Goal: Information Seeking & Learning: Find specific page/section

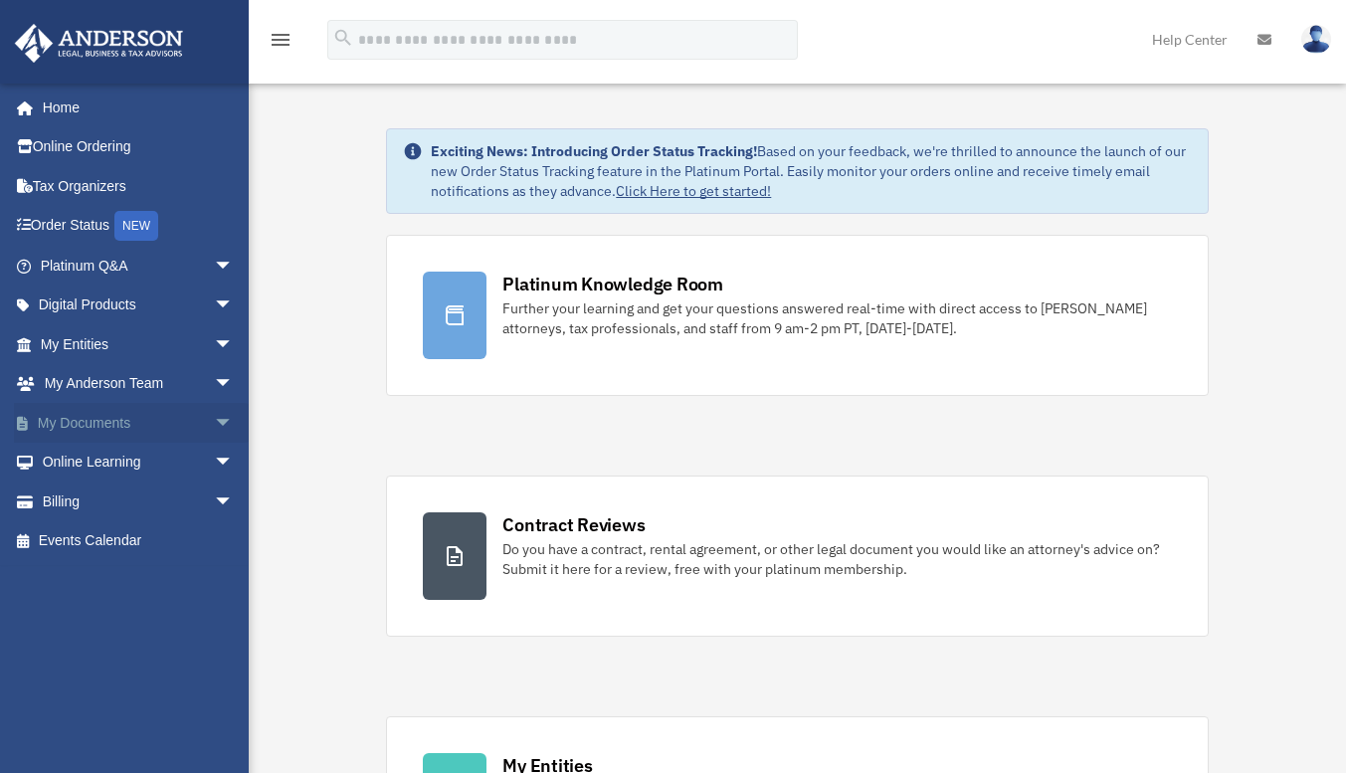
click at [214, 418] on span "arrow_drop_down" at bounding box center [234, 423] width 40 height 41
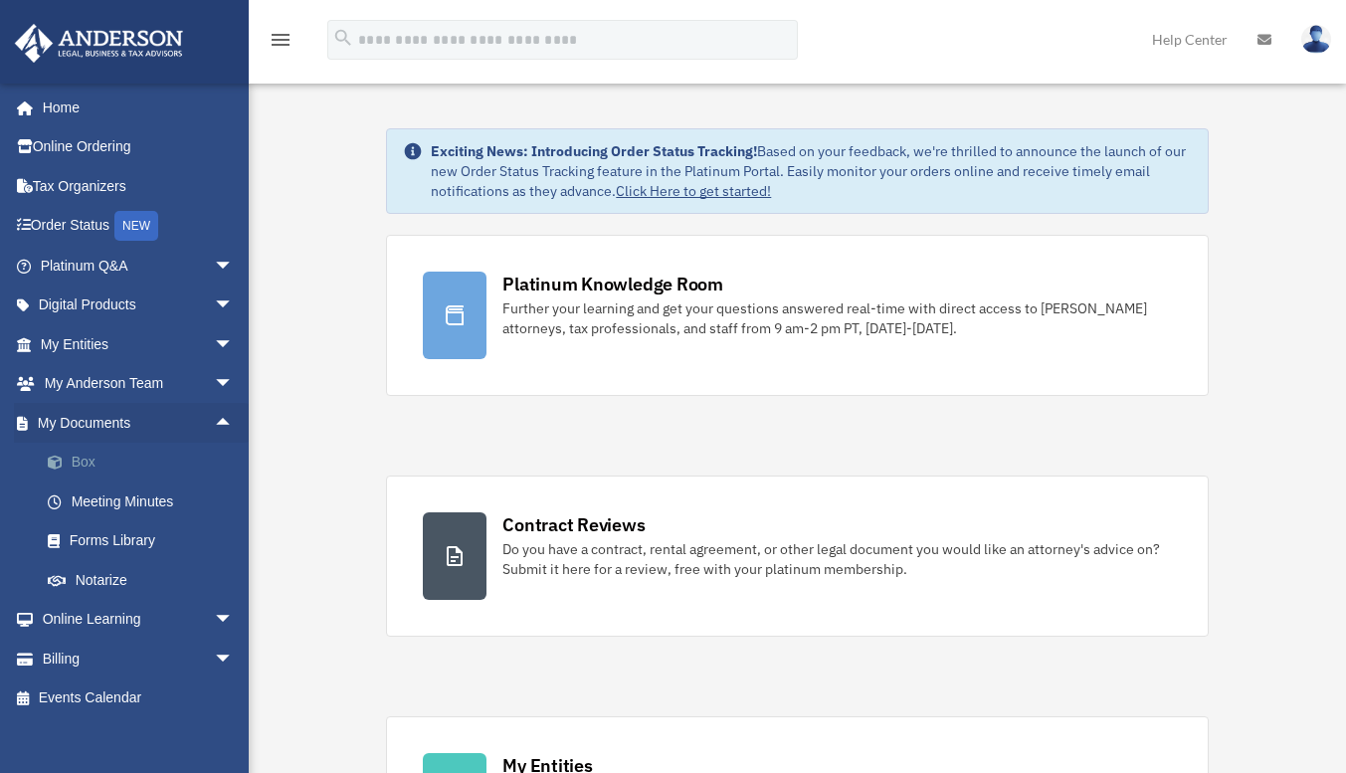
click at [83, 465] on link "Box" at bounding box center [146, 463] width 236 height 40
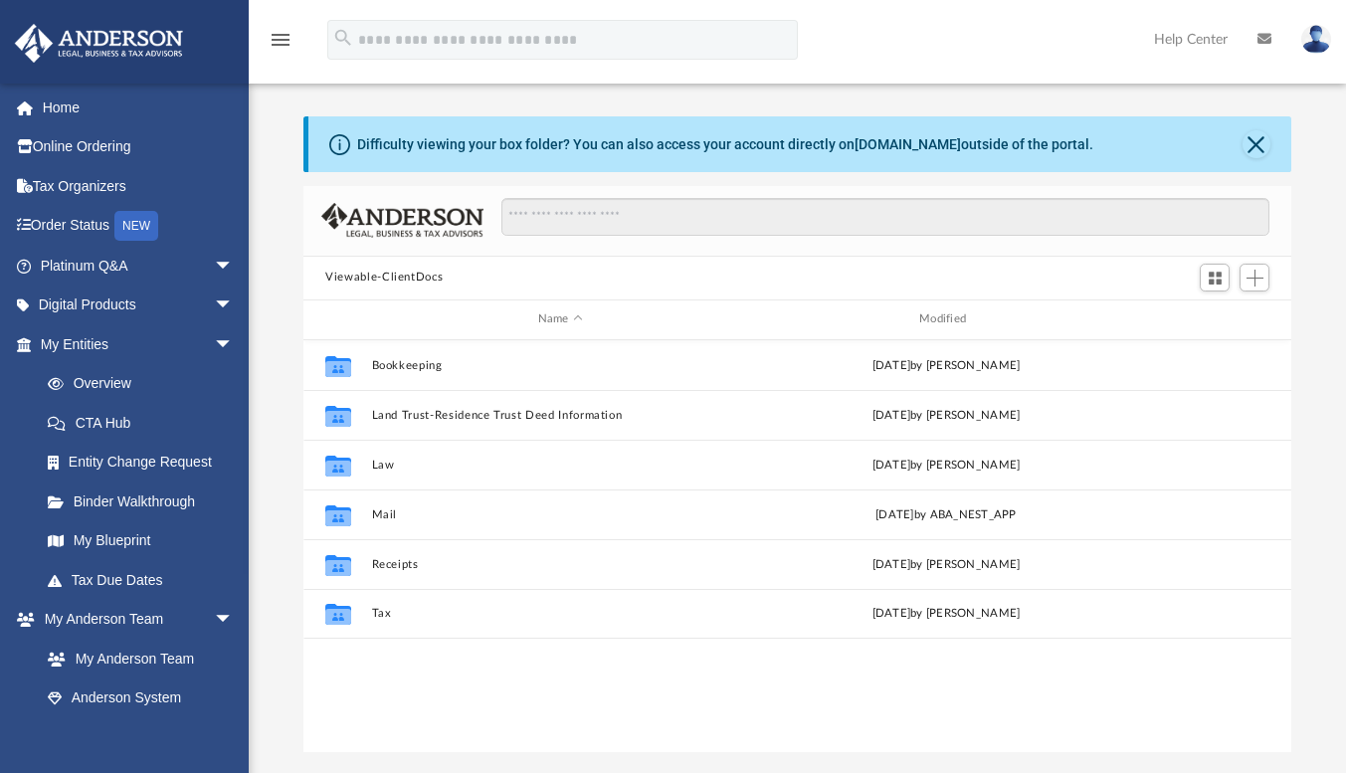
scroll to position [437, 973]
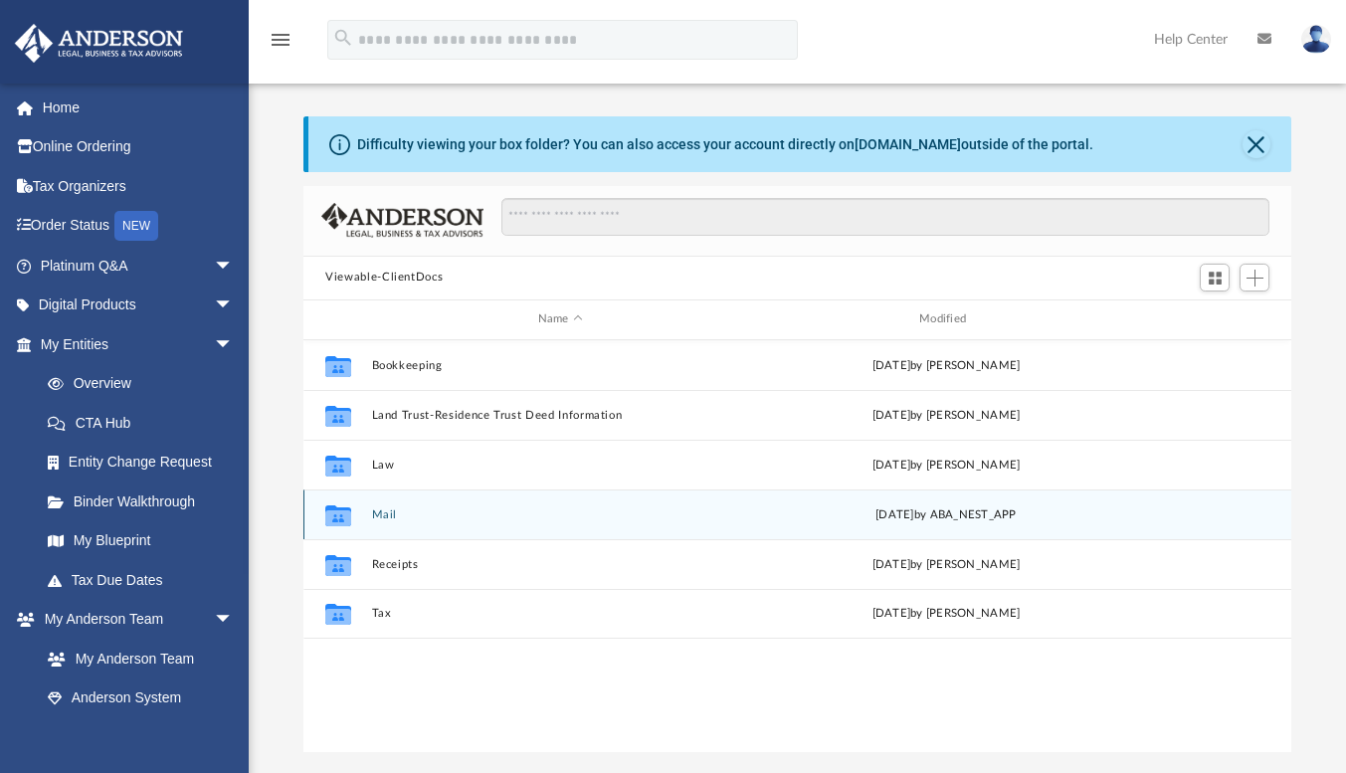
click at [380, 511] on button "Mail" at bounding box center [560, 514] width 377 height 13
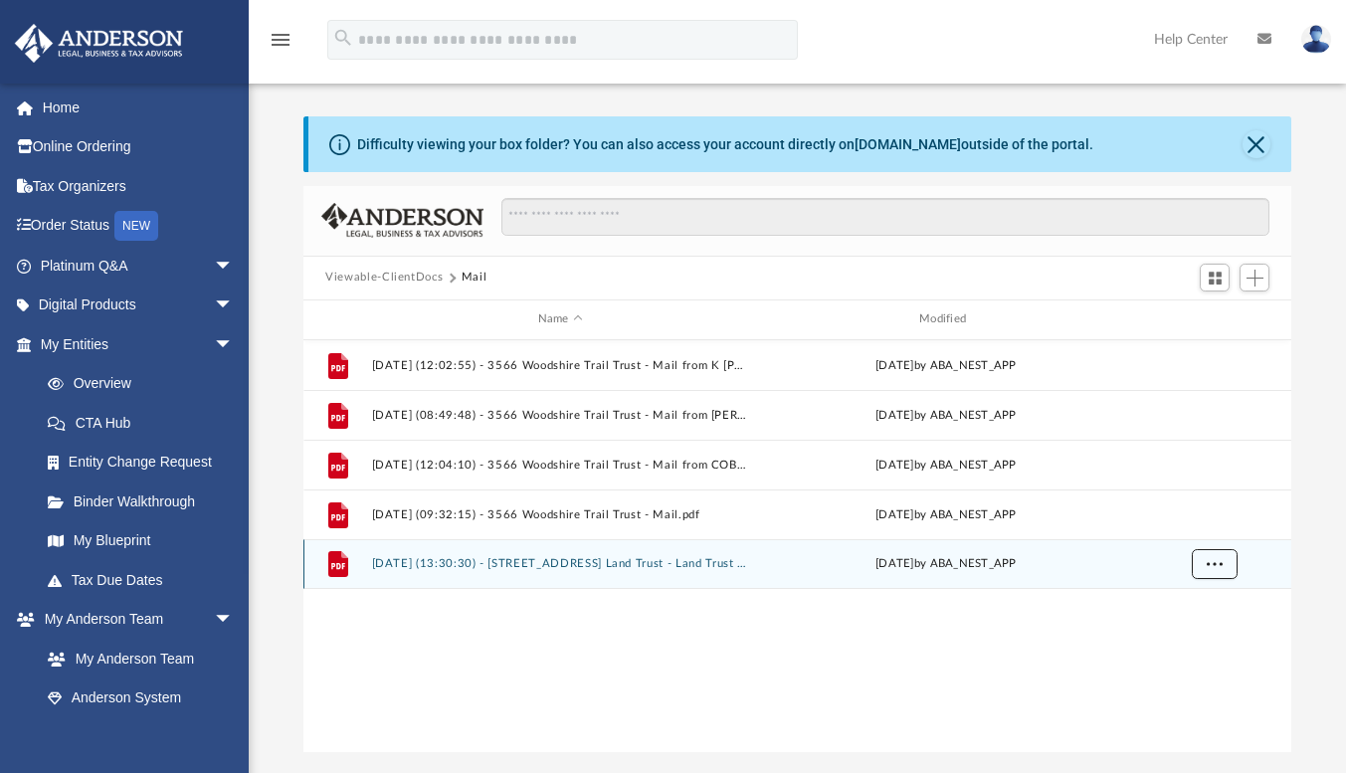
click at [1223, 562] on button "More options" at bounding box center [1215, 564] width 46 height 30
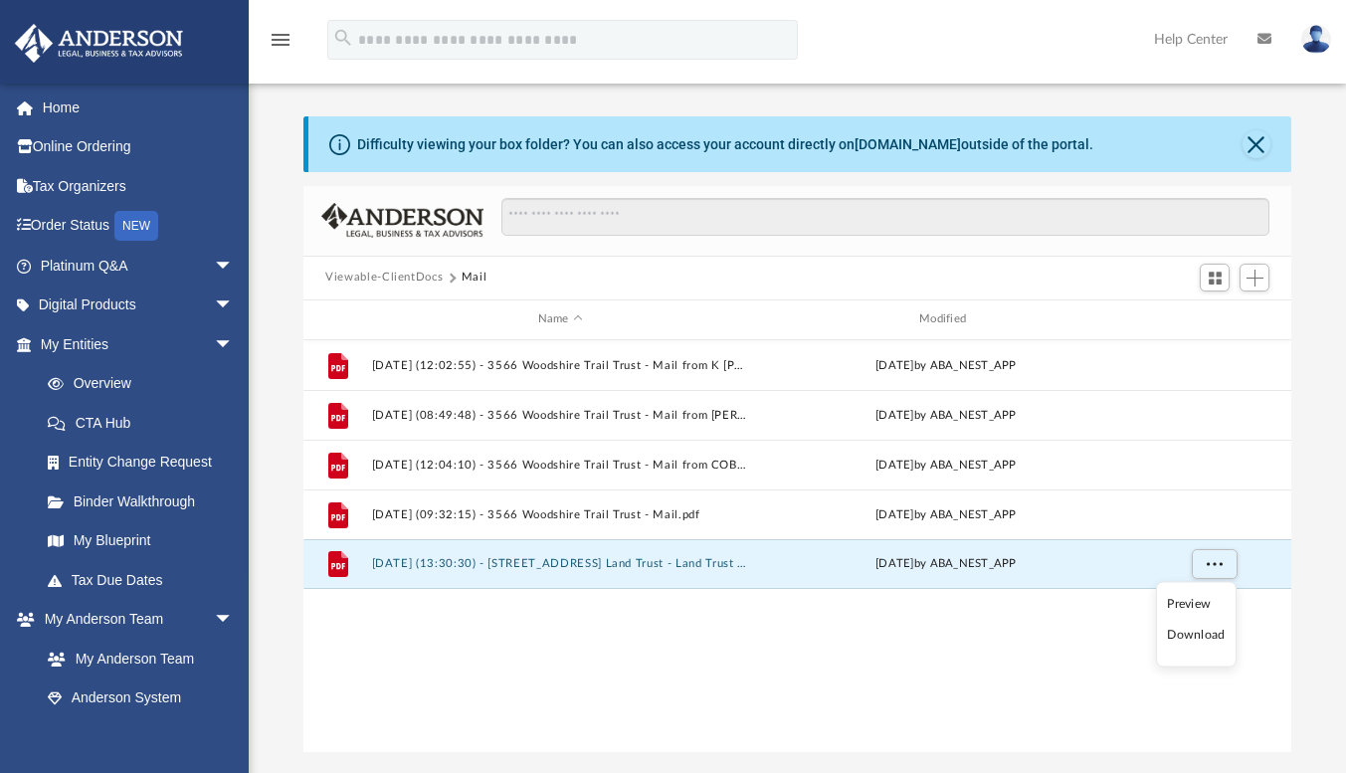
click at [1183, 602] on li "Preview" at bounding box center [1196, 603] width 58 height 21
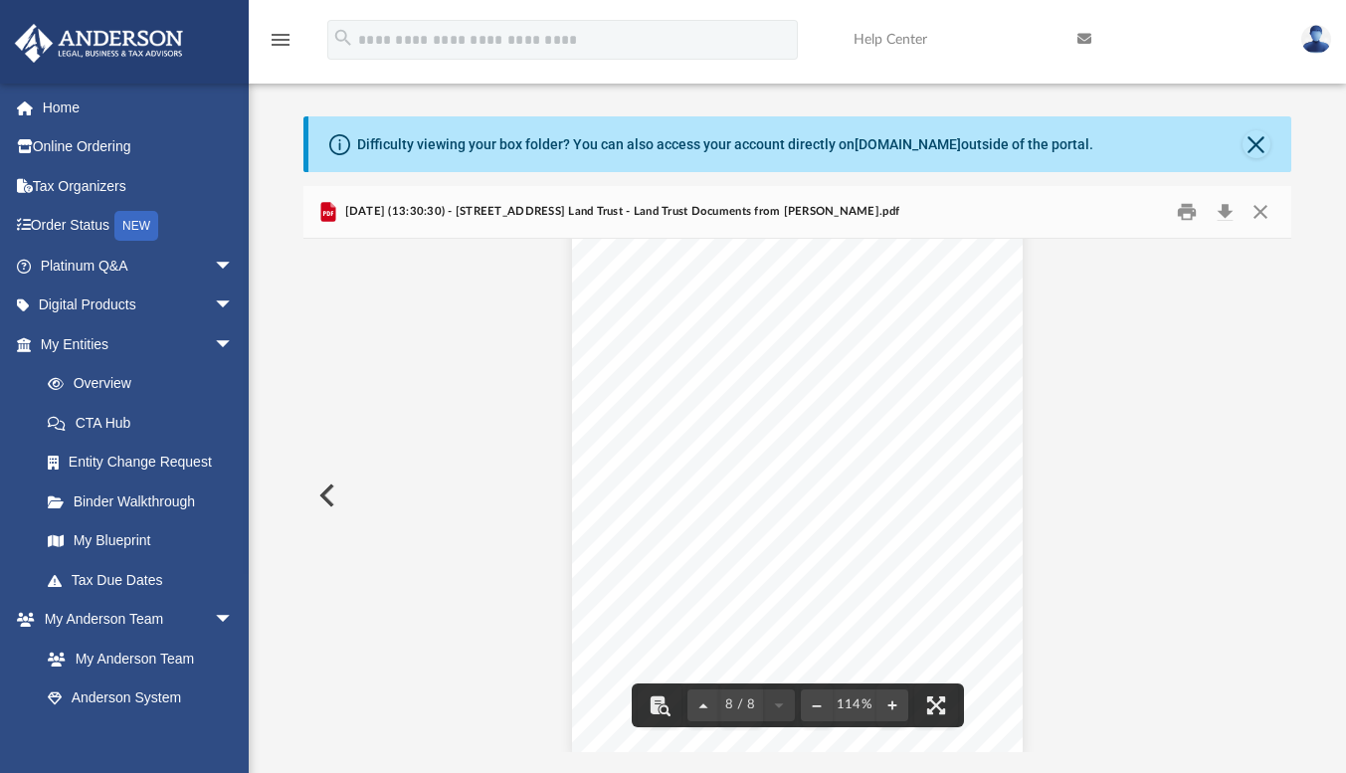
scroll to position [8449, 0]
click at [1223, 209] on button "Download" at bounding box center [1225, 211] width 36 height 31
click at [1187, 206] on button "Print" at bounding box center [1187, 211] width 40 height 31
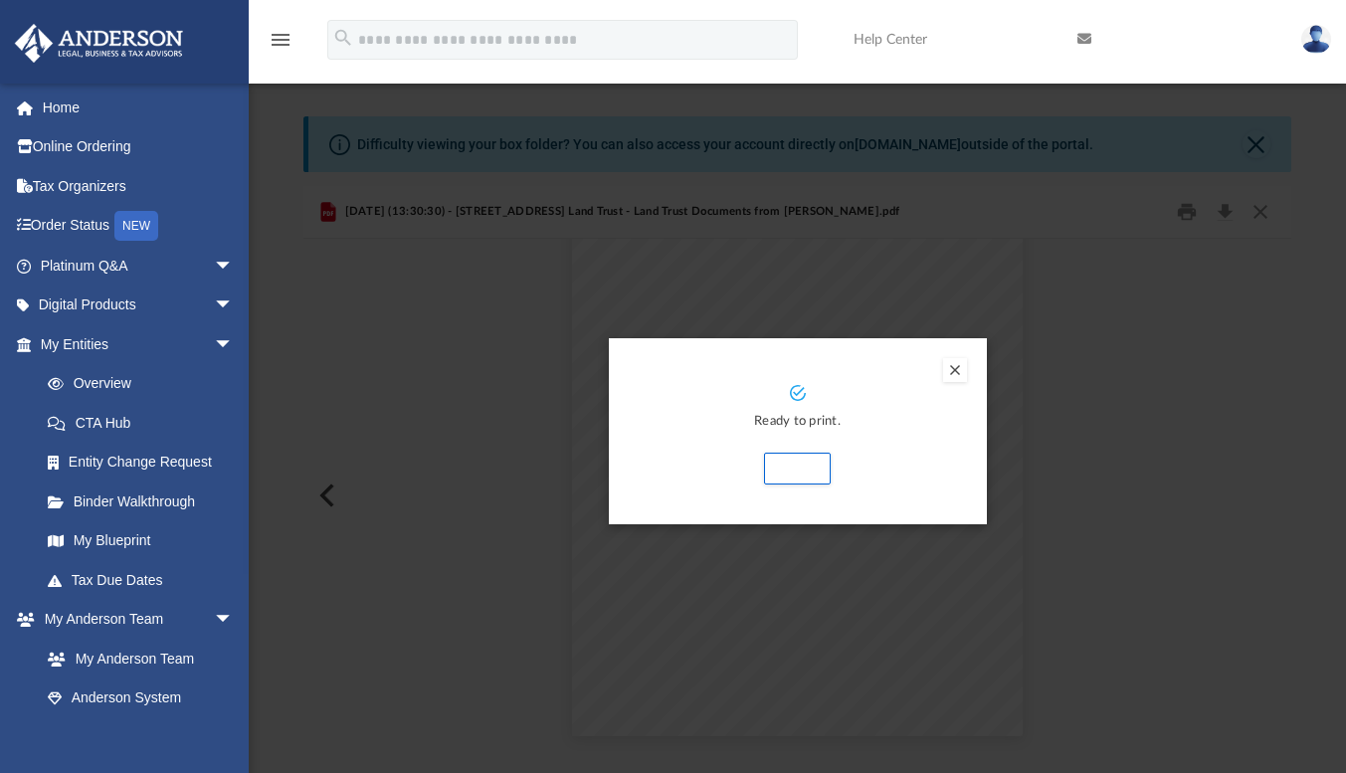
click at [954, 364] on button "Preview" at bounding box center [955, 370] width 24 height 24
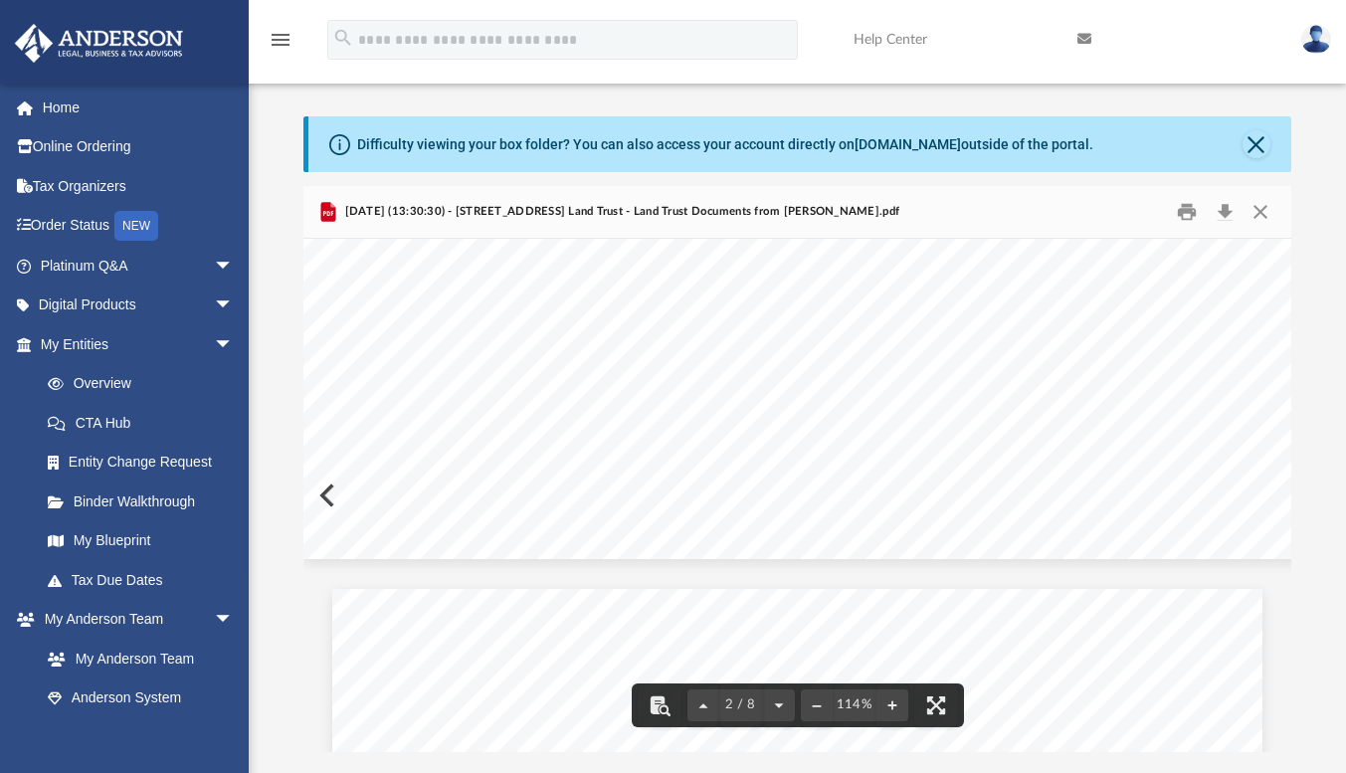
scroll to position [2189, 0]
click at [1187, 206] on button "Print" at bounding box center [1187, 211] width 40 height 31
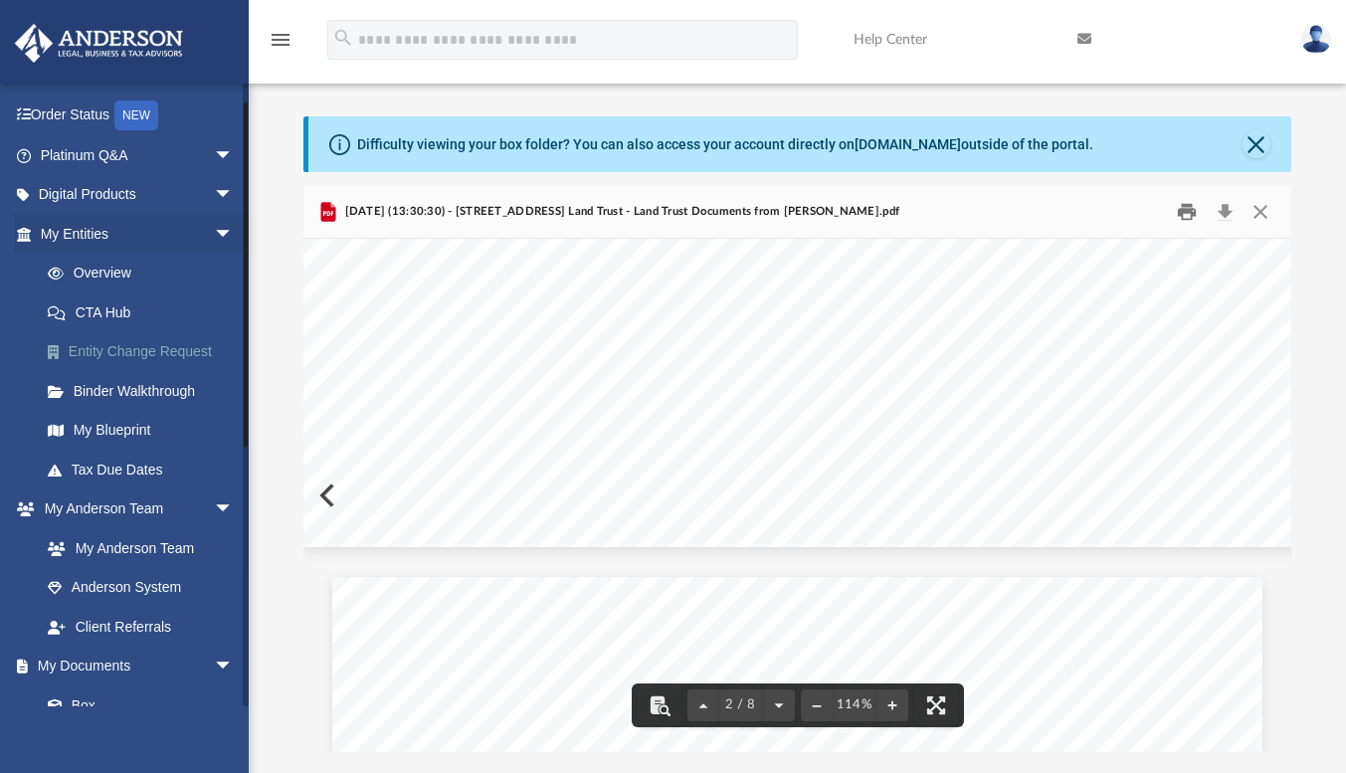
scroll to position [199, 0]
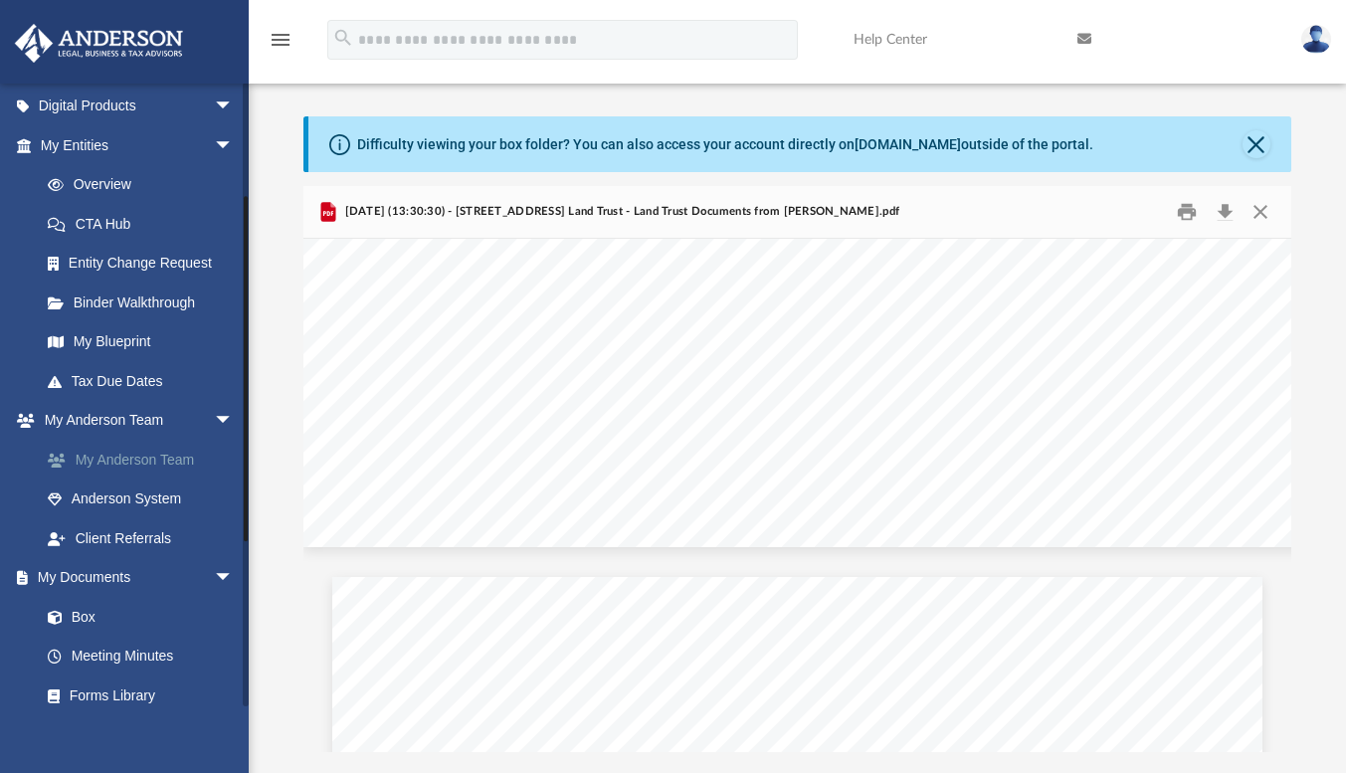
click at [180, 454] on link "My Anderson Team" at bounding box center [146, 460] width 236 height 40
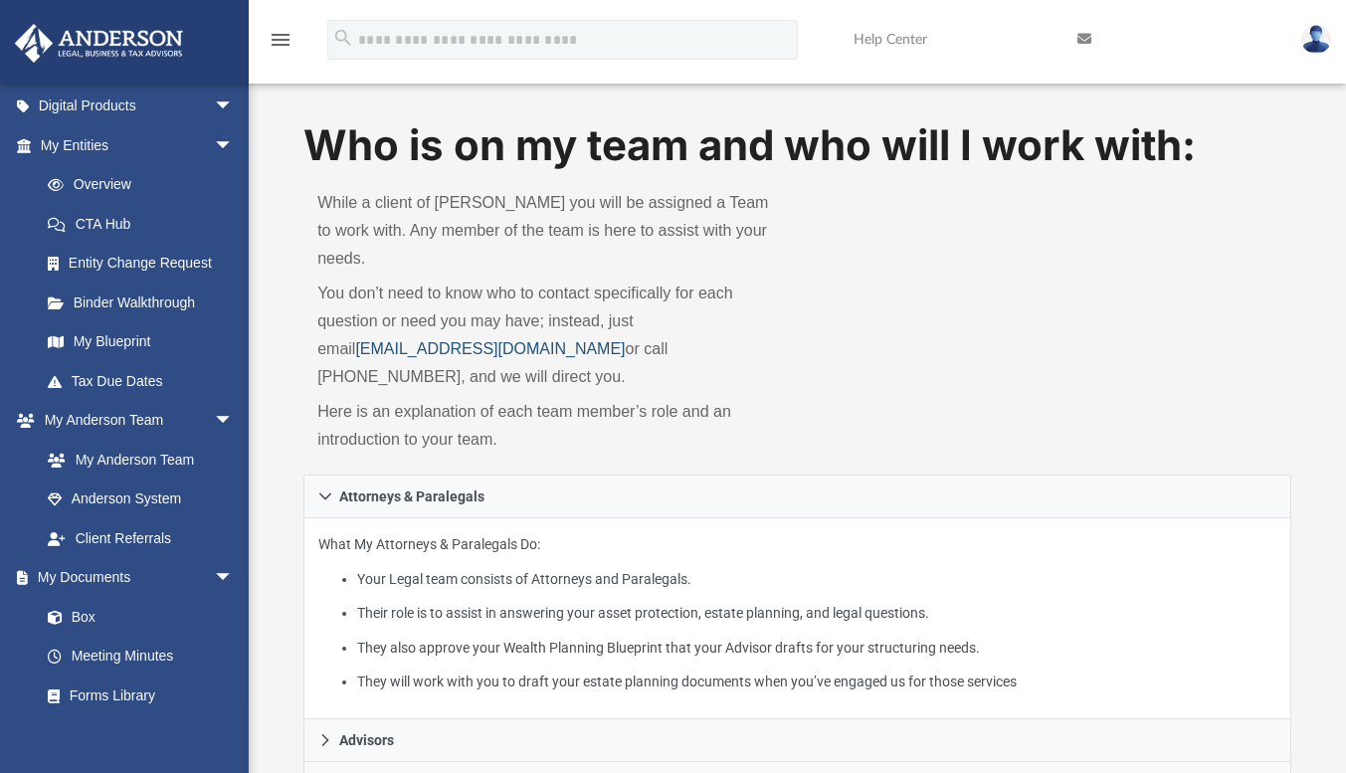
click at [457, 340] on link "[EMAIL_ADDRESS][DOMAIN_NAME]" at bounding box center [490, 348] width 270 height 17
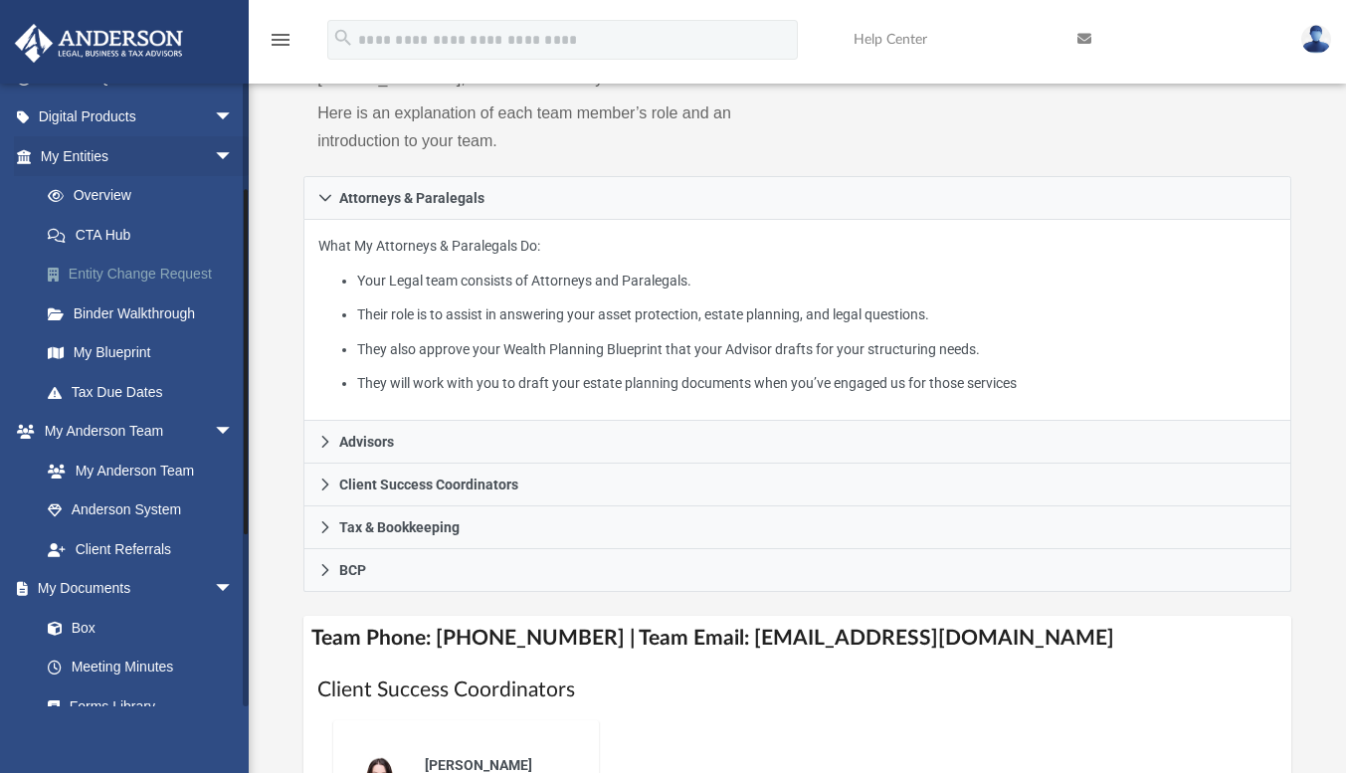
scroll to position [89, 0]
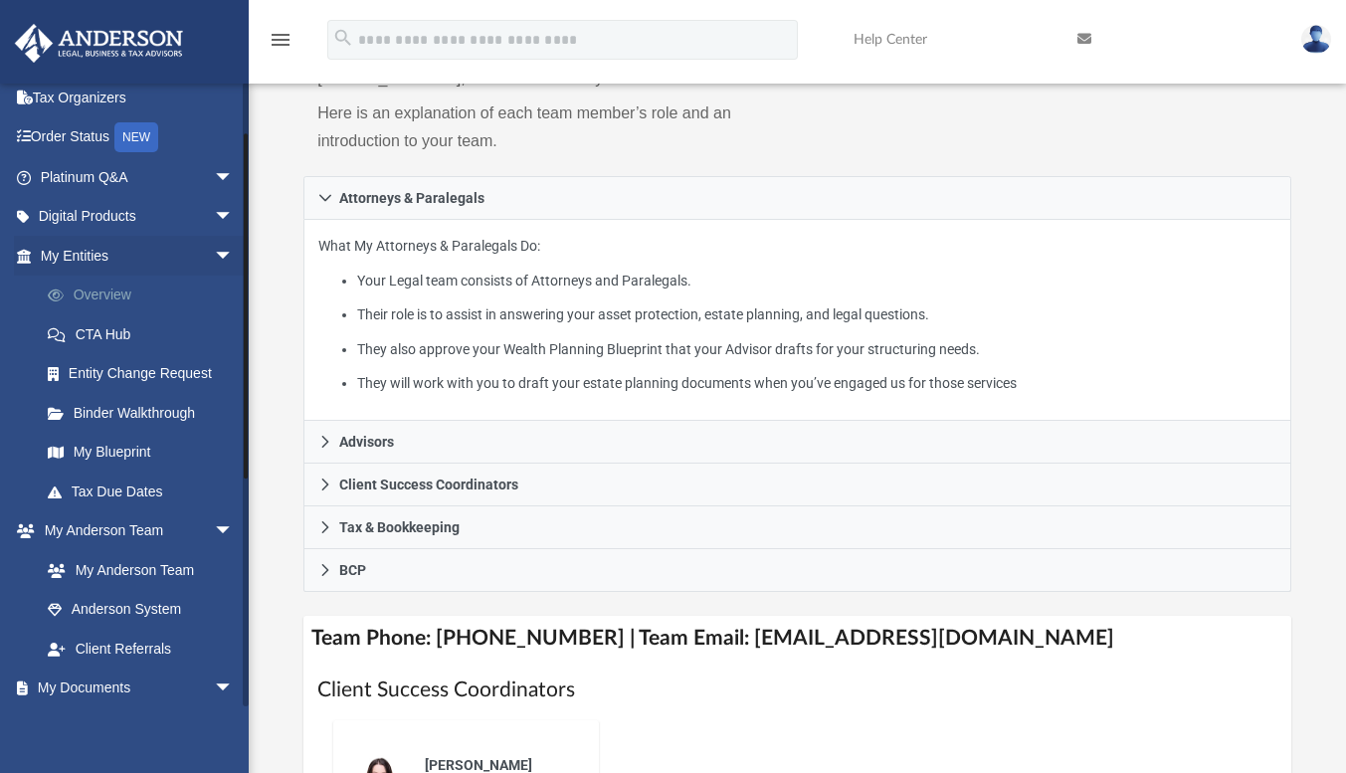
click at [113, 291] on link "Overview" at bounding box center [146, 296] width 236 height 40
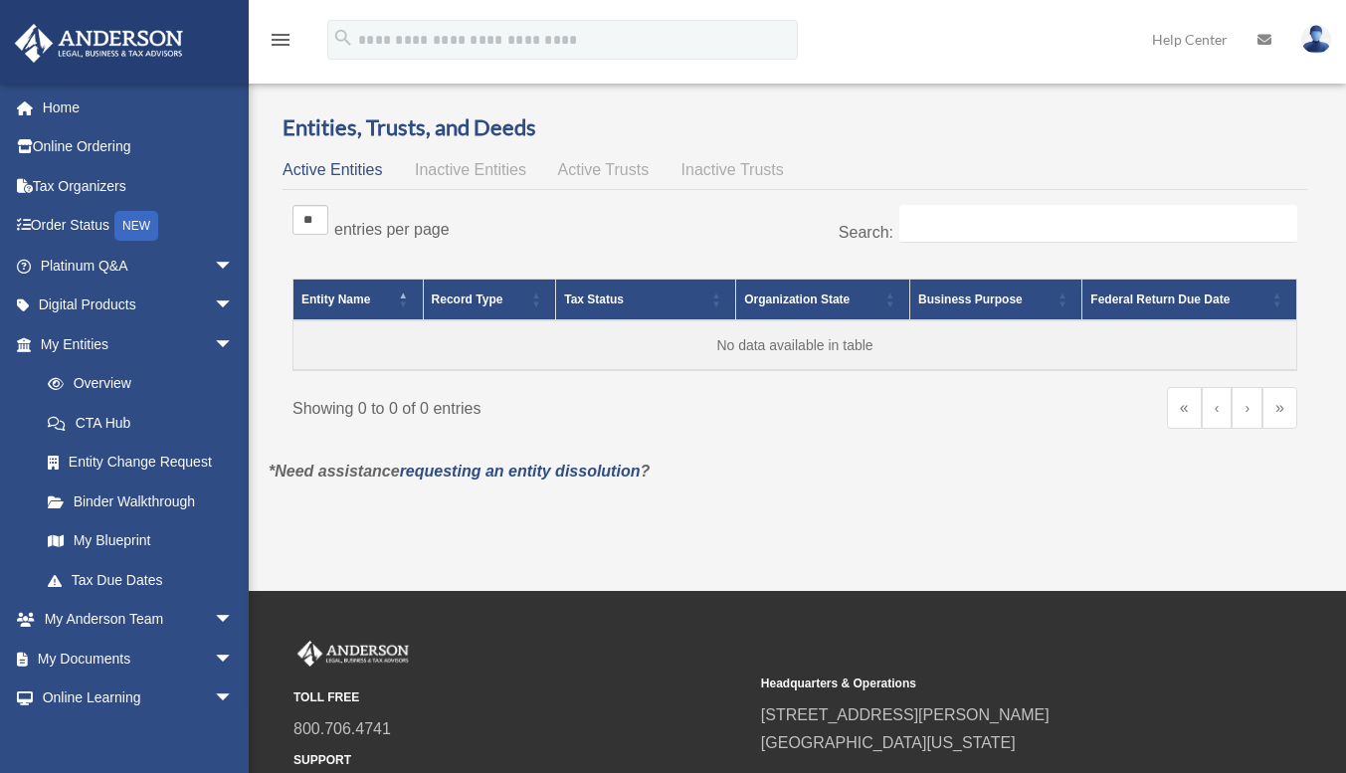
click at [631, 176] on span "Active Trusts" at bounding box center [604, 169] width 92 height 17
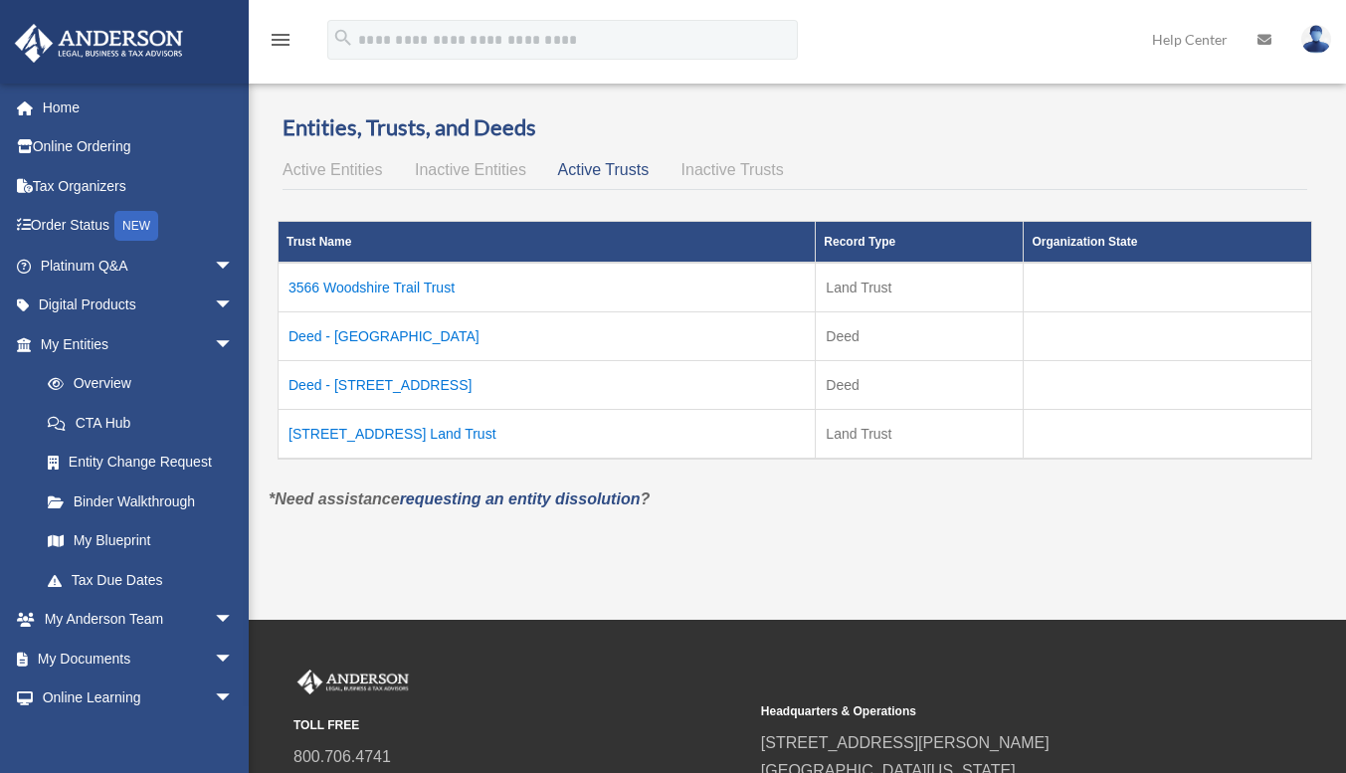
drag, startPoint x: 566, startPoint y: 427, endPoint x: 283, endPoint y: 417, distance: 283.7
click at [283, 417] on td "1421 South Ocean Blvd Unit 320 Land Trust" at bounding box center [547, 435] width 537 height 50
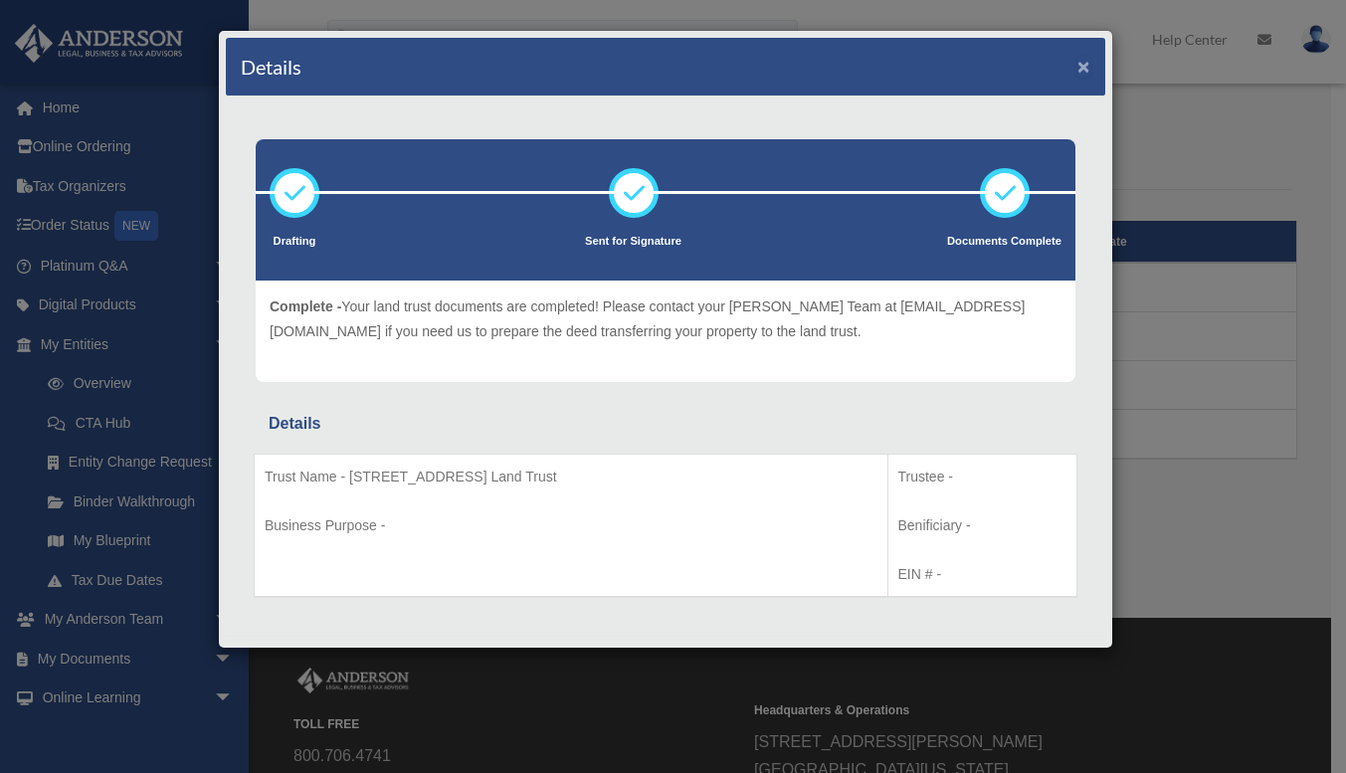
click at [1077, 58] on button "×" at bounding box center [1083, 66] width 13 height 21
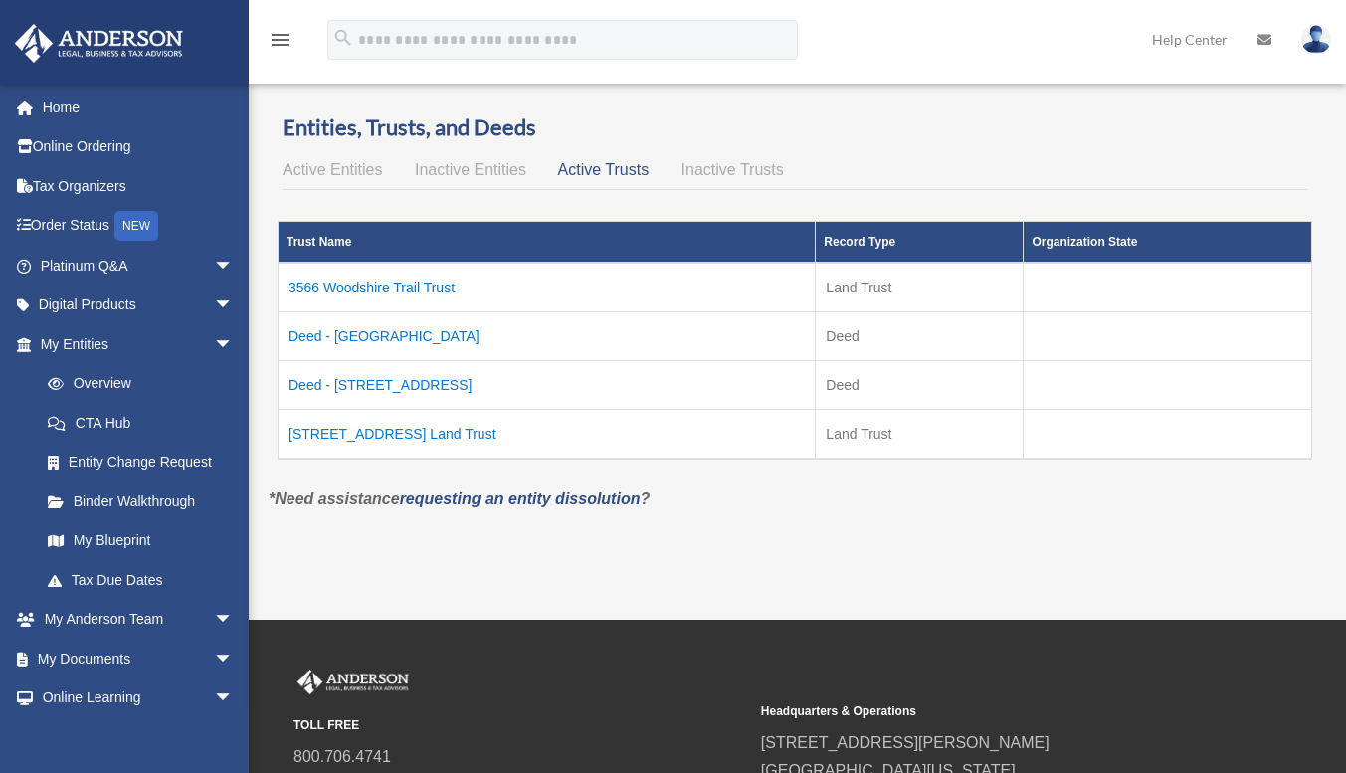
click at [850, 500] on p "*Need assistance requesting an entity dissolution ?" at bounding box center [795, 500] width 1082 height 28
click at [385, 429] on td "1421 South Ocean Blvd Unit 320 Land Trust" at bounding box center [547, 435] width 537 height 50
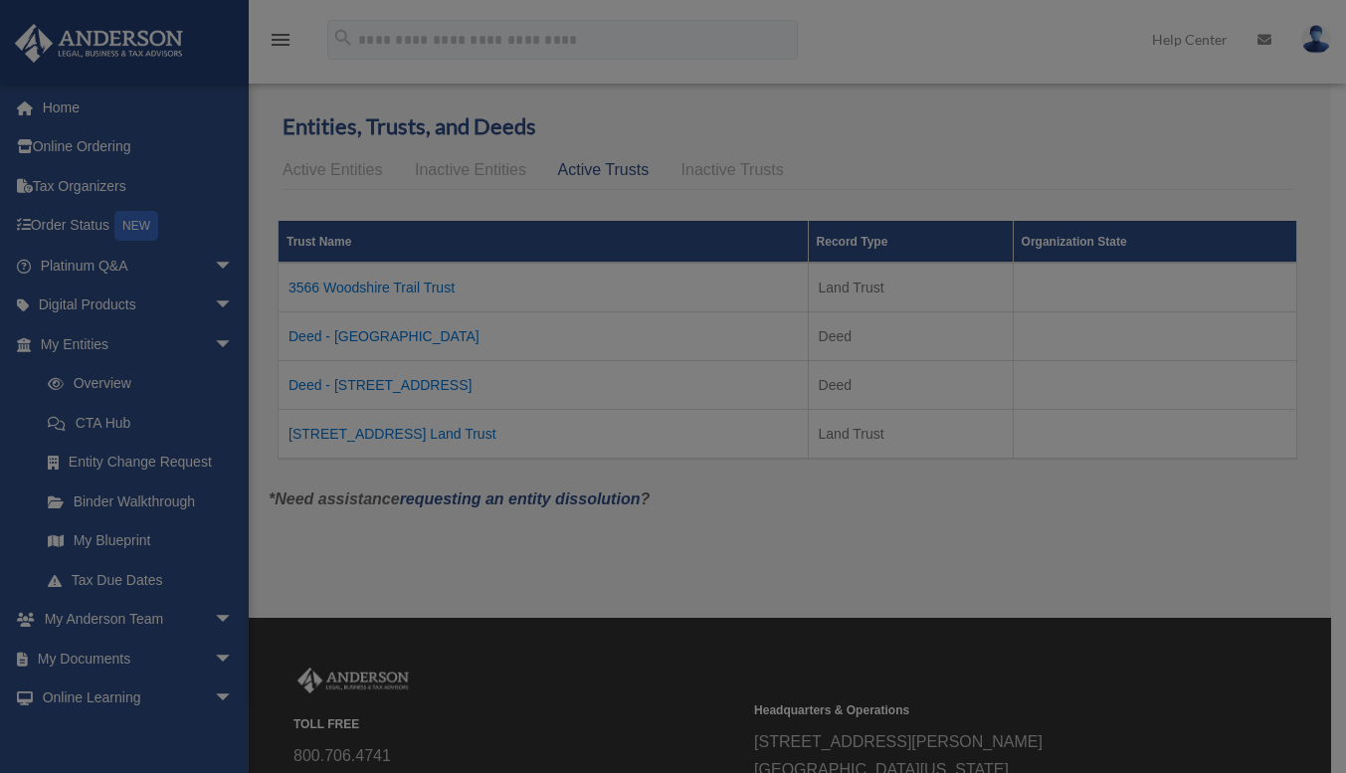
click at [384, 429] on body "X Get a chance to win 6 months of Platinum for free just by filling out this su…" at bounding box center [673, 495] width 1346 height 991
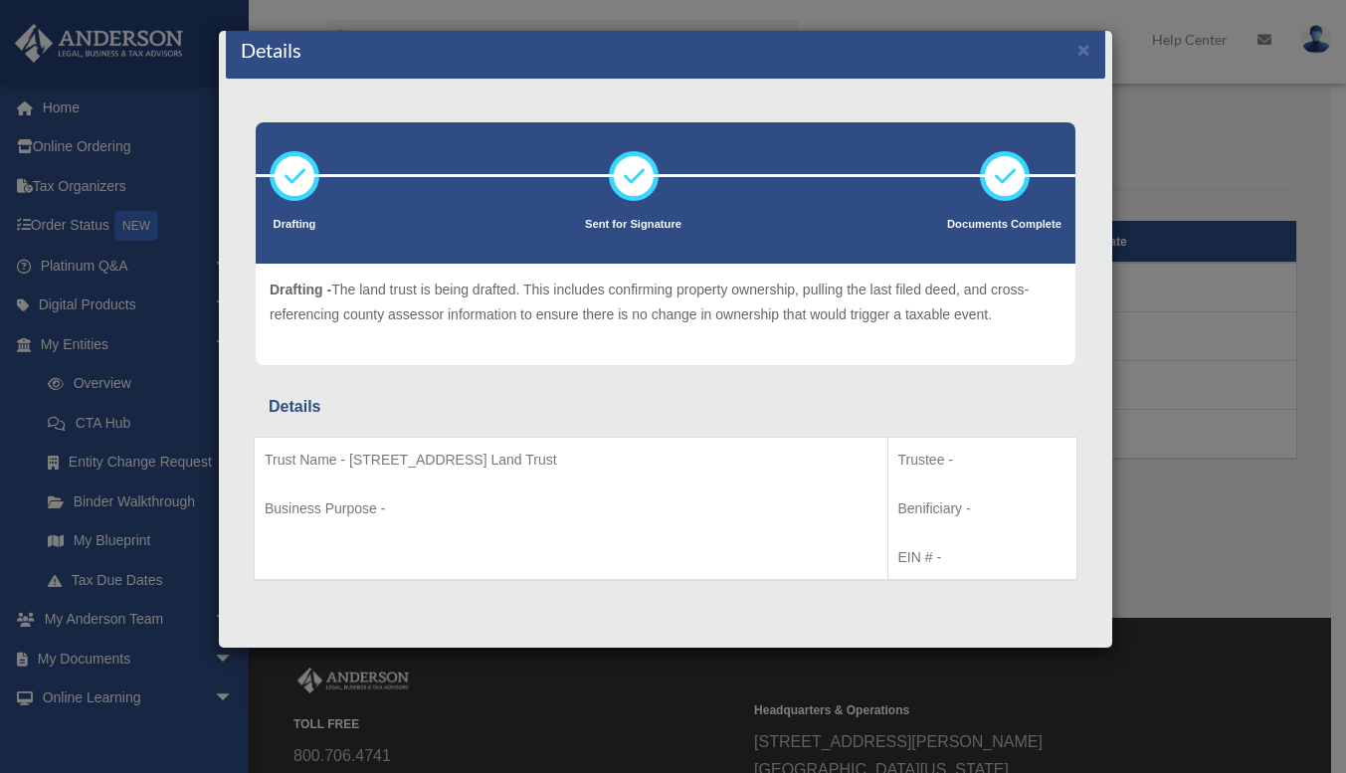
scroll to position [26, 0]
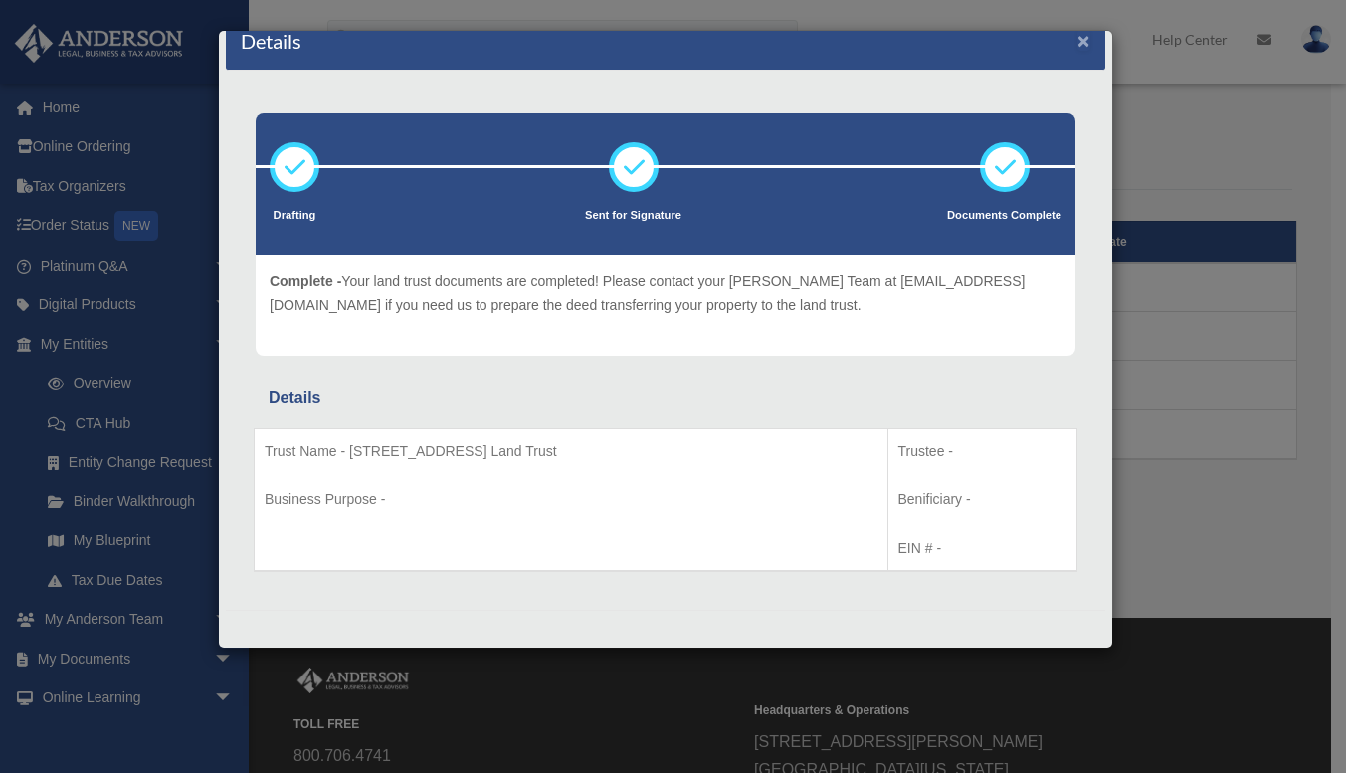
click at [1077, 38] on button "×" at bounding box center [1083, 40] width 13 height 21
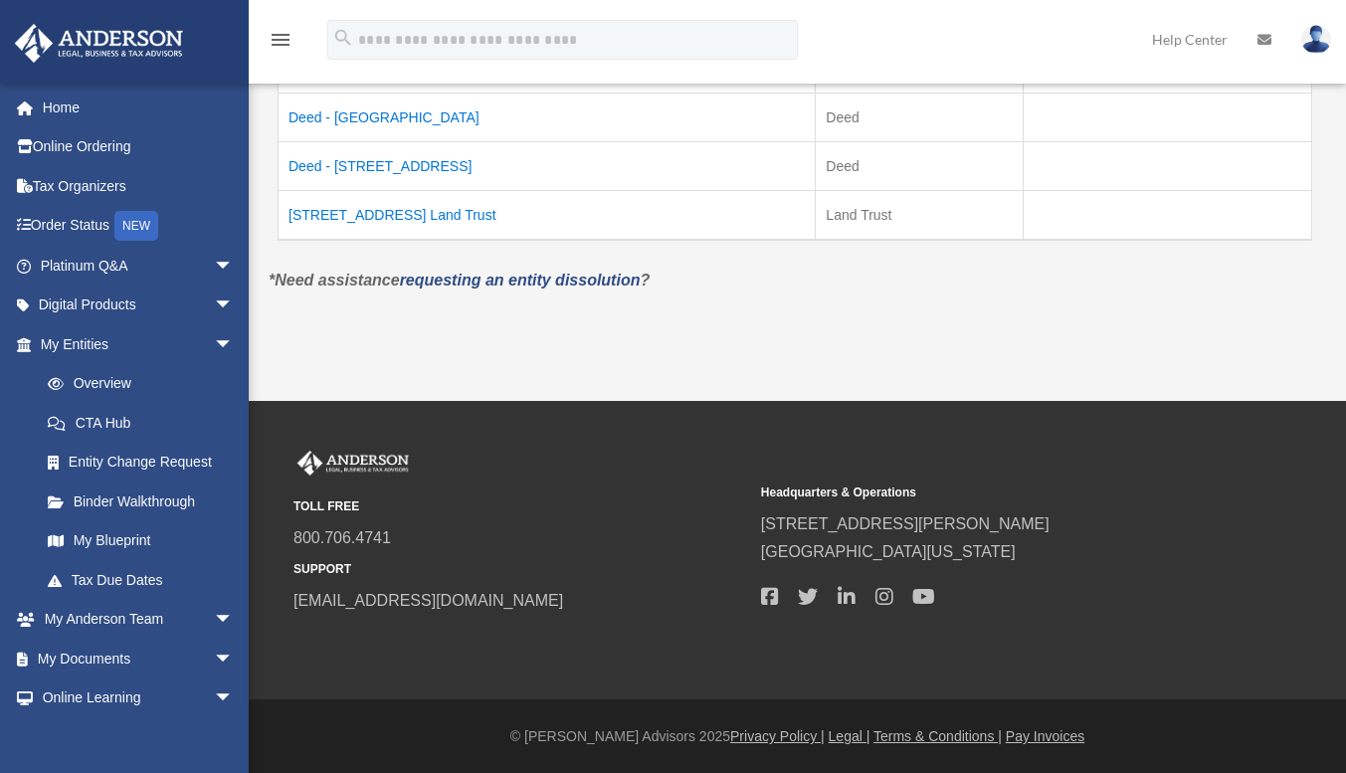
scroll to position [0, 0]
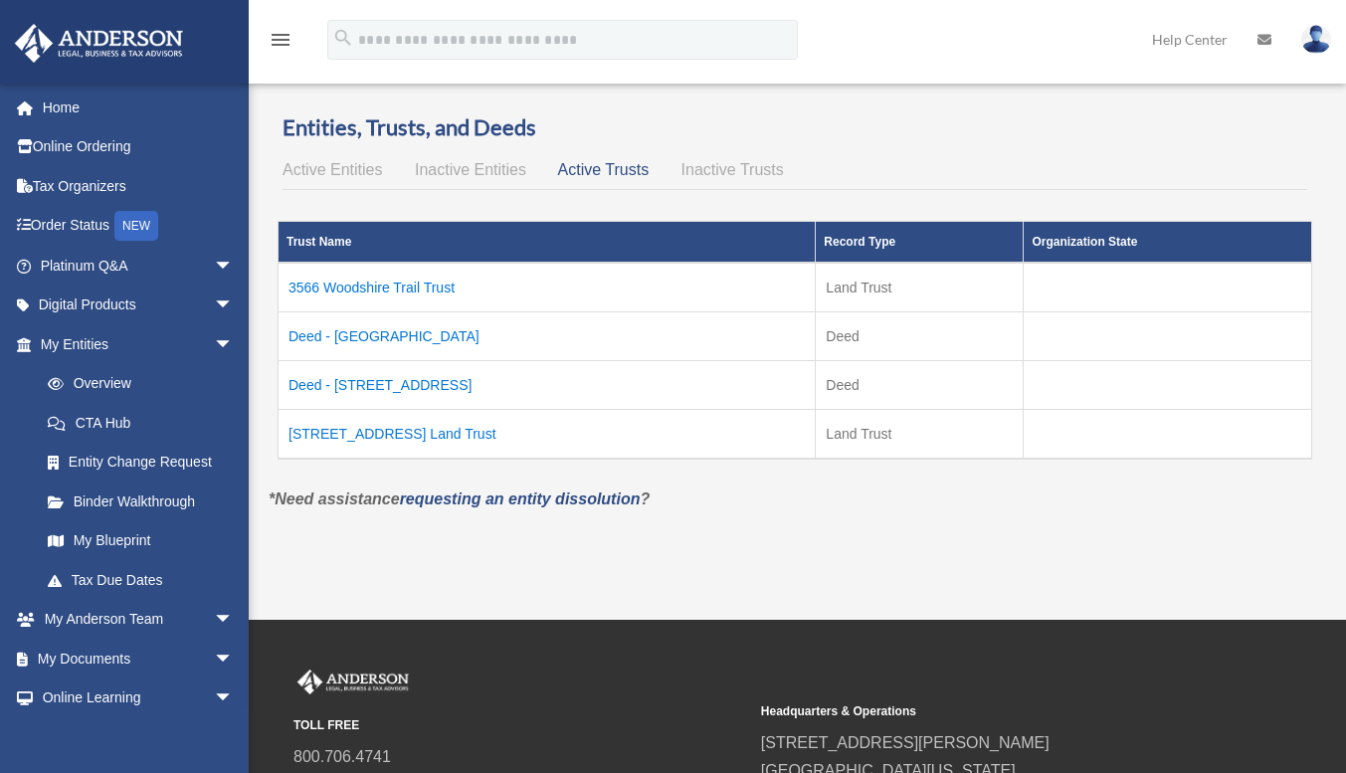
click at [402, 383] on td "Deed - 1421 South Ocean Boulevard, Unit 320" at bounding box center [547, 385] width 537 height 49
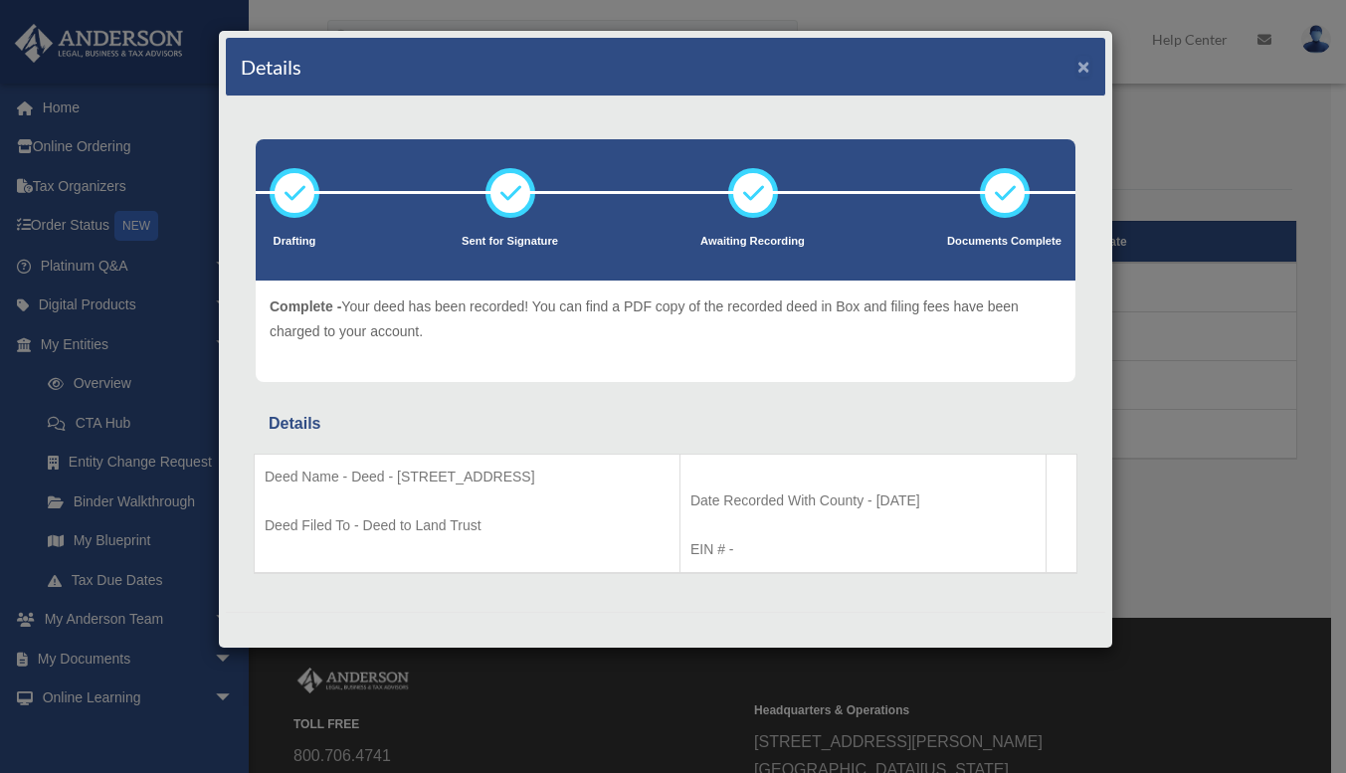
click at [1077, 64] on button "×" at bounding box center [1083, 66] width 13 height 21
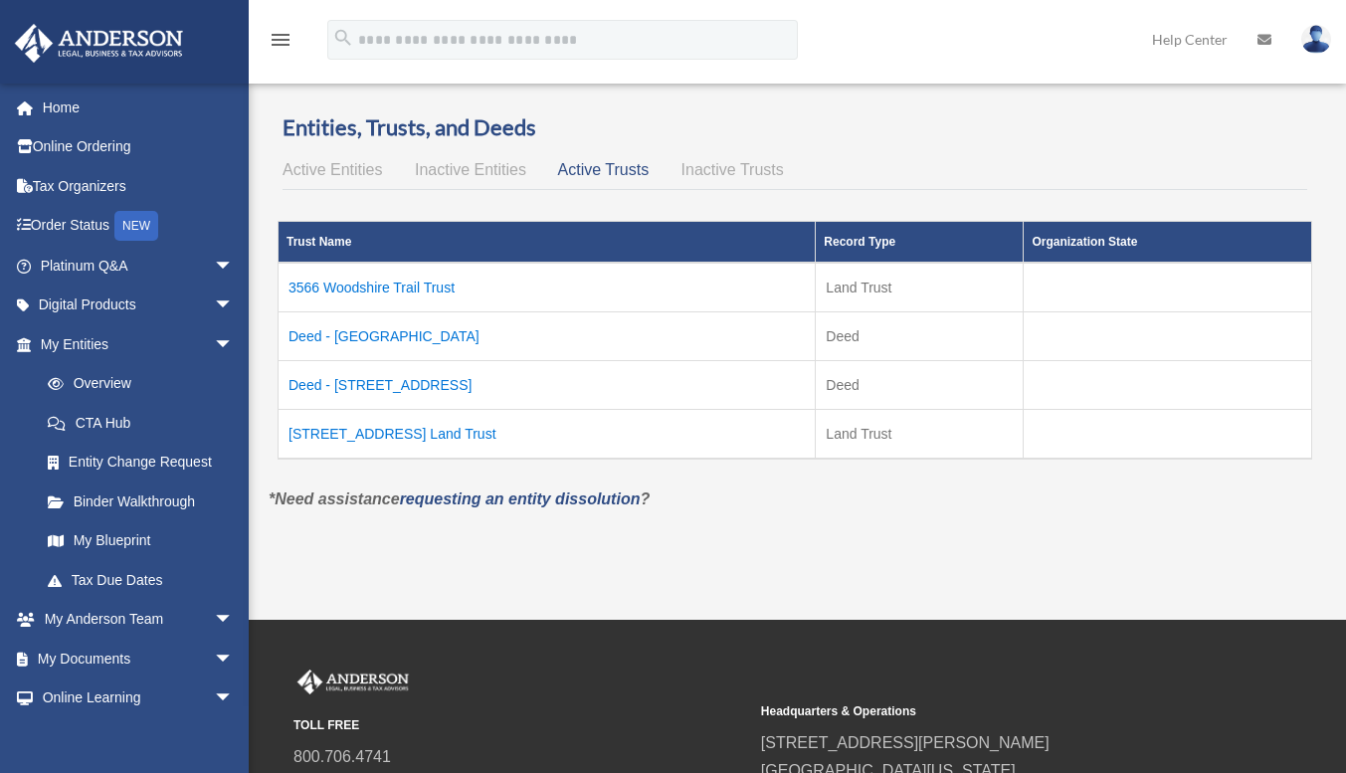
click at [707, 168] on span "Inactive Trusts" at bounding box center [732, 169] width 102 height 17
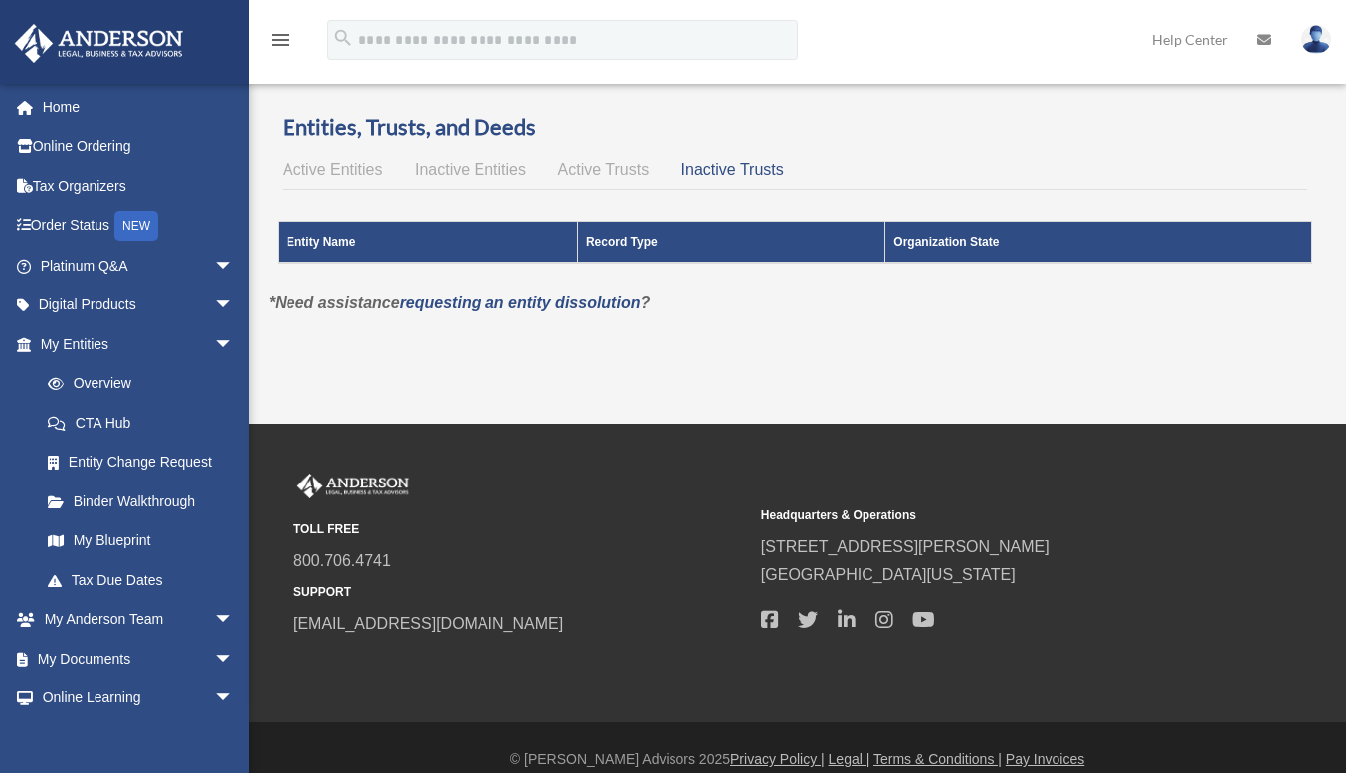
click at [597, 168] on span "Active Trusts" at bounding box center [604, 169] width 92 height 17
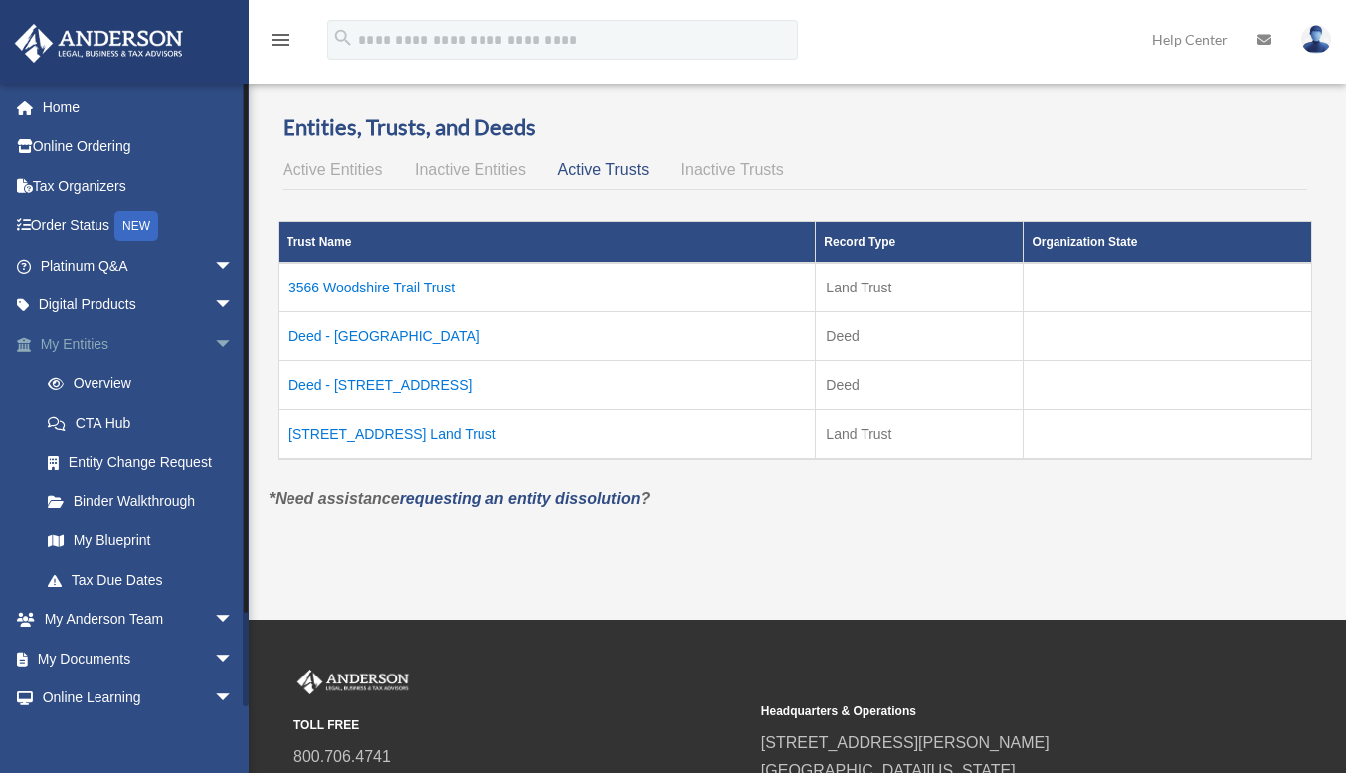
click at [70, 343] on link "My Entities arrow_drop_down" at bounding box center [139, 344] width 250 height 40
click at [96, 384] on link "Overview" at bounding box center [146, 384] width 236 height 40
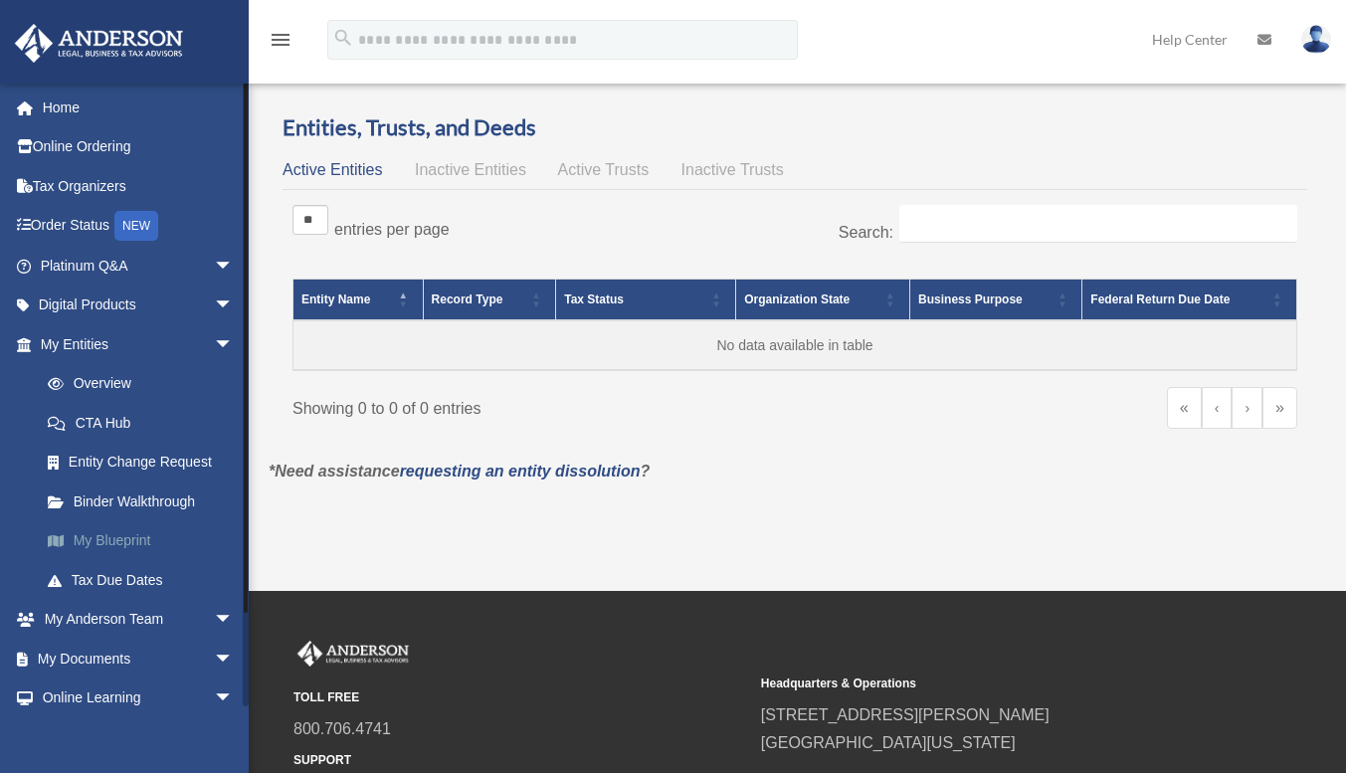
click at [115, 541] on link "My Blueprint" at bounding box center [146, 541] width 236 height 40
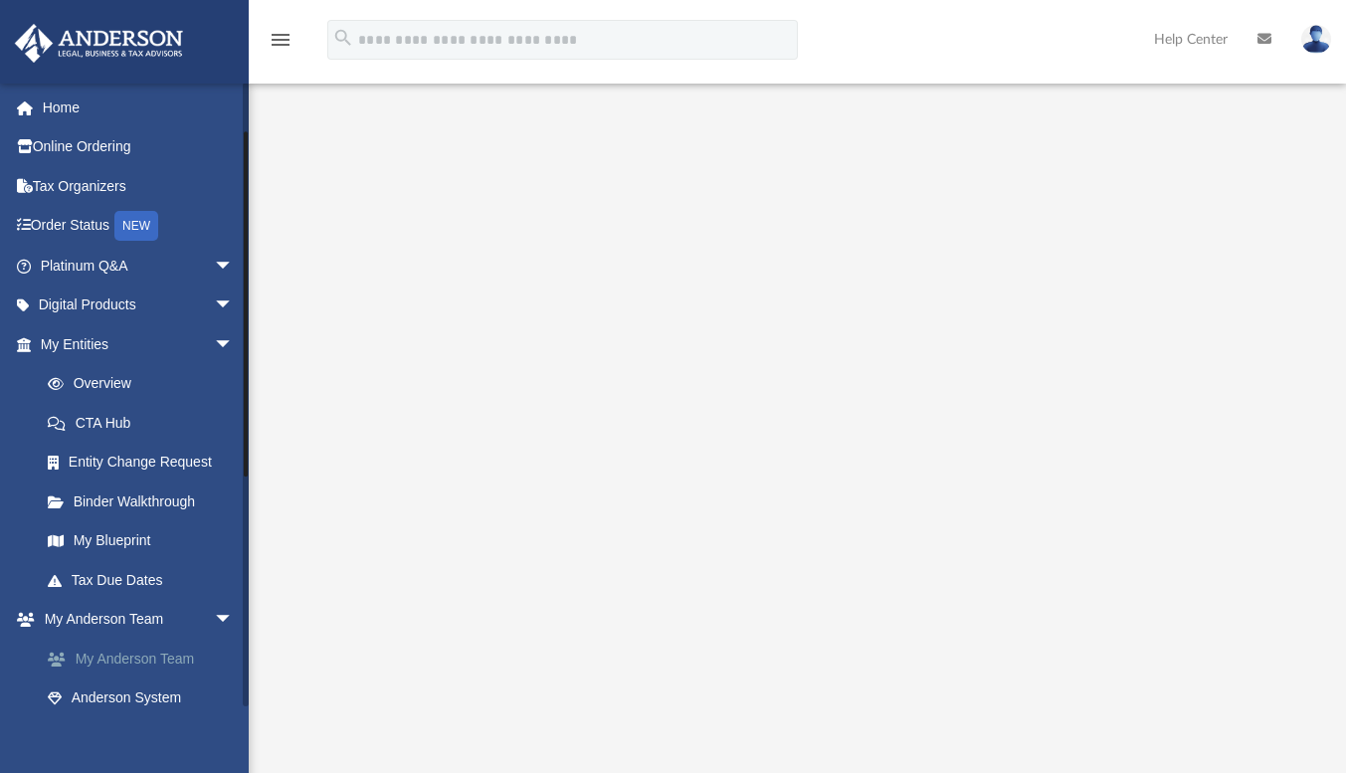
scroll to position [298, 0]
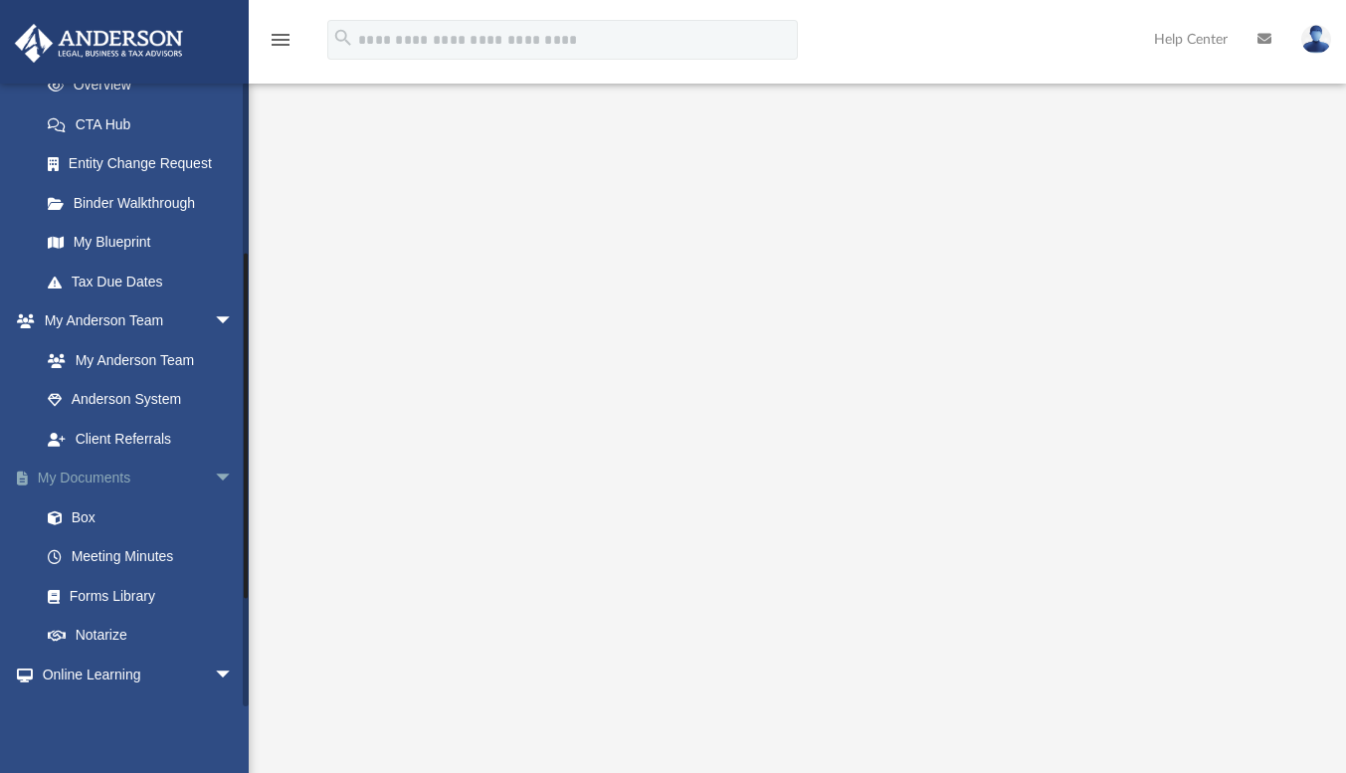
click at [76, 470] on link "My Documents arrow_drop_down" at bounding box center [139, 479] width 250 height 40
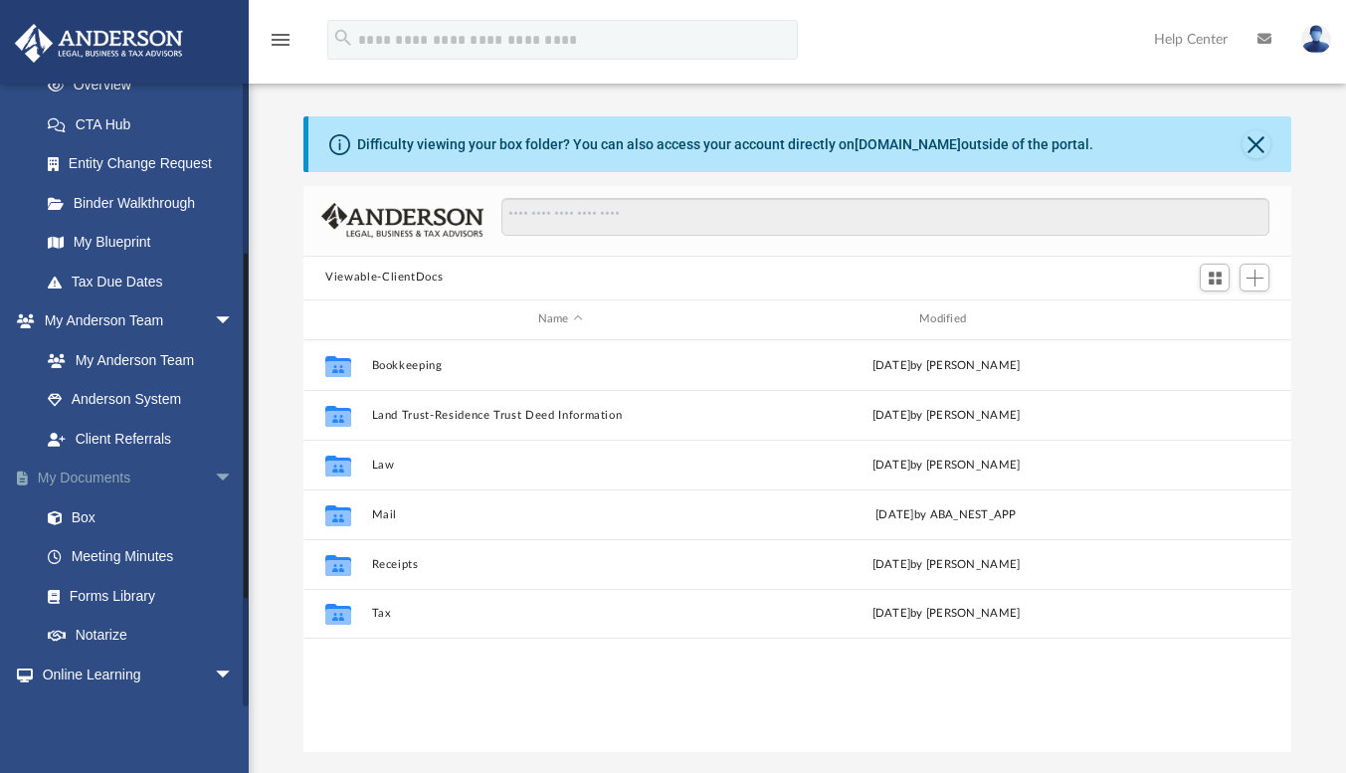
scroll to position [437, 973]
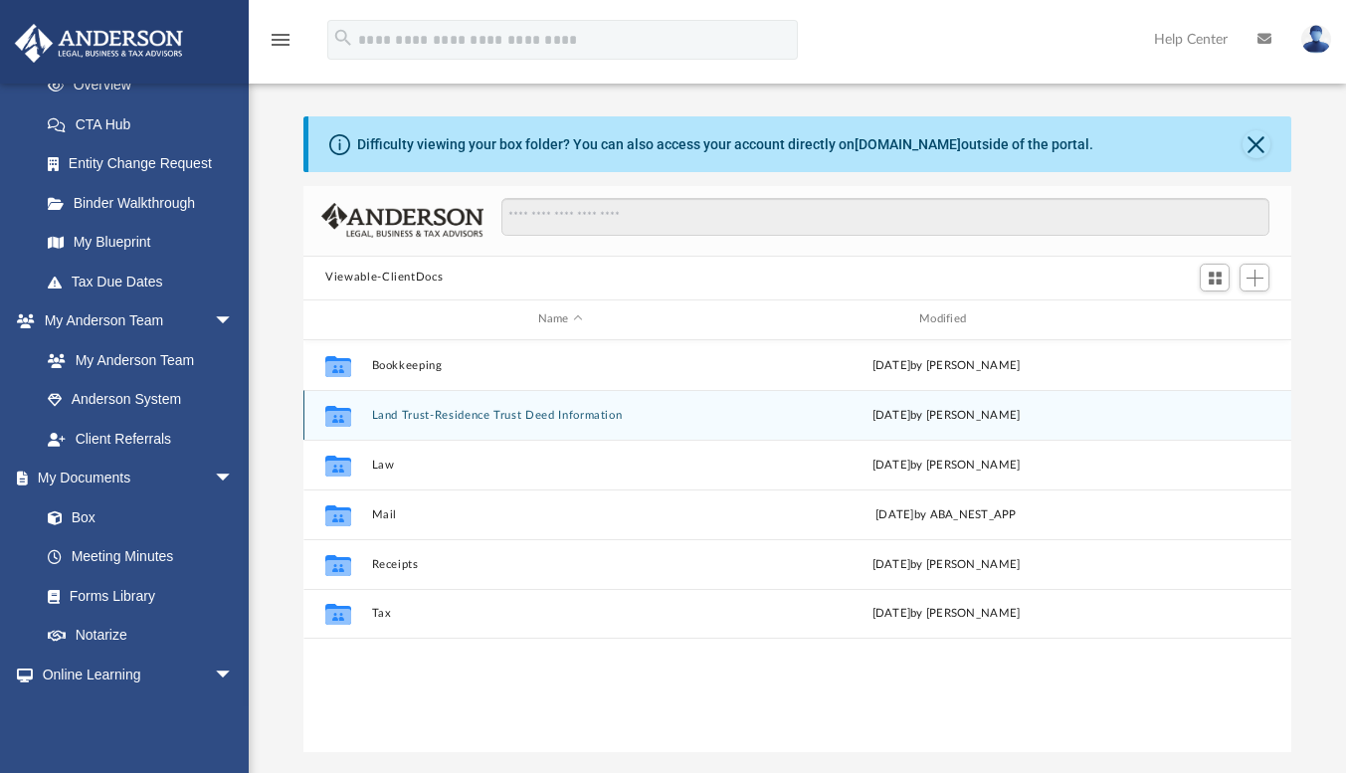
click at [539, 411] on button "Land Trust-Residence Trust Deed Information" at bounding box center [560, 415] width 377 height 13
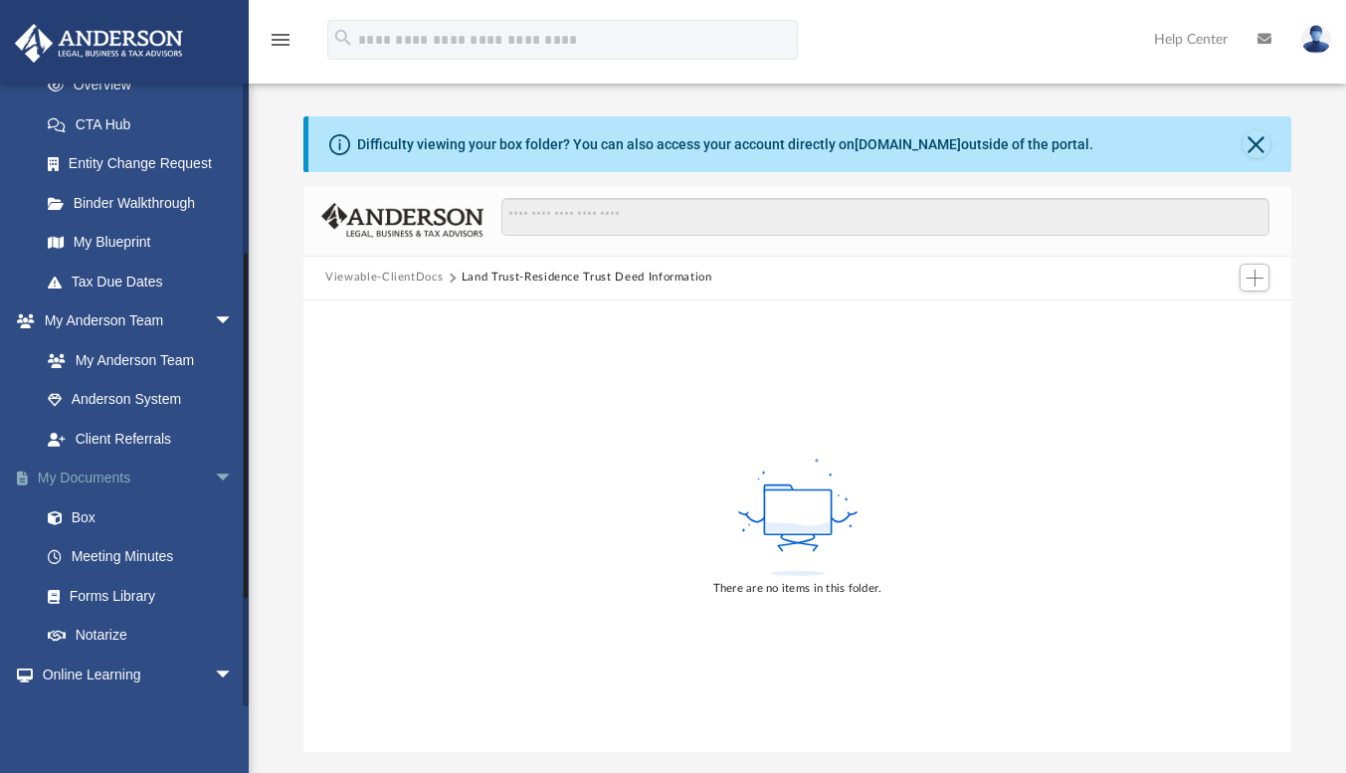
click at [89, 473] on link "My Documents arrow_drop_down" at bounding box center [139, 479] width 250 height 40
click at [64, 474] on link "My Documents arrow_drop_down" at bounding box center [139, 479] width 250 height 40
click at [390, 275] on button "Viewable-ClientDocs" at bounding box center [383, 278] width 117 height 18
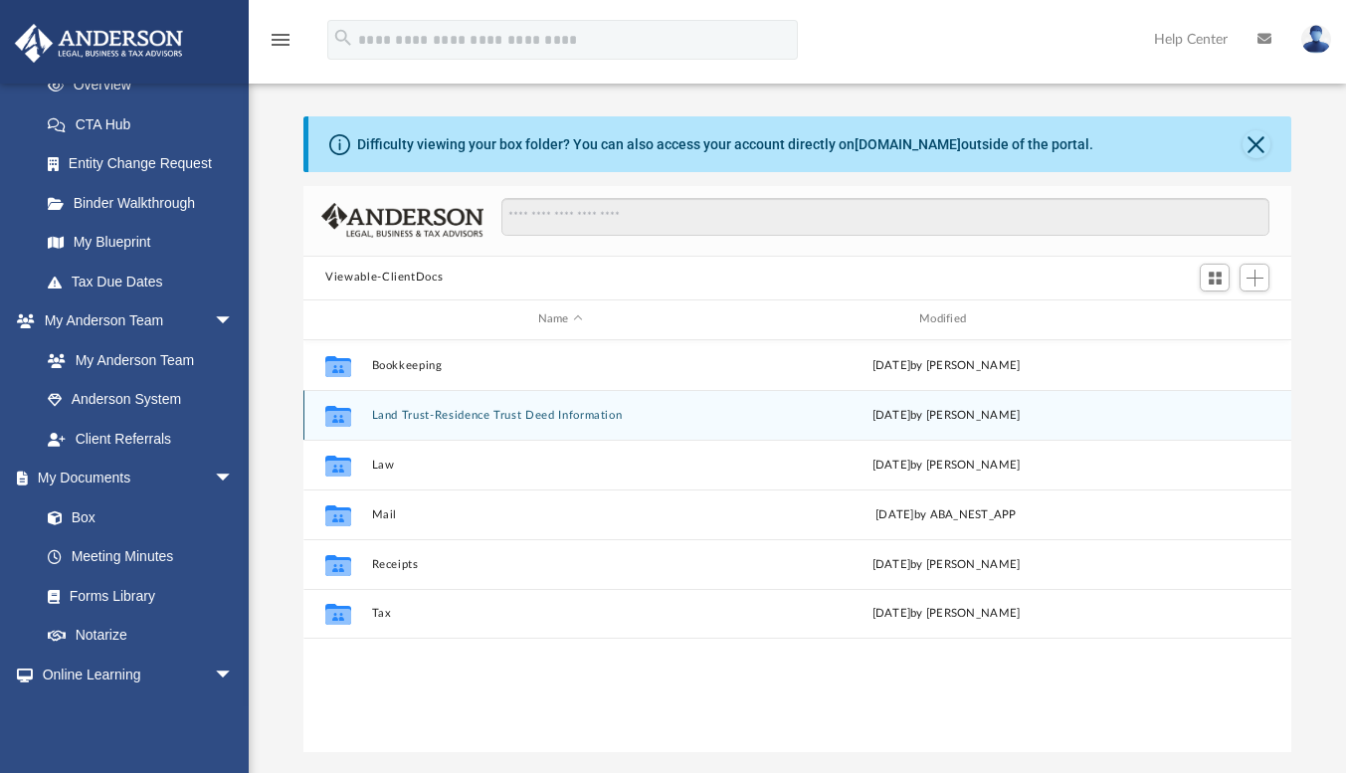
click at [423, 415] on button "Land Trust-Residence Trust Deed Information" at bounding box center [560, 415] width 377 height 13
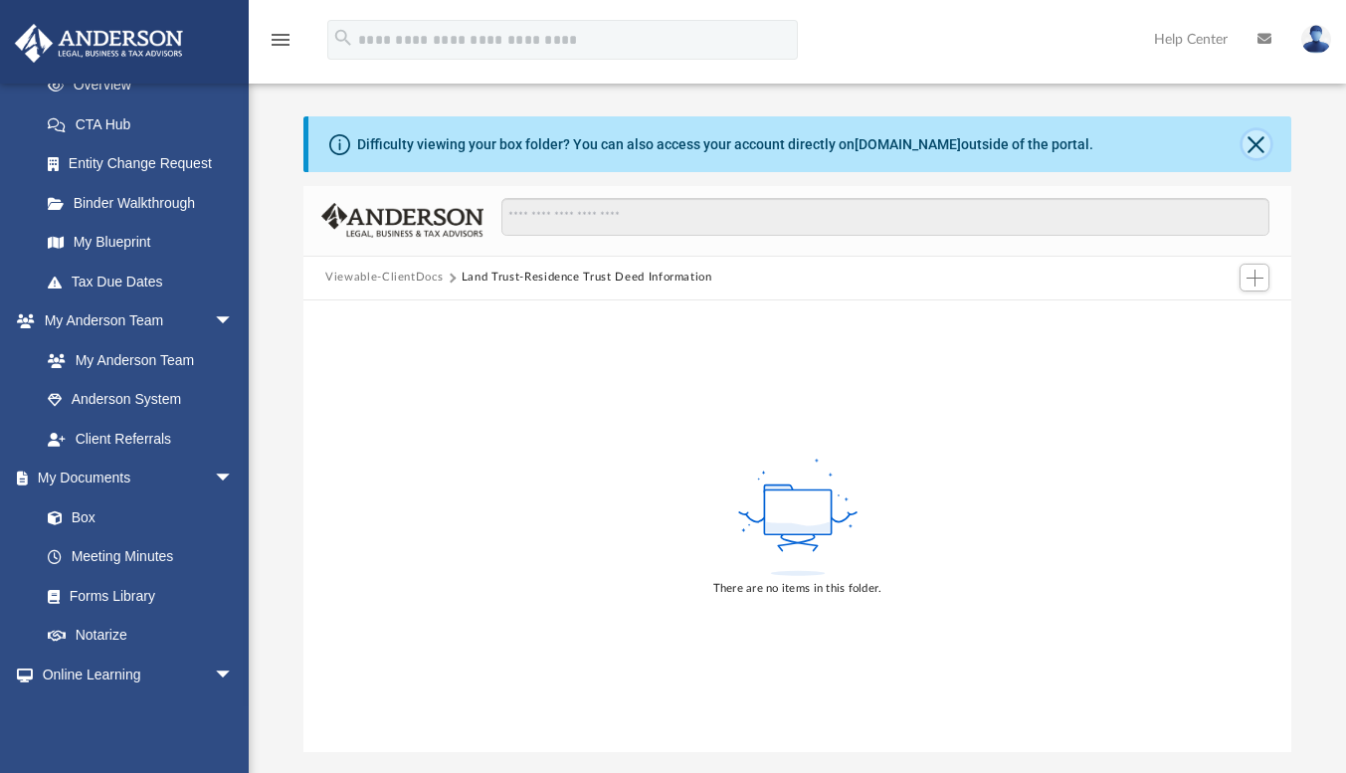
click at [1261, 140] on button "Close" at bounding box center [1257, 144] width 28 height 28
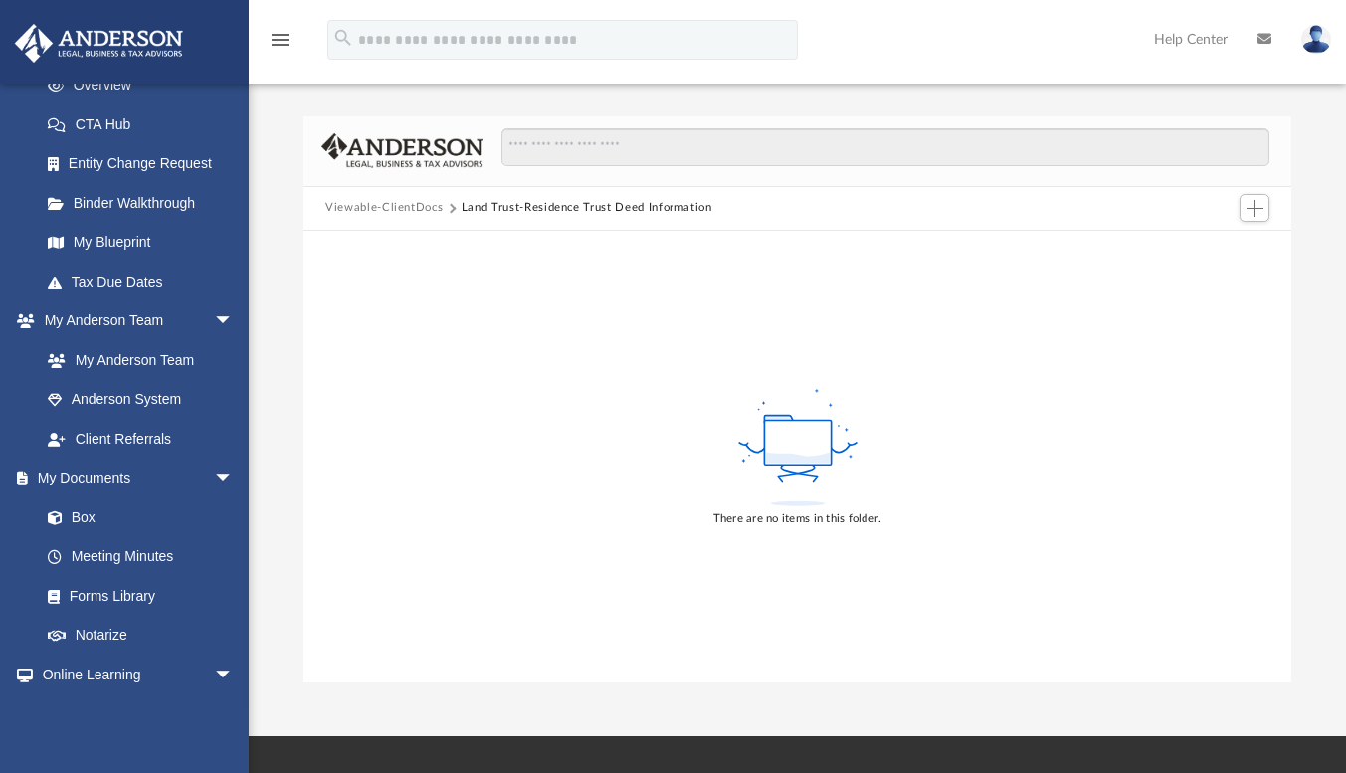
click at [401, 205] on button "Viewable-ClientDocs" at bounding box center [383, 208] width 117 height 18
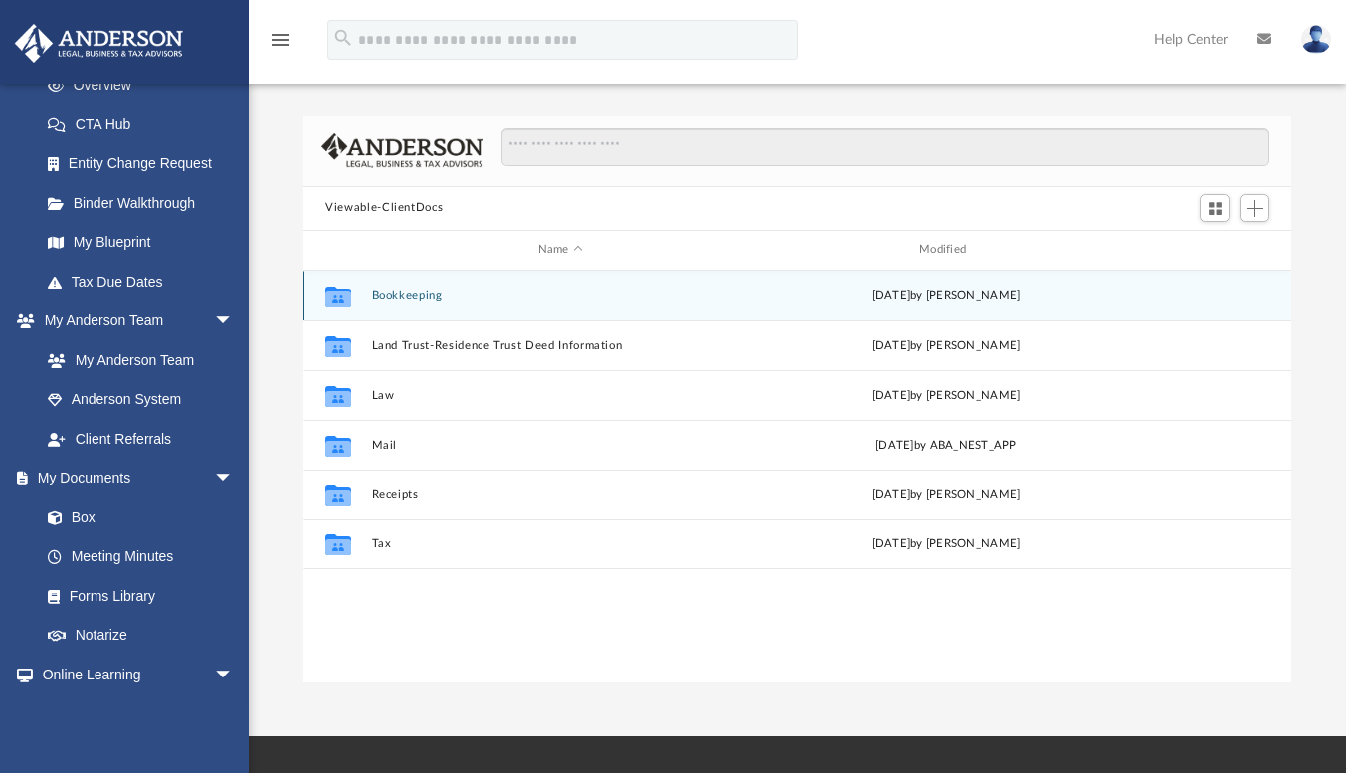
click at [404, 287] on div "Collaborated Folder Bookkeeping Sat Jul 13 2024 by Charles Rogler" at bounding box center [797, 296] width 988 height 50
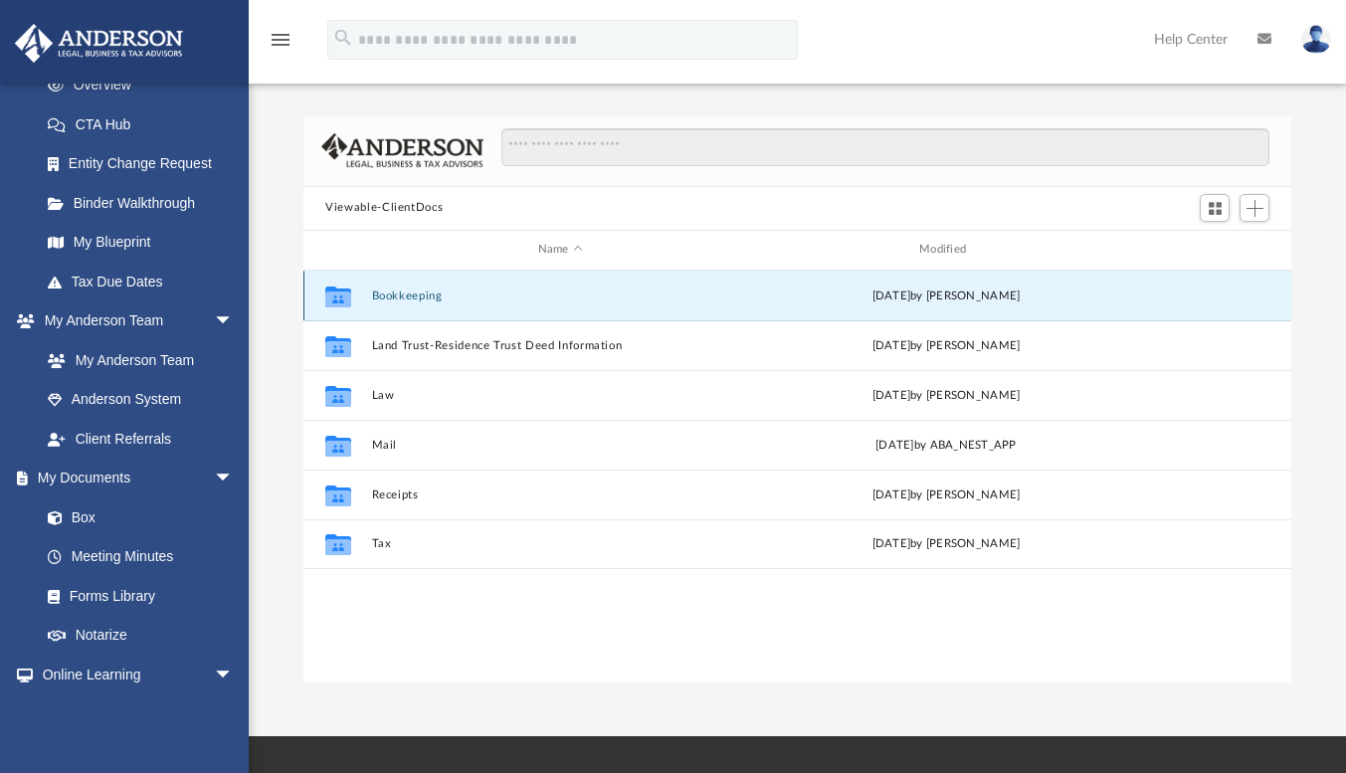
click at [401, 291] on button "Bookkeeping" at bounding box center [560, 296] width 377 height 13
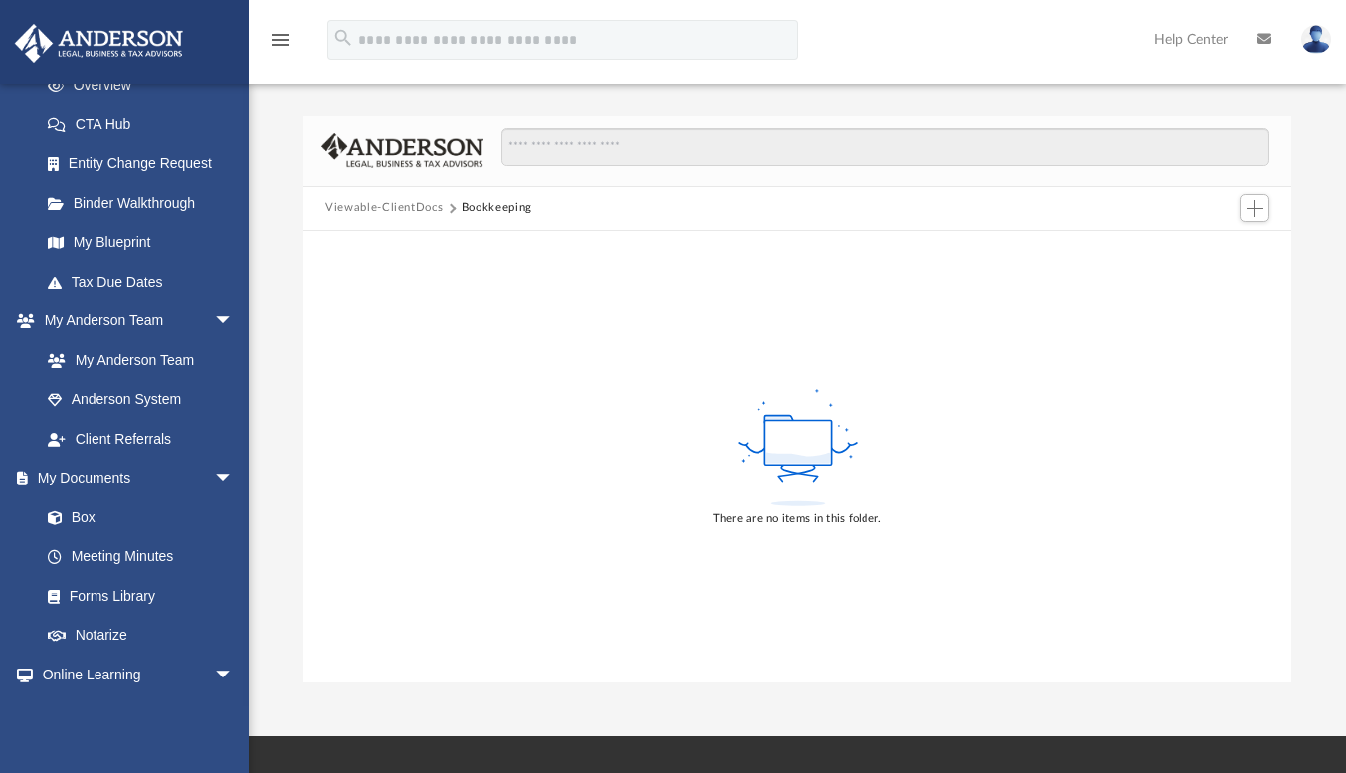
click at [394, 202] on button "Viewable-ClientDocs" at bounding box center [383, 208] width 117 height 18
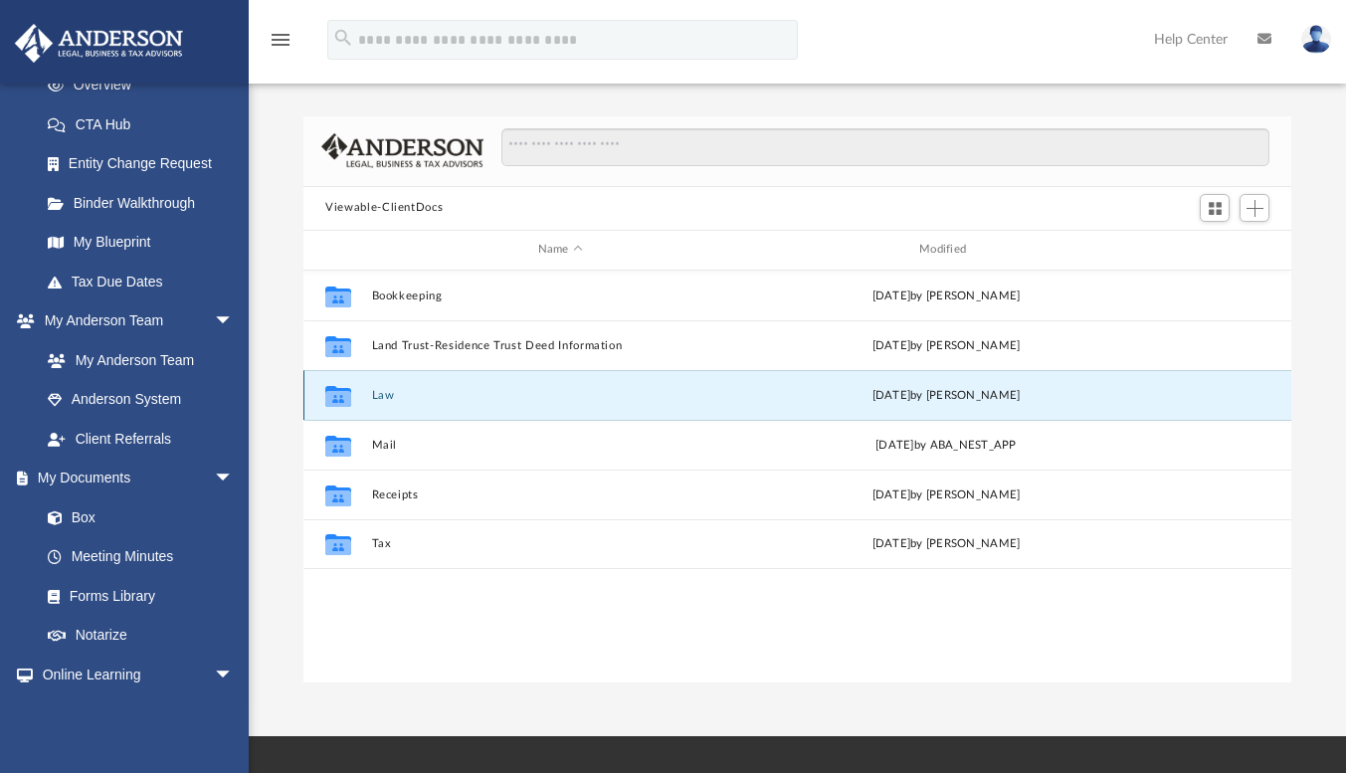
click at [386, 391] on button "Law" at bounding box center [560, 395] width 377 height 13
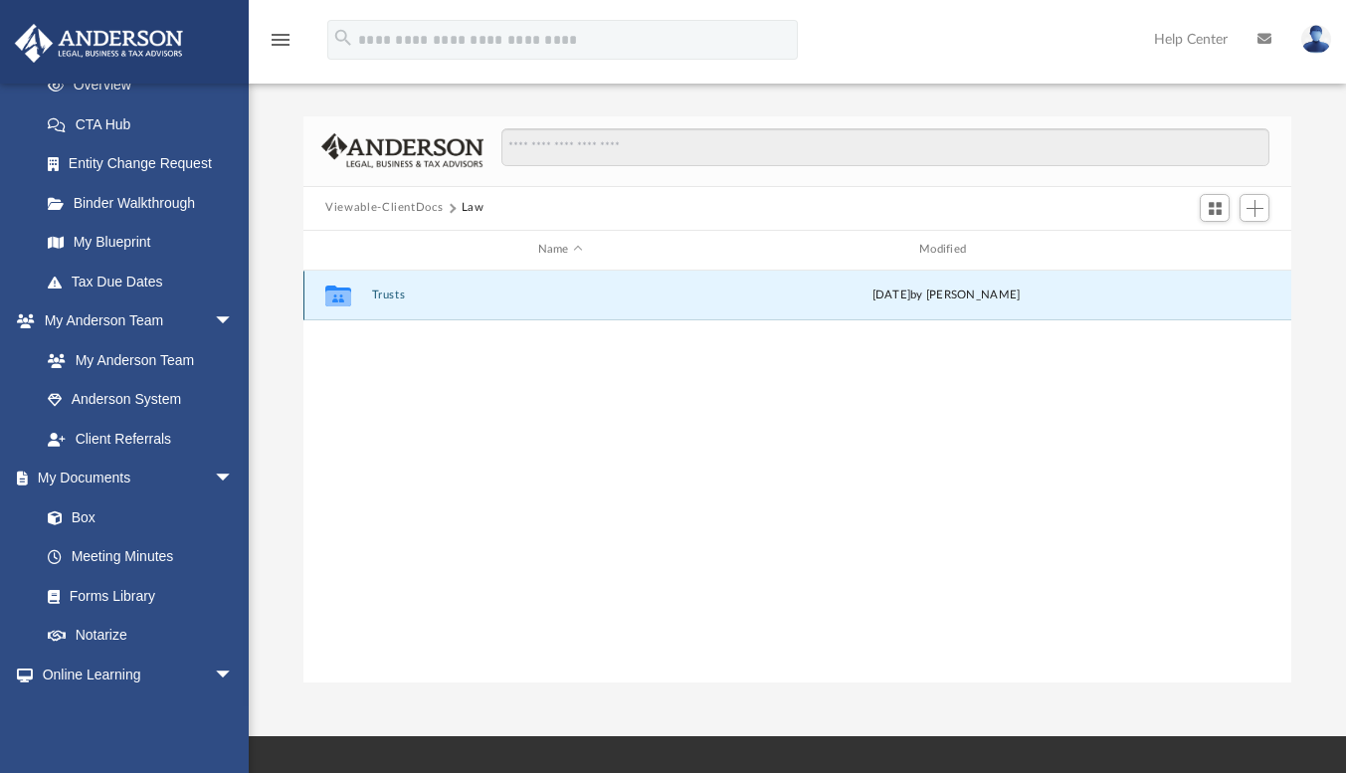
click at [385, 289] on button "Trusts" at bounding box center [560, 295] width 377 height 13
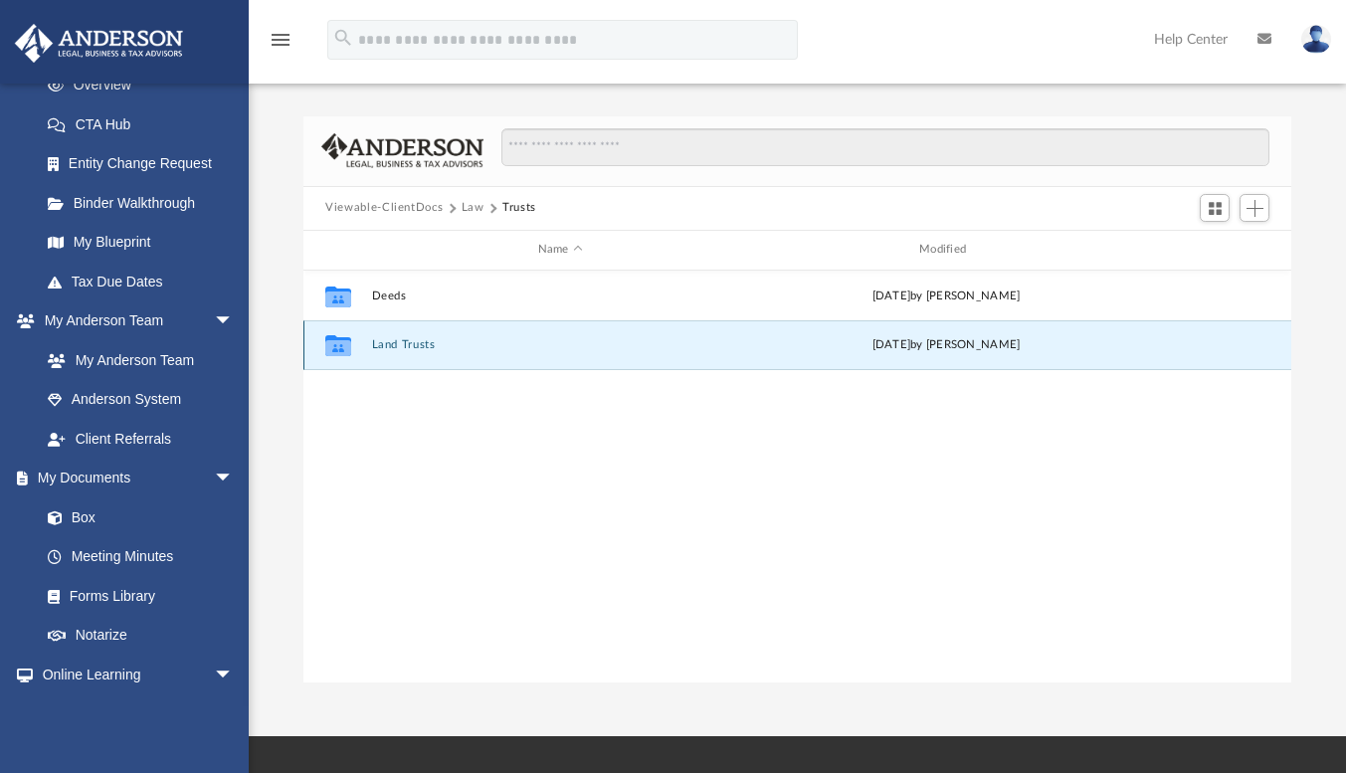
click at [405, 340] on button "Land Trusts" at bounding box center [560, 344] width 377 height 13
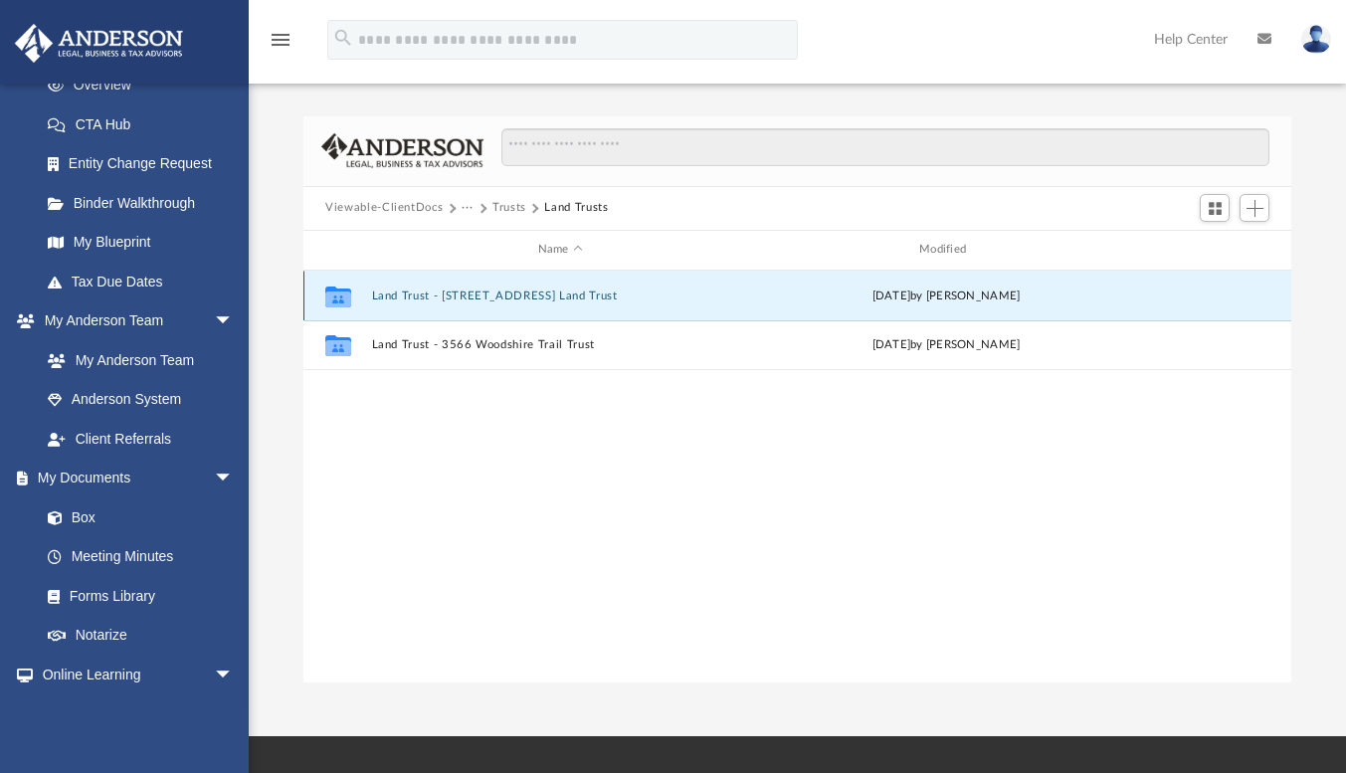
click at [503, 292] on button "Land Trust - 1421 South Ocean Blvd Unit 320 Land Trust" at bounding box center [560, 296] width 377 height 13
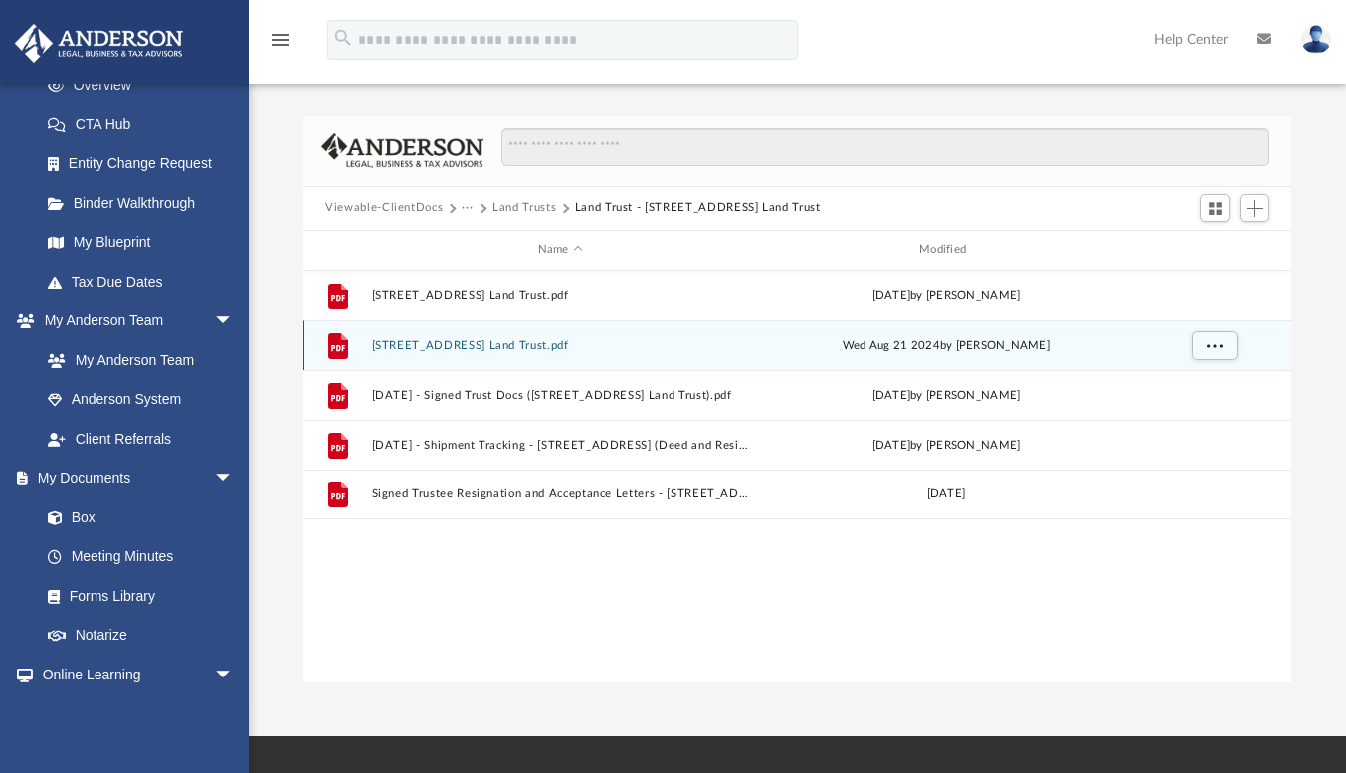
click at [569, 344] on button "1421 South Ocean Blvd Unit 320 Land Trust.pdf" at bounding box center [560, 345] width 377 height 13
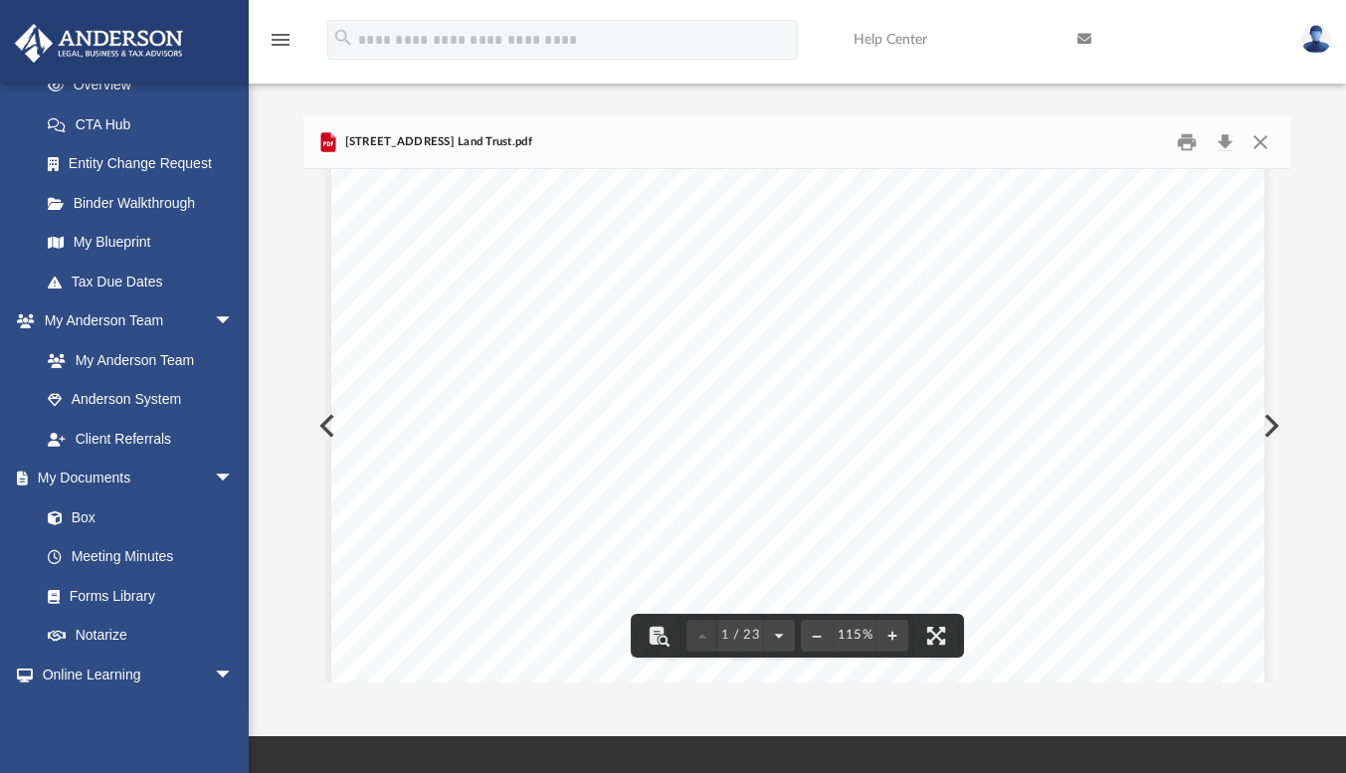
scroll to position [0, 0]
click at [322, 422] on button "Preview" at bounding box center [325, 426] width 44 height 56
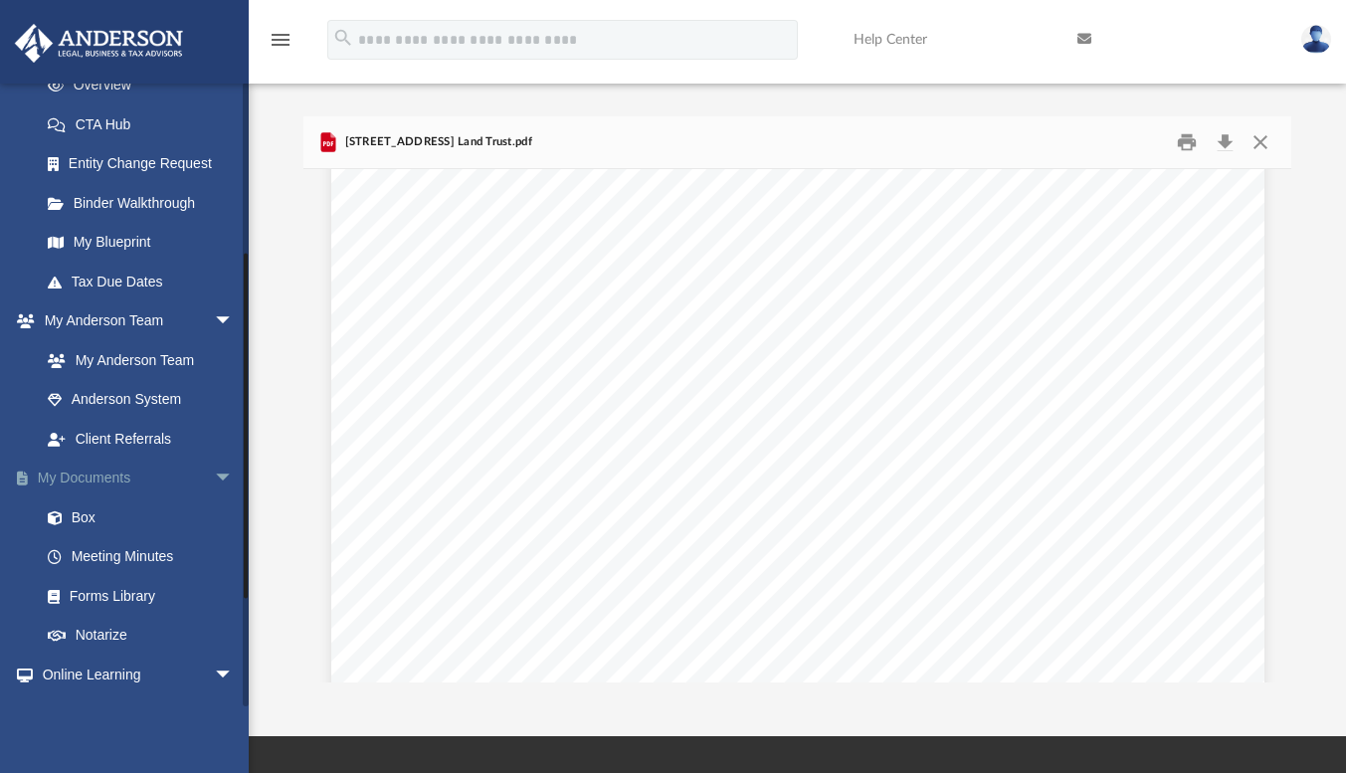
click at [106, 473] on link "My Documents arrow_drop_down" at bounding box center [139, 479] width 250 height 40
click at [214, 467] on span "arrow_drop_down" at bounding box center [234, 479] width 40 height 41
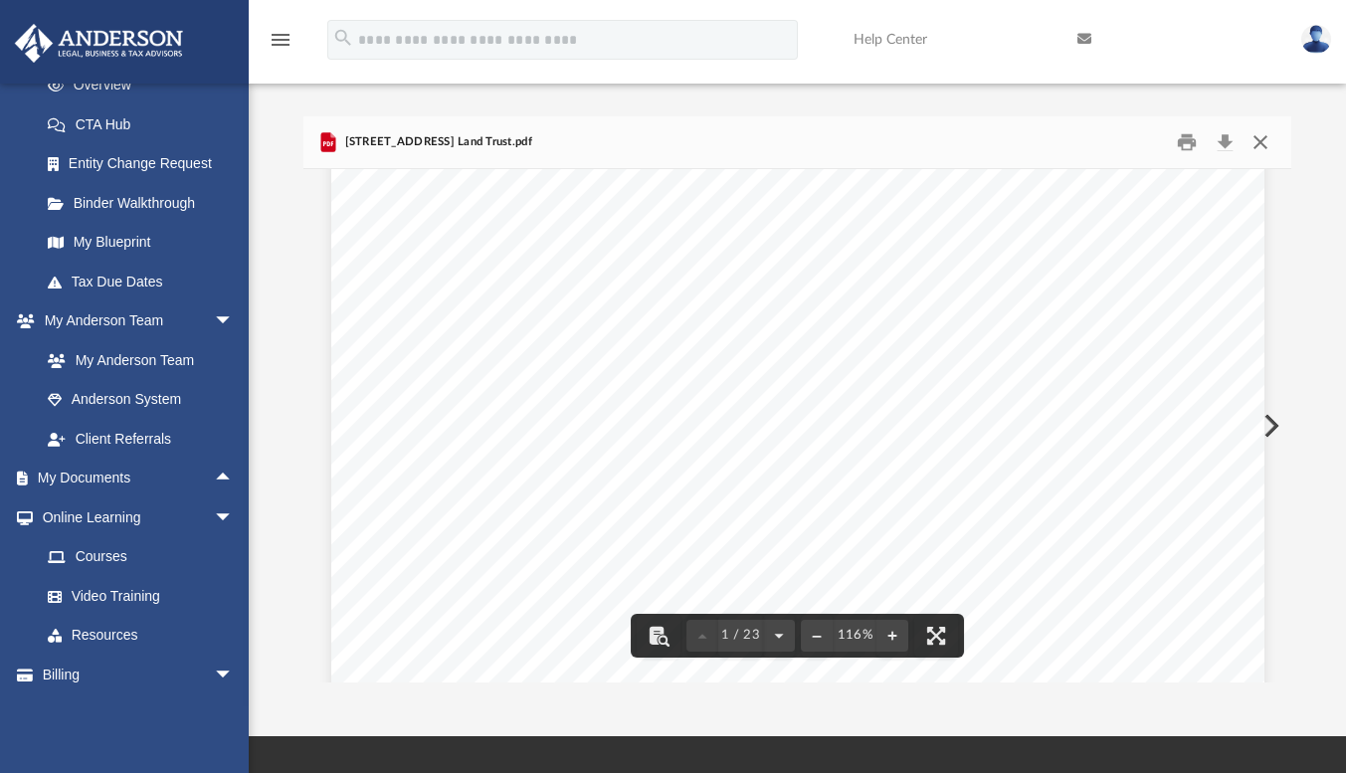
click at [1259, 141] on button "Close" at bounding box center [1260, 141] width 36 height 31
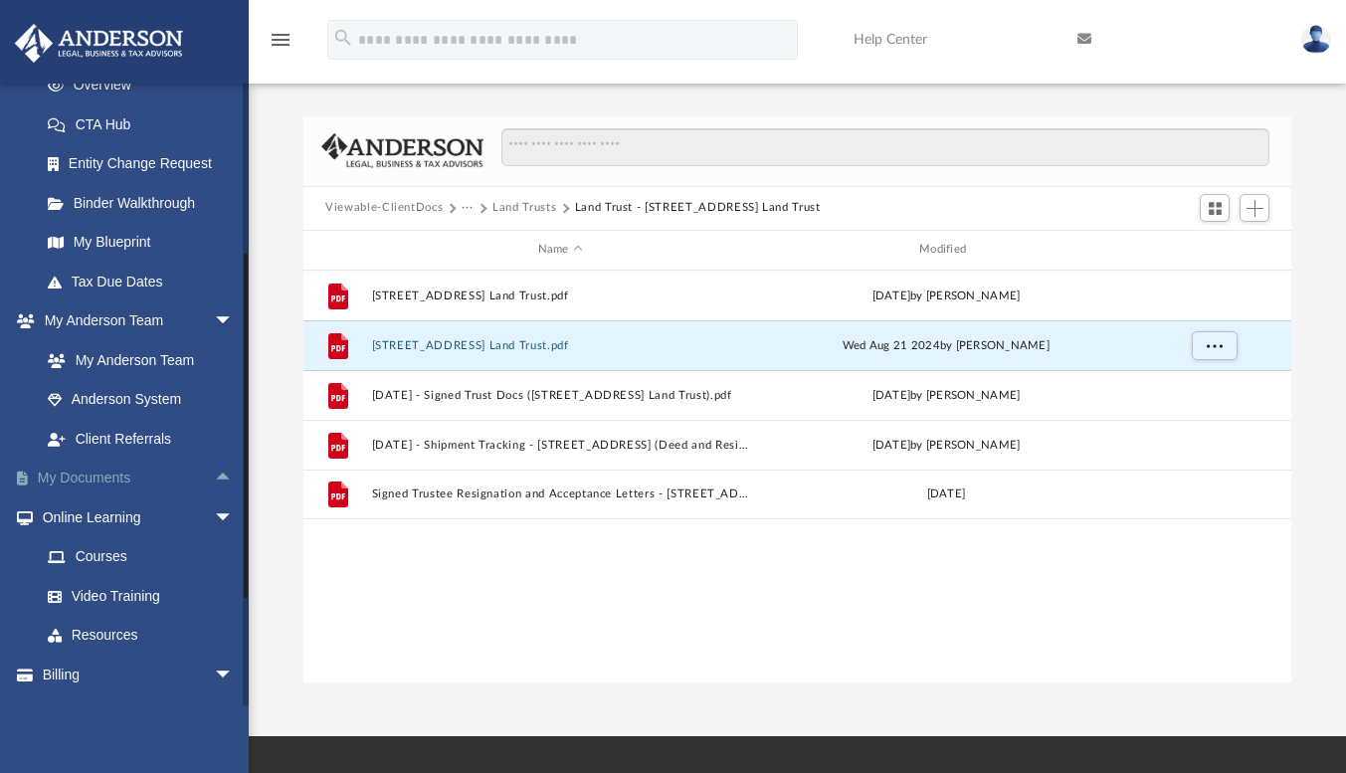
click at [214, 471] on span "arrow_drop_up" at bounding box center [234, 479] width 40 height 41
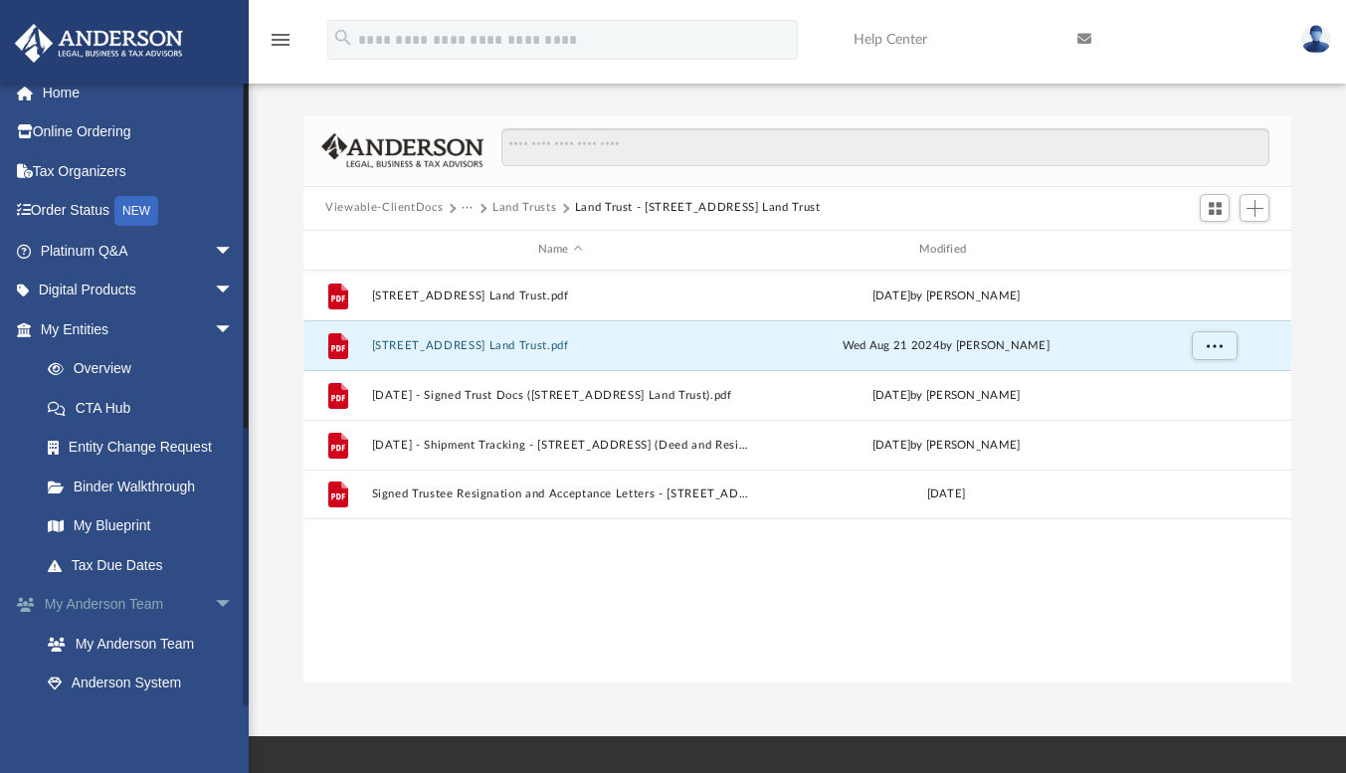
scroll to position [0, 0]
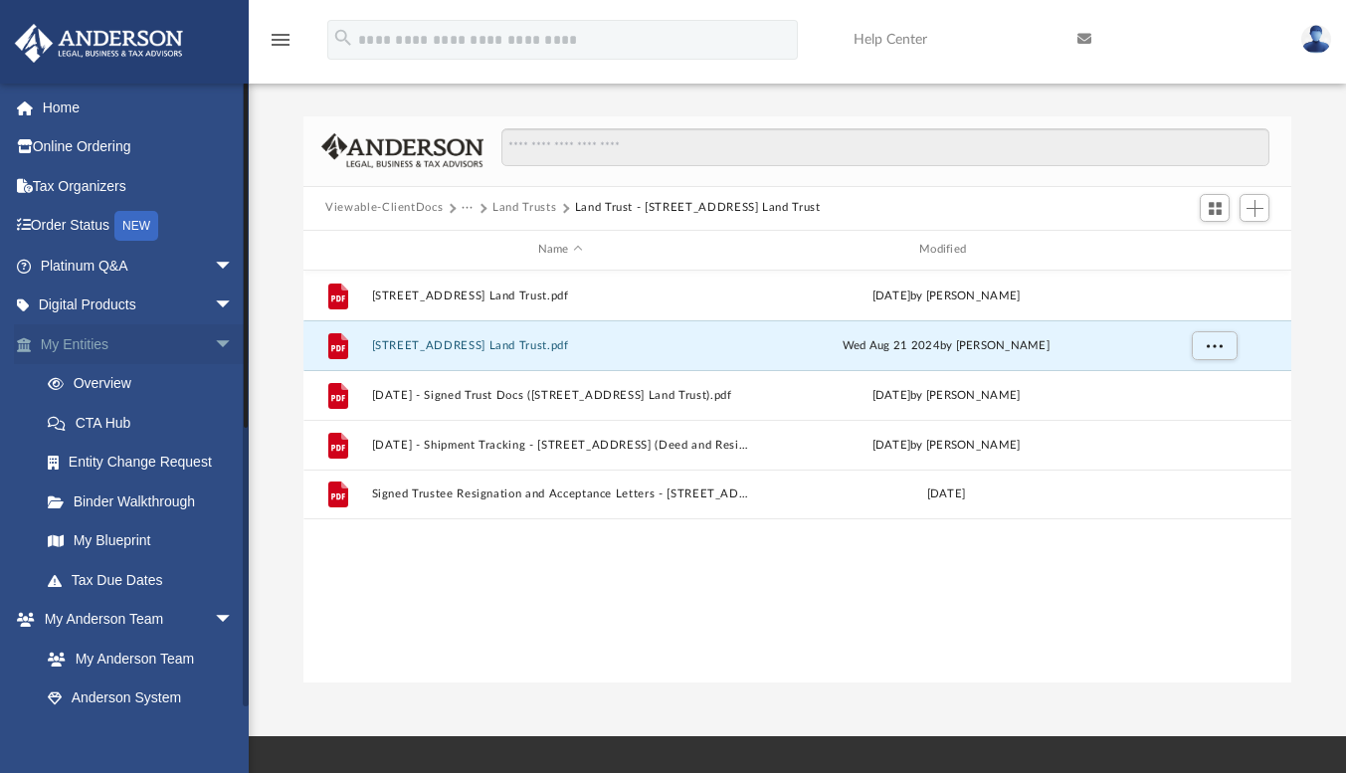
click at [75, 338] on link "My Entities arrow_drop_down" at bounding box center [139, 344] width 250 height 40
click at [214, 336] on span "arrow_drop_down" at bounding box center [234, 344] width 40 height 41
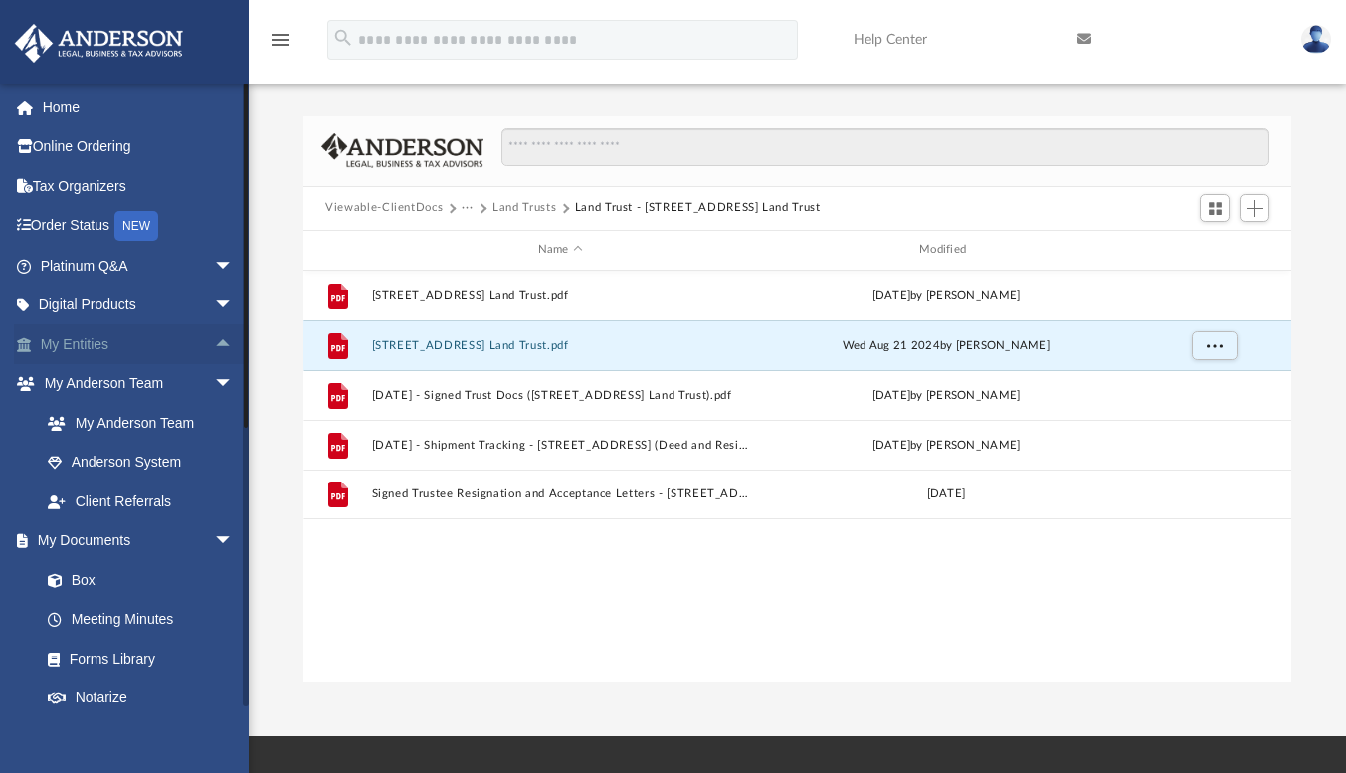
click at [214, 337] on span "arrow_drop_up" at bounding box center [234, 344] width 40 height 41
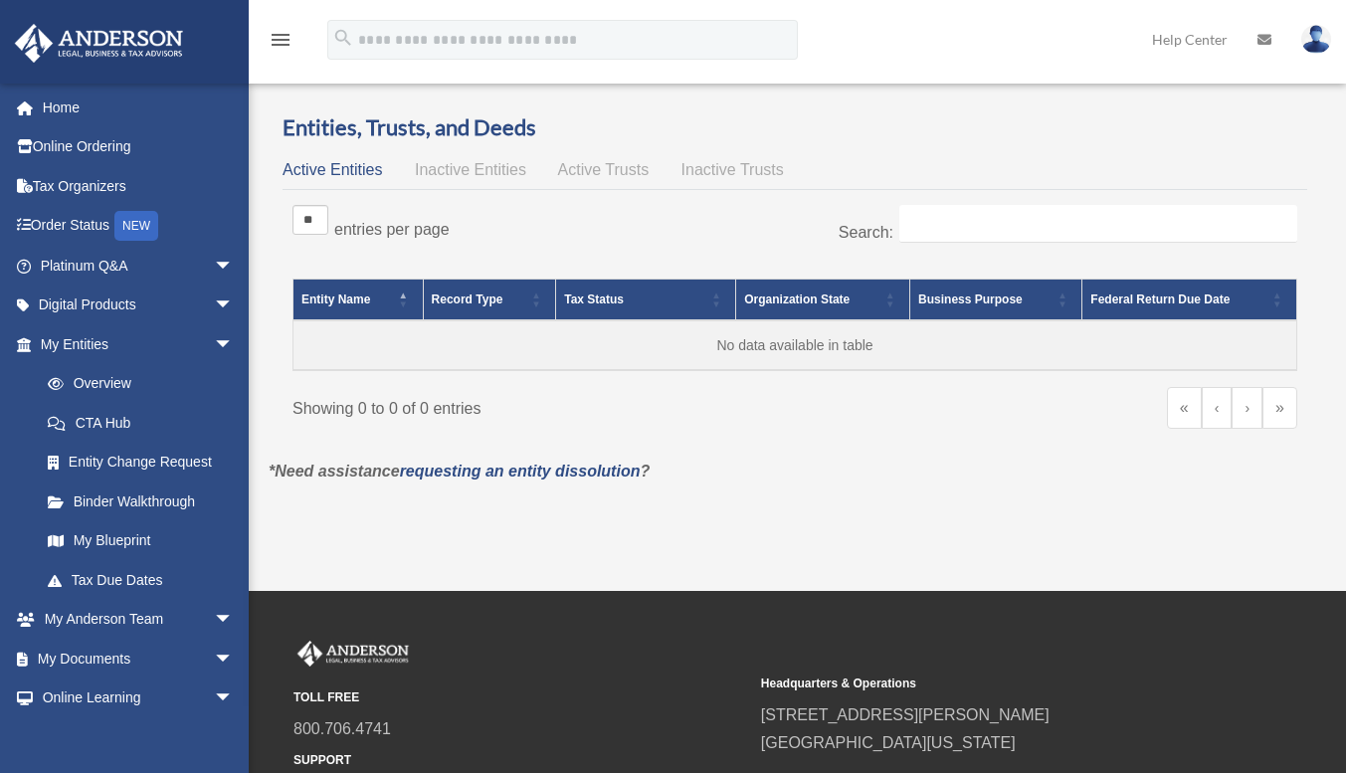
click at [609, 168] on span "Active Trusts" at bounding box center [604, 169] width 92 height 17
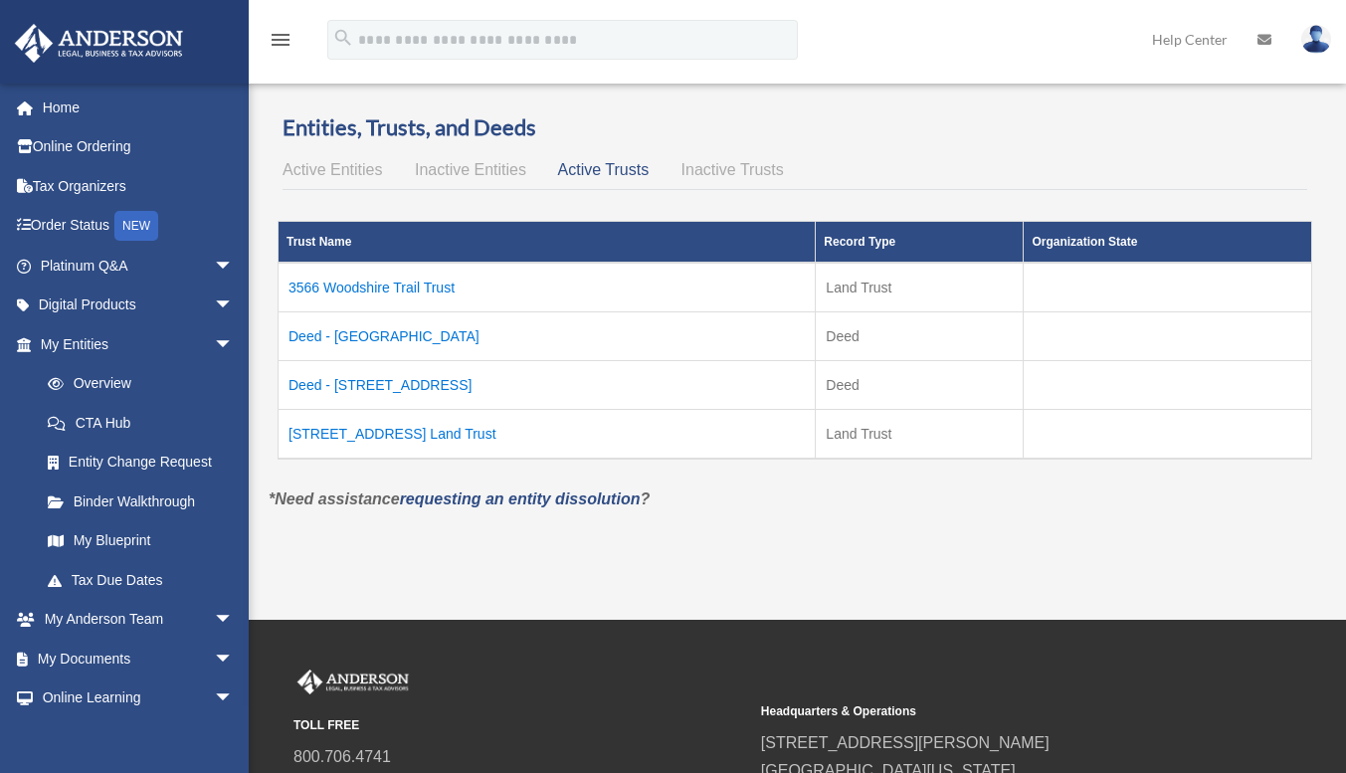
click at [427, 382] on td "Deed - 1421 South Ocean Boulevard, Unit 320" at bounding box center [547, 385] width 537 height 49
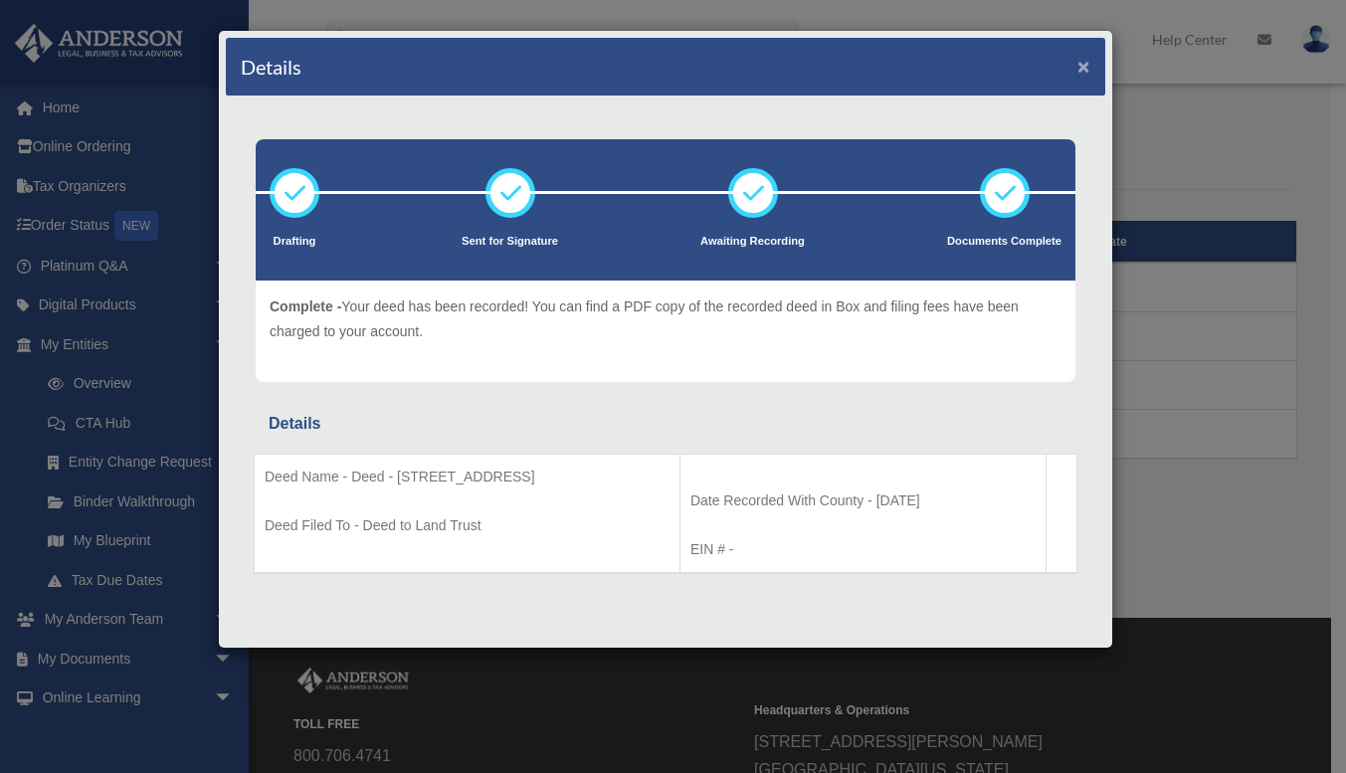
click at [1077, 65] on button "×" at bounding box center [1083, 66] width 13 height 21
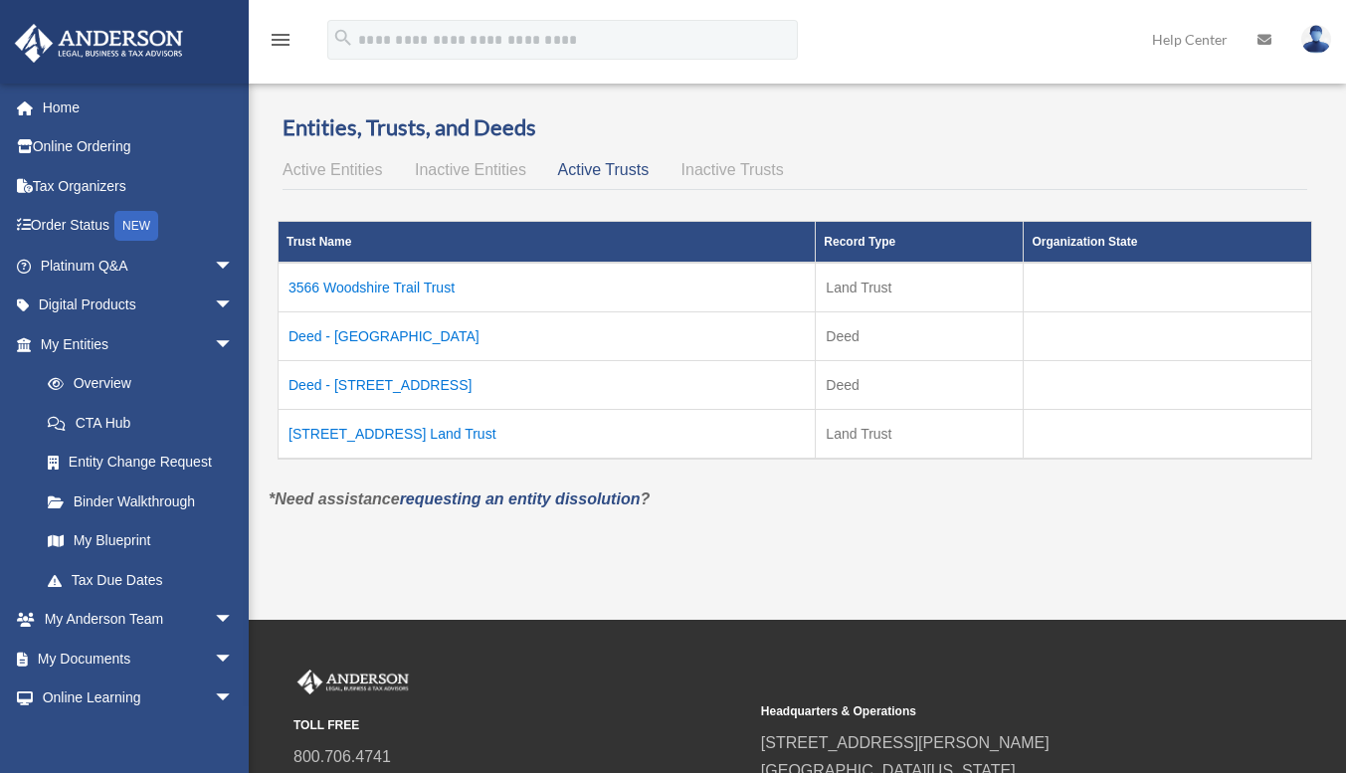
click at [347, 173] on span "Active Entities" at bounding box center [332, 169] width 99 height 17
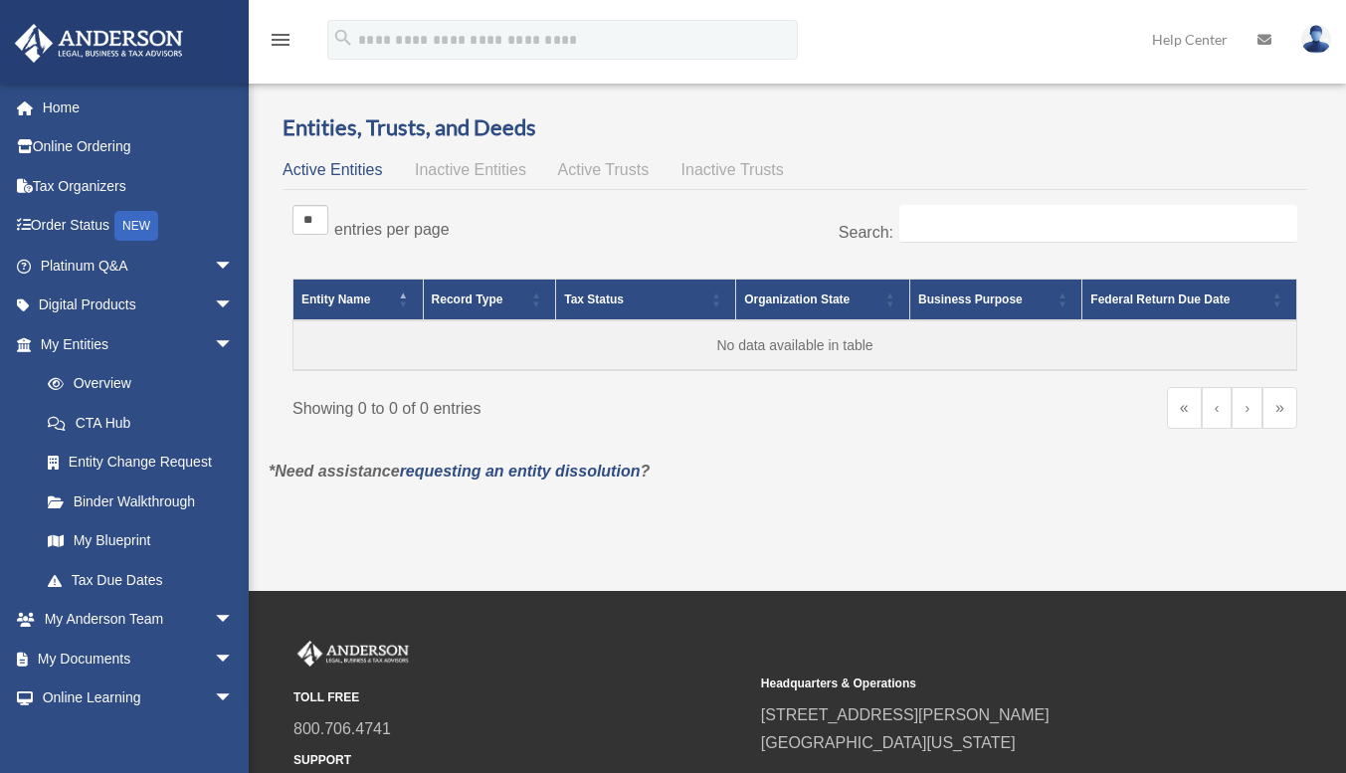
click at [614, 172] on span "Active Trusts" at bounding box center [604, 169] width 92 height 17
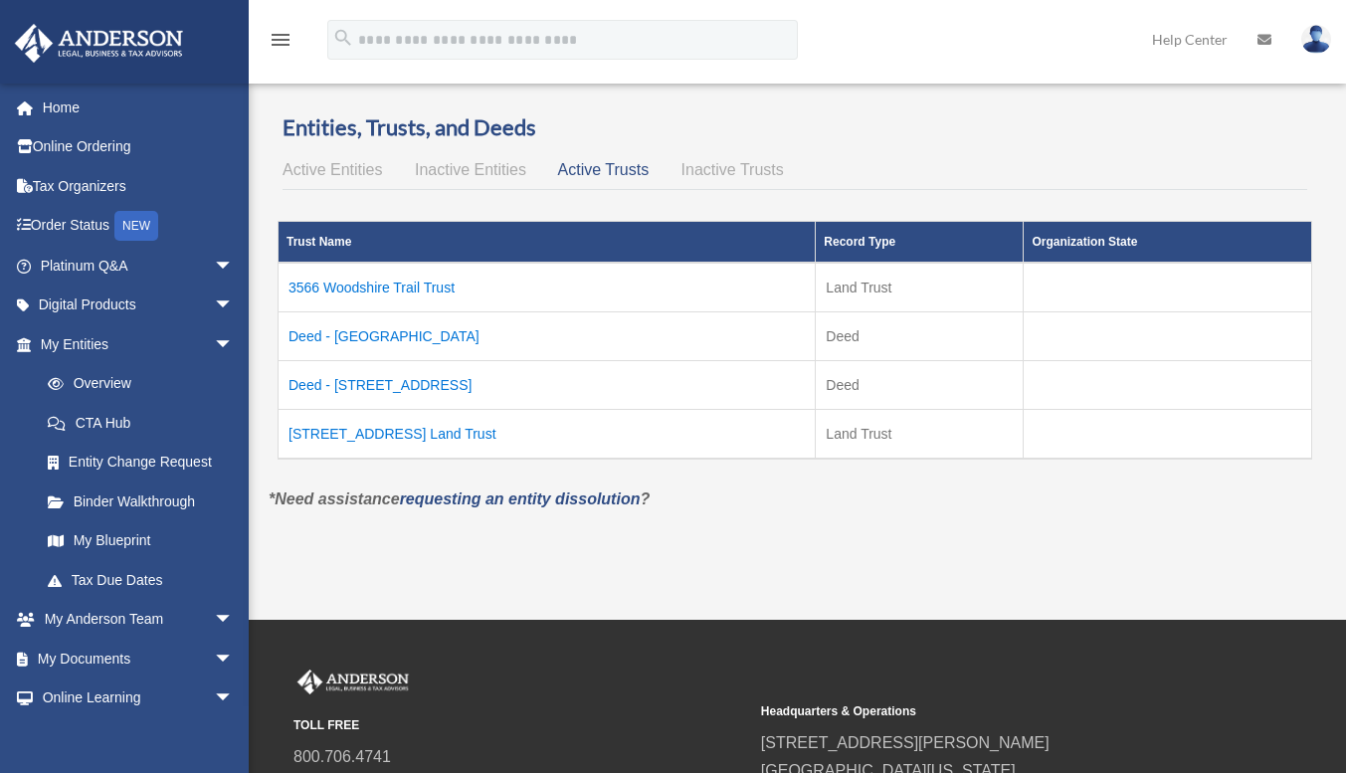
click at [445, 382] on td "Deed - 1421 South Ocean Boulevard, Unit 320" at bounding box center [547, 385] width 537 height 49
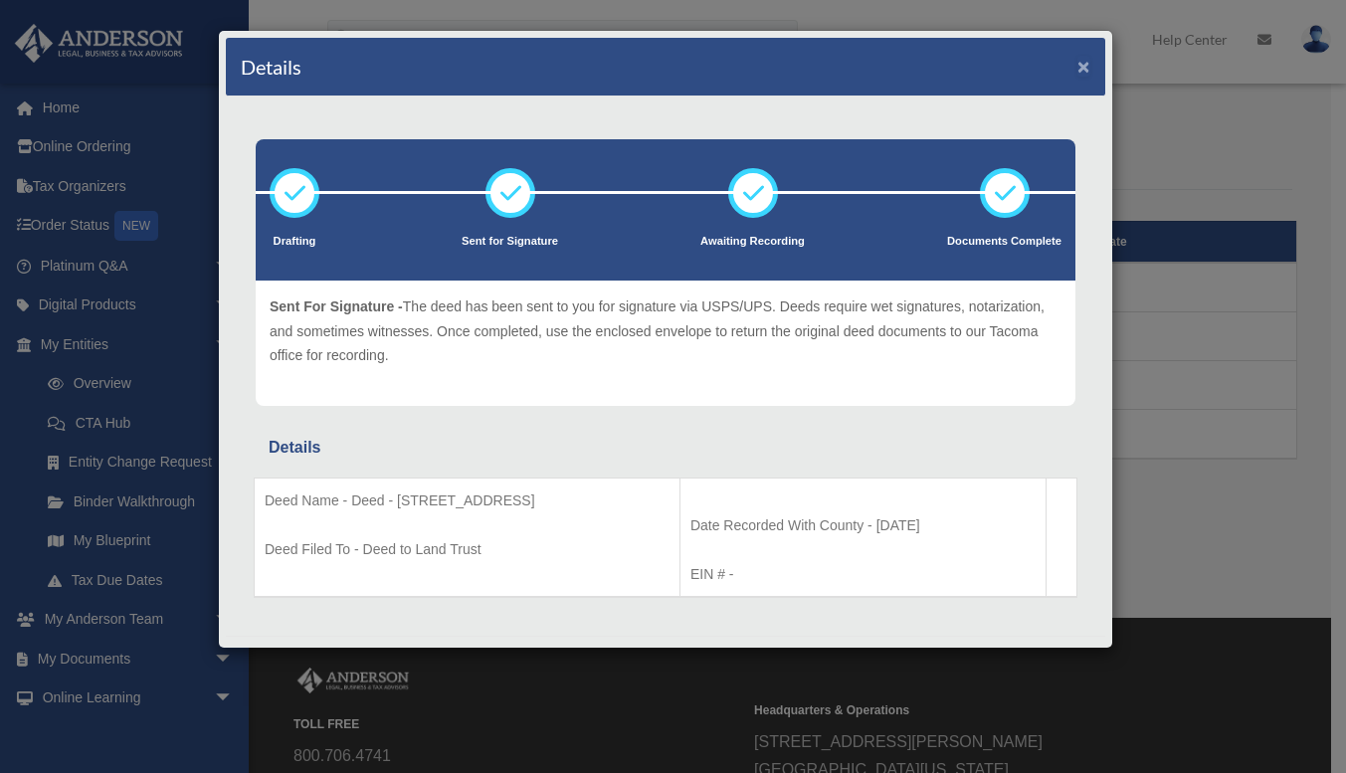
click at [1077, 60] on button "×" at bounding box center [1083, 66] width 13 height 21
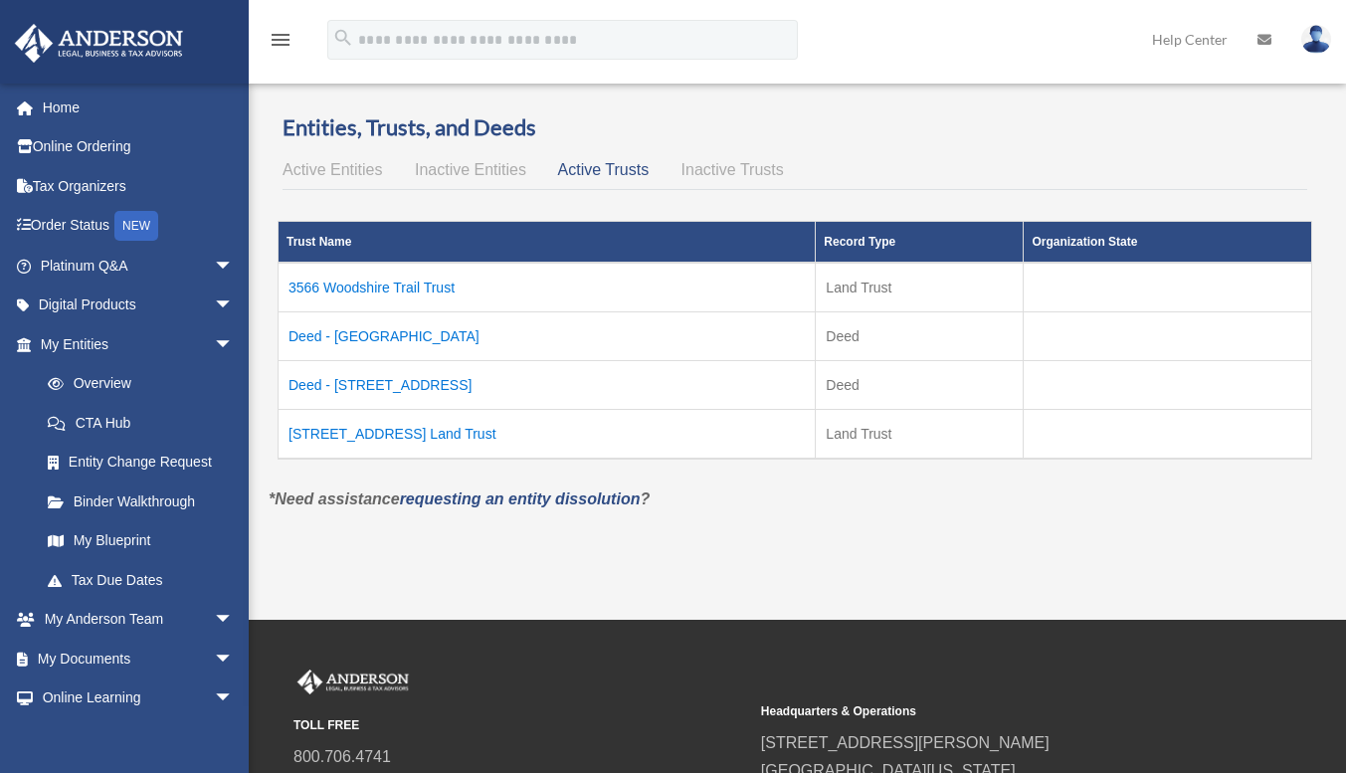
click at [432, 334] on td "Deed - 3566 Woodshire Trail" at bounding box center [547, 336] width 537 height 49
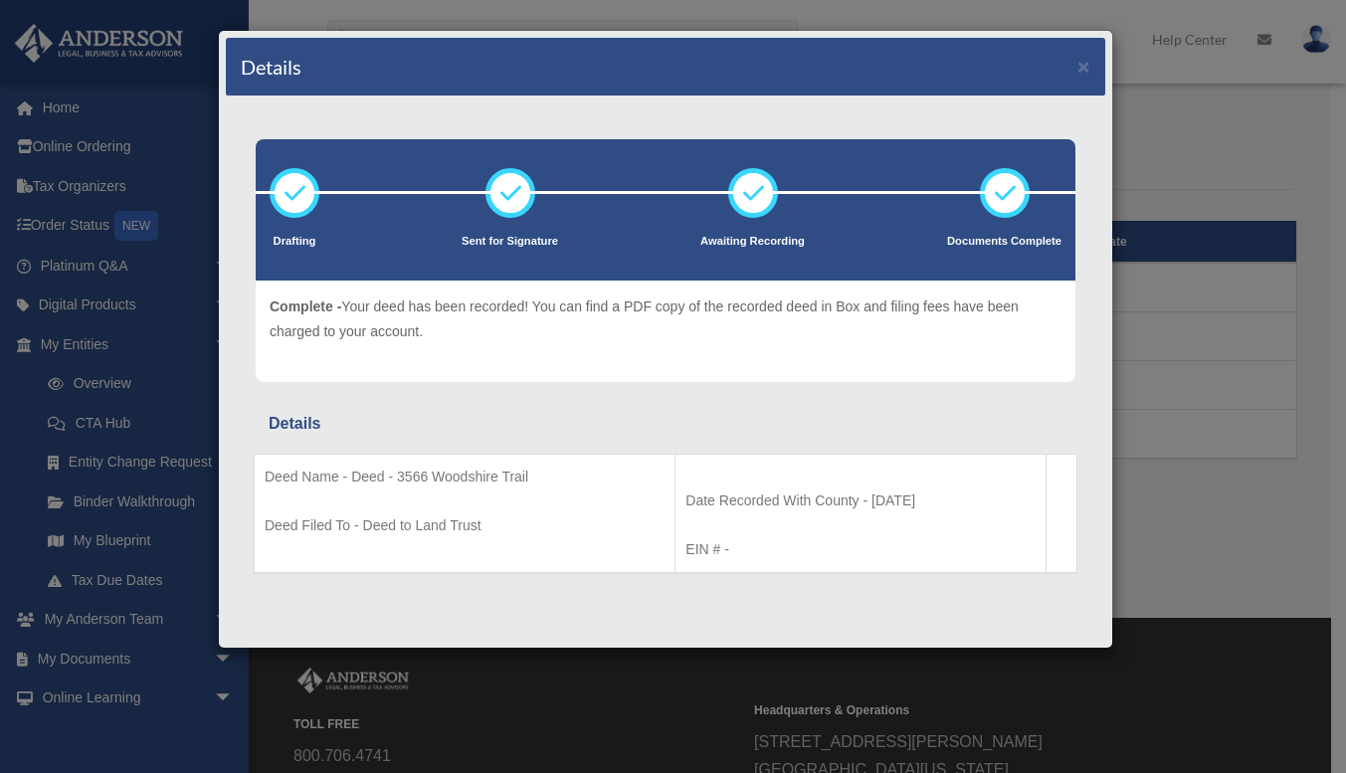
click at [300, 421] on div "Details" at bounding box center [666, 424] width 794 height 28
drag, startPoint x: 300, startPoint y: 421, endPoint x: 321, endPoint y: 421, distance: 20.9
click at [313, 421] on div "Details" at bounding box center [666, 424] width 794 height 28
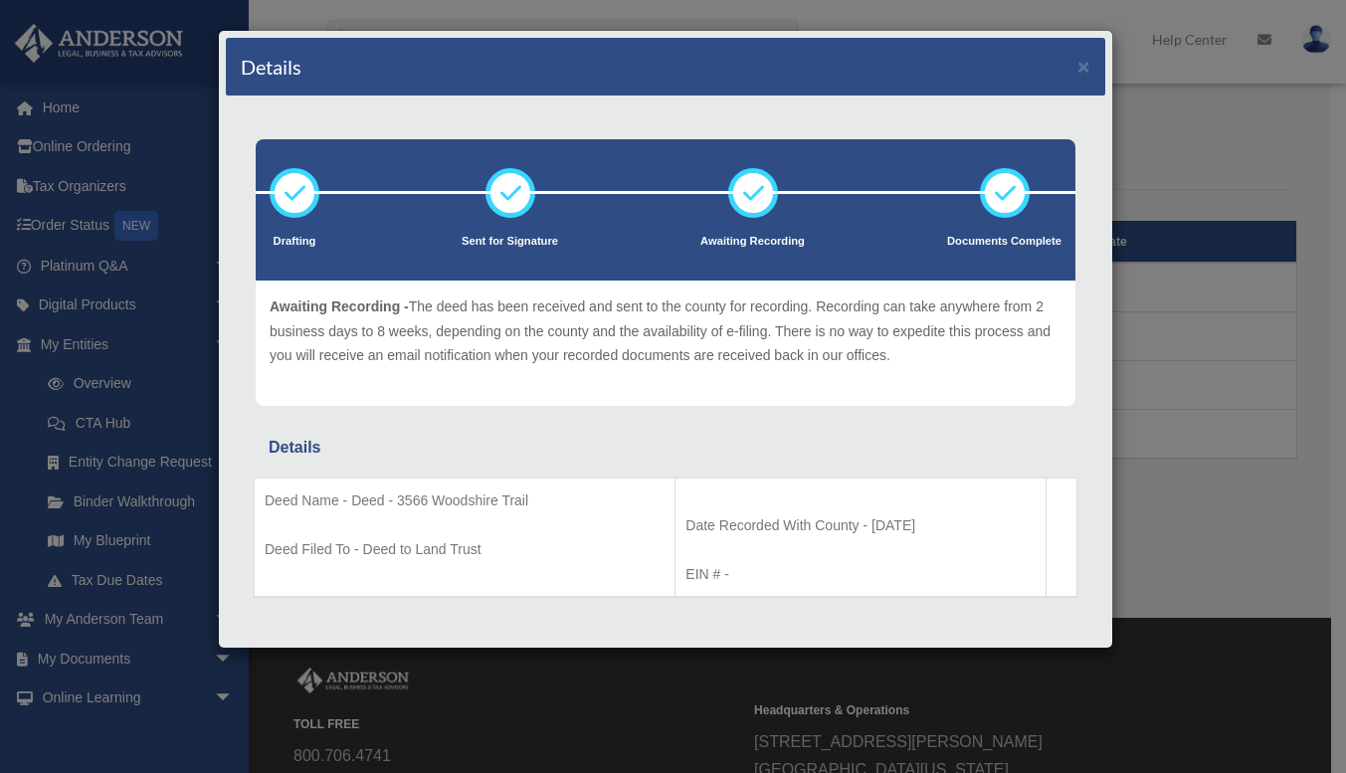
drag, startPoint x: 1168, startPoint y: 124, endPoint x: 1104, endPoint y: 99, distance: 68.4
click at [1166, 125] on div "Details × Drafting Sent for Signature" at bounding box center [673, 386] width 1346 height 773
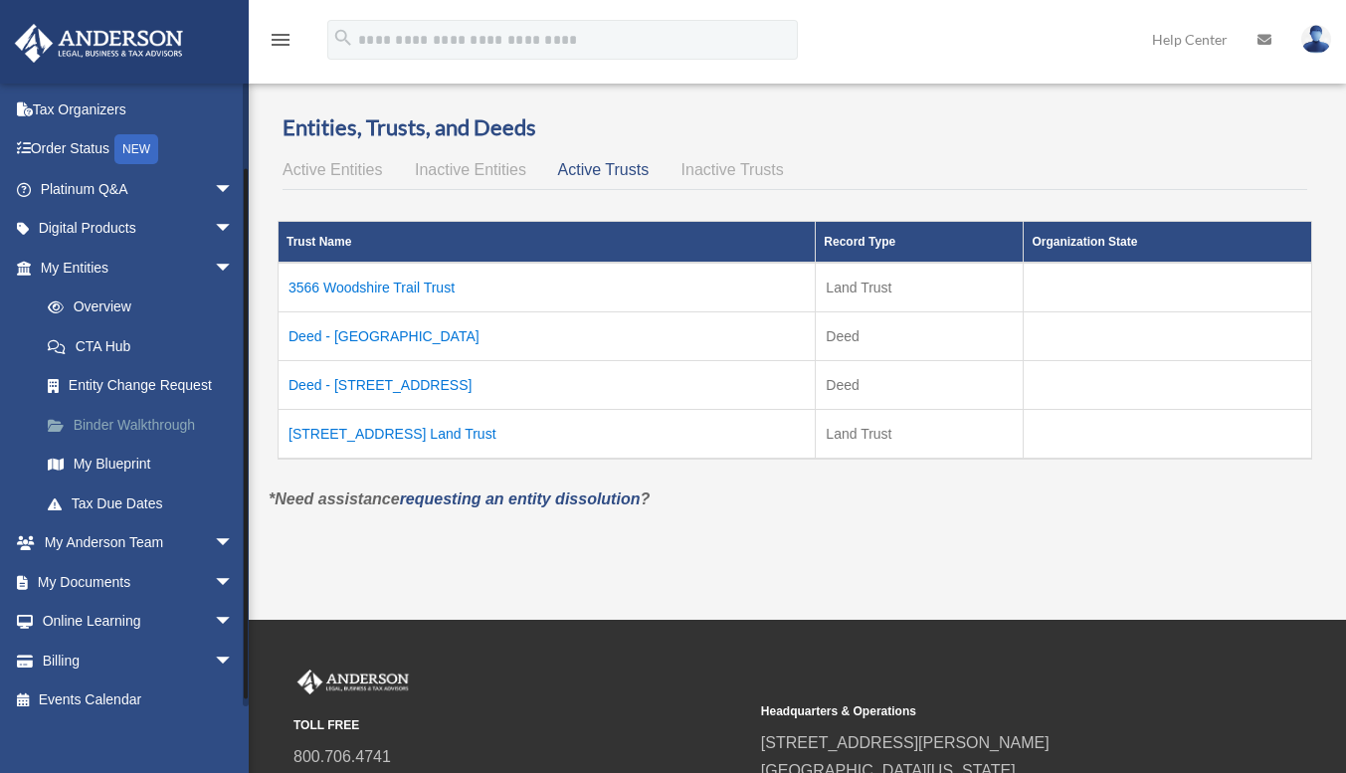
scroll to position [94, 0]
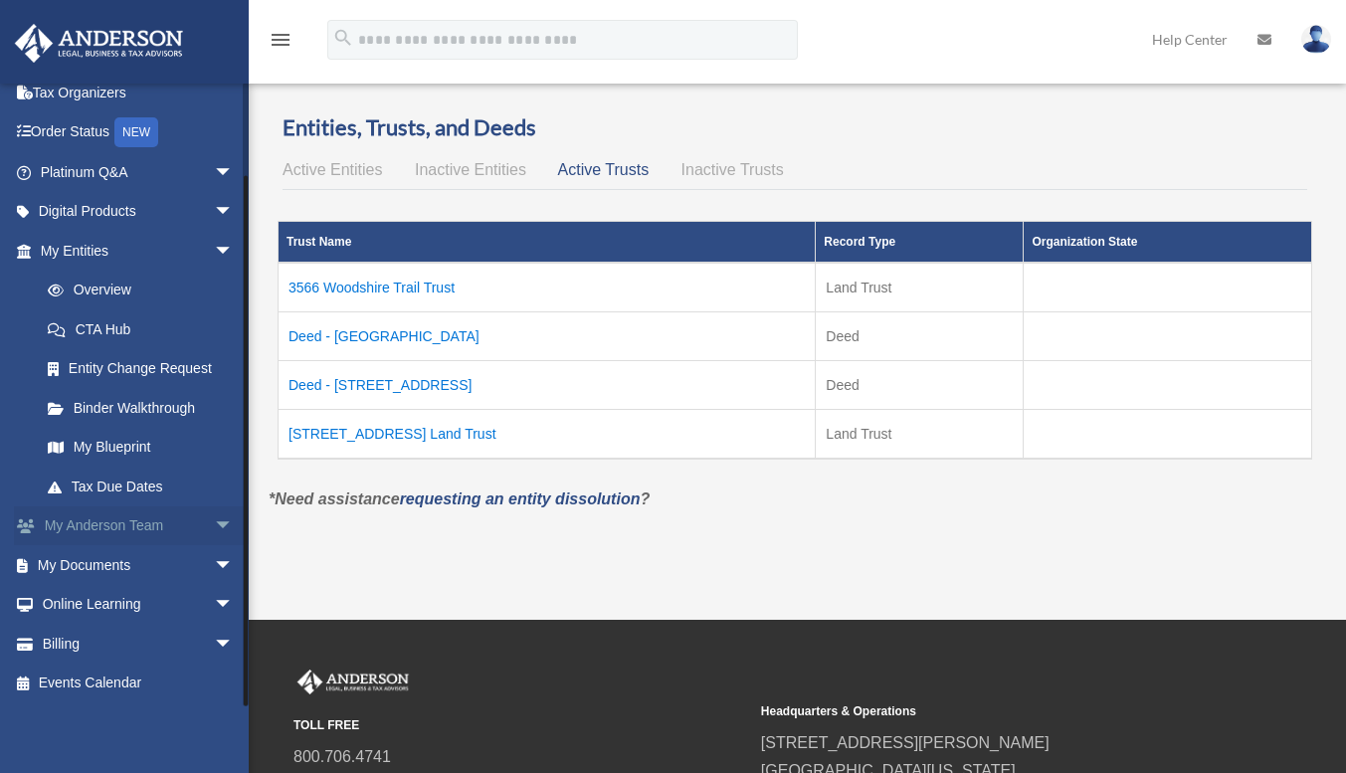
click at [120, 521] on link "My Anderson Team arrow_drop_down" at bounding box center [139, 526] width 250 height 40
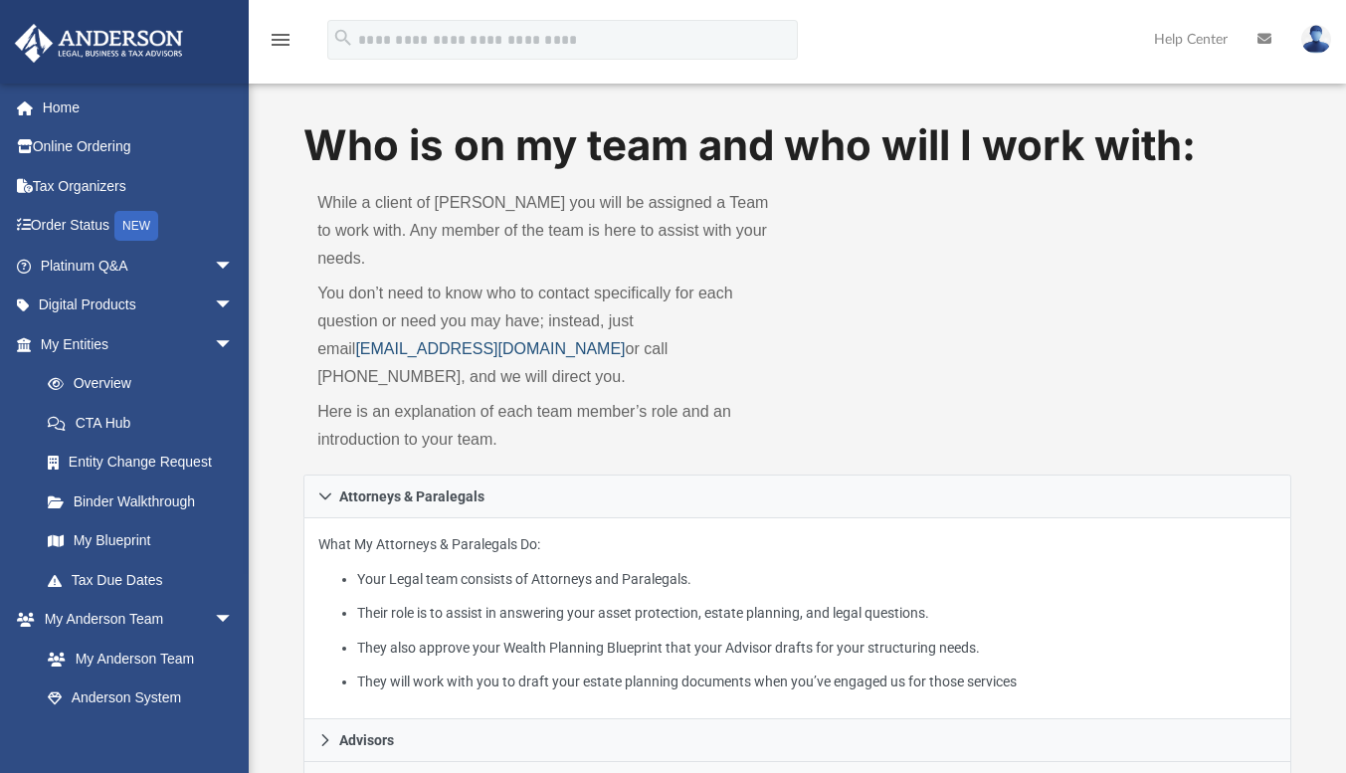
click at [396, 340] on link "[EMAIL_ADDRESS][DOMAIN_NAME]" at bounding box center [490, 348] width 270 height 17
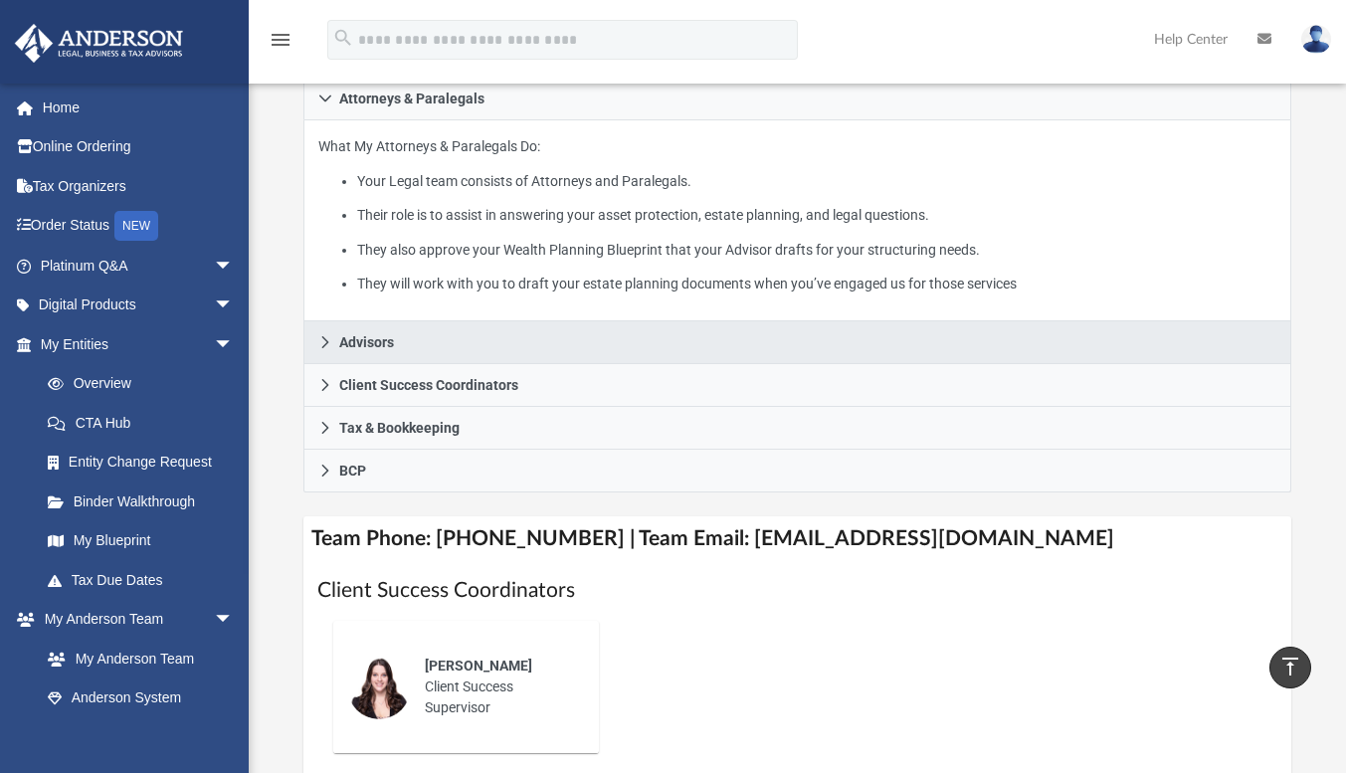
scroll to position [497, 0]
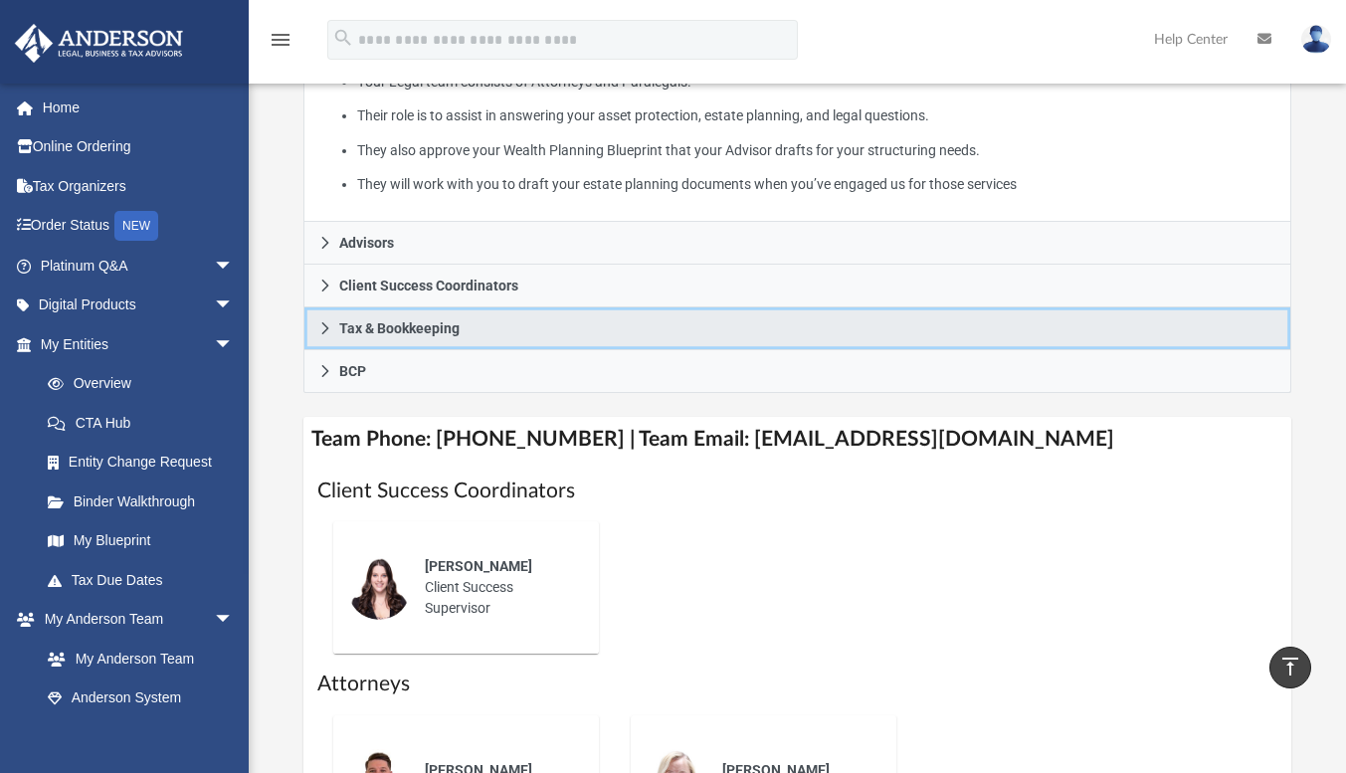
click at [385, 321] on span "Tax & Bookkeeping" at bounding box center [399, 328] width 120 height 14
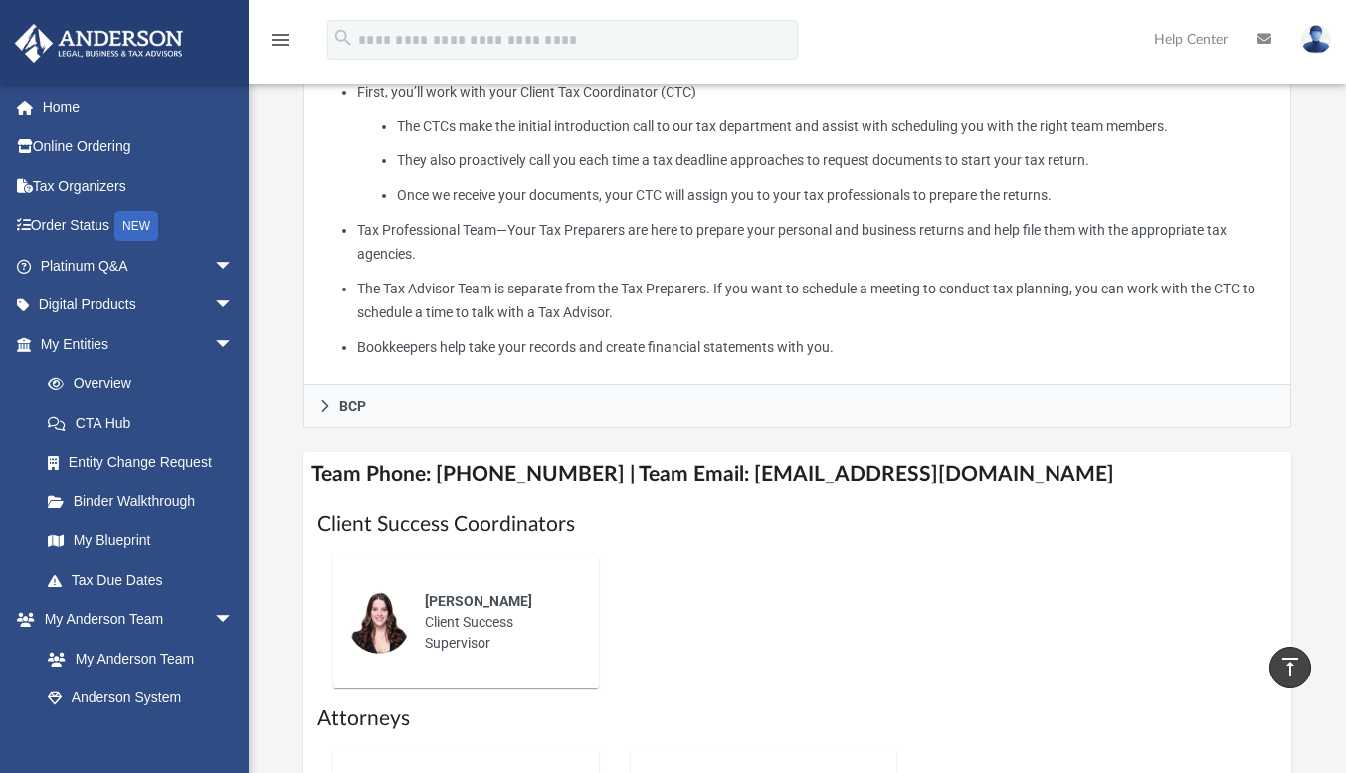
scroll to position [696, 0]
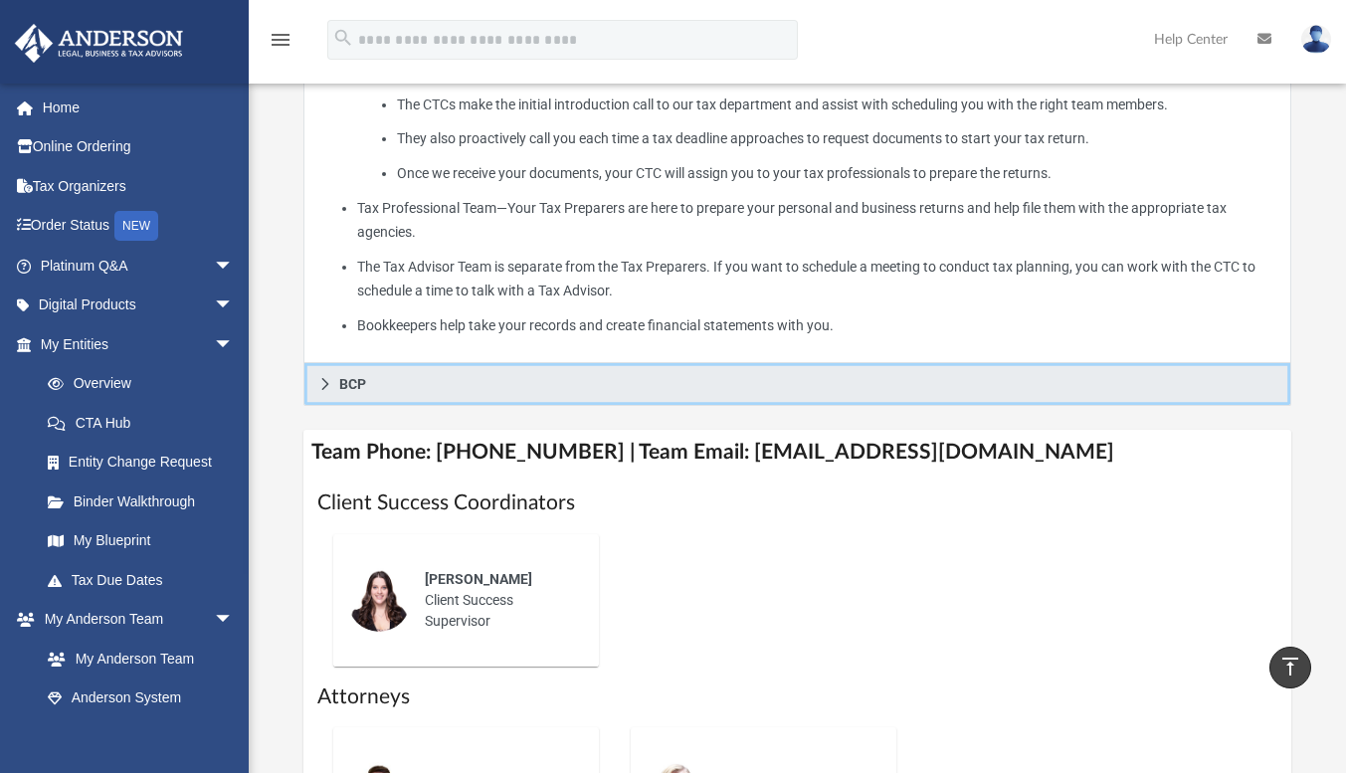
click at [362, 377] on span "BCP" at bounding box center [352, 384] width 27 height 14
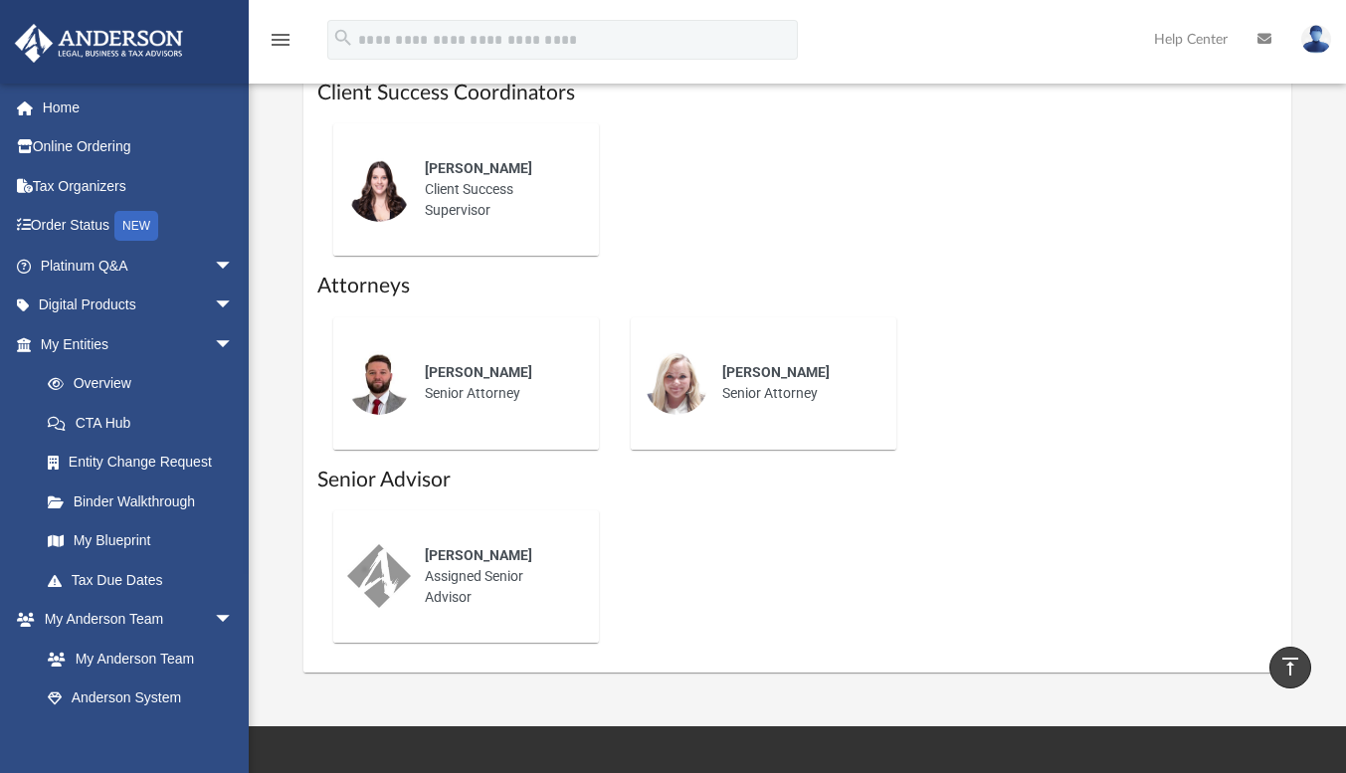
scroll to position [0, 0]
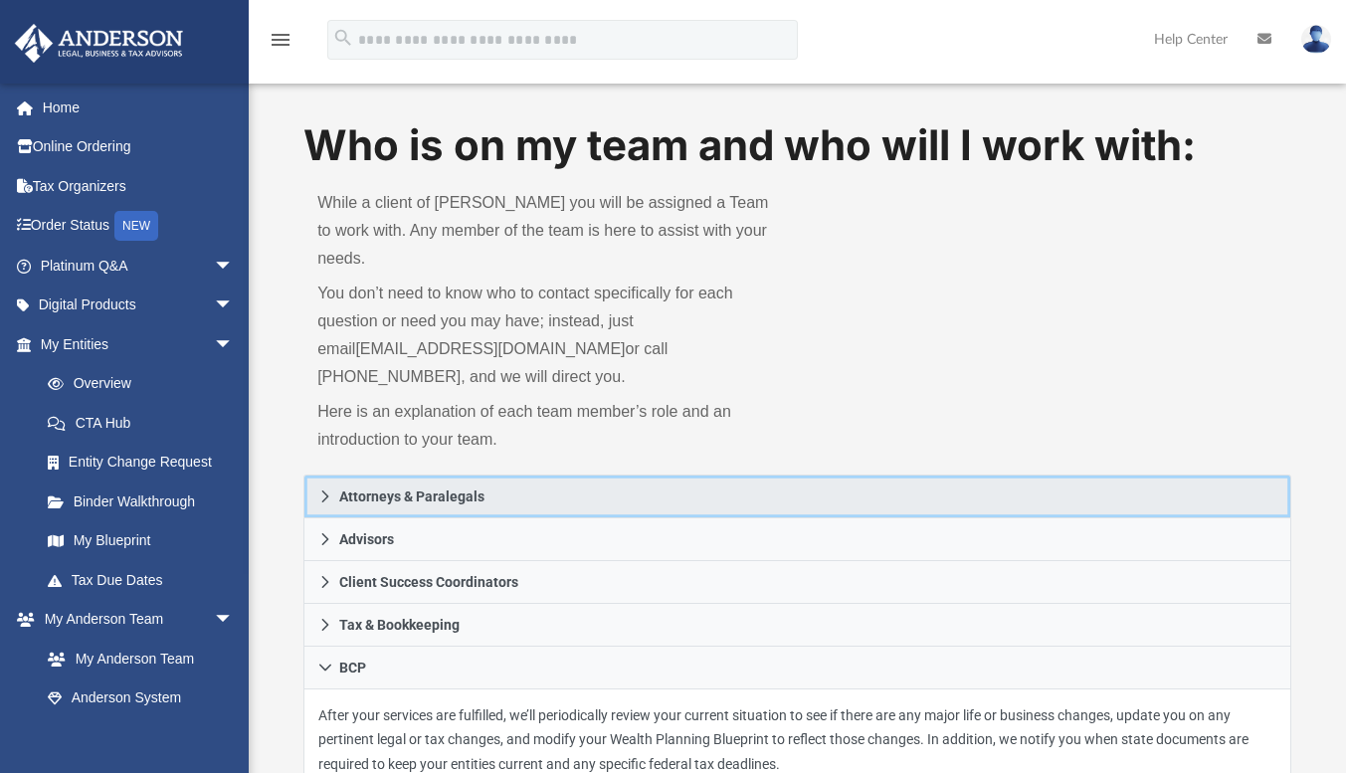
click at [380, 489] on span "Attorneys & Paralegals" at bounding box center [411, 496] width 145 height 14
